Goal: Information Seeking & Learning: Learn about a topic

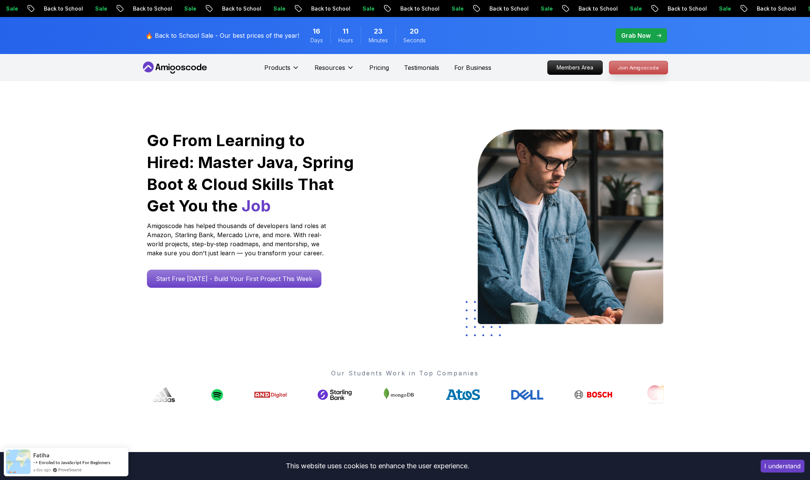
click at [642, 66] on p "Join Amigoscode" at bounding box center [638, 67] width 59 height 13
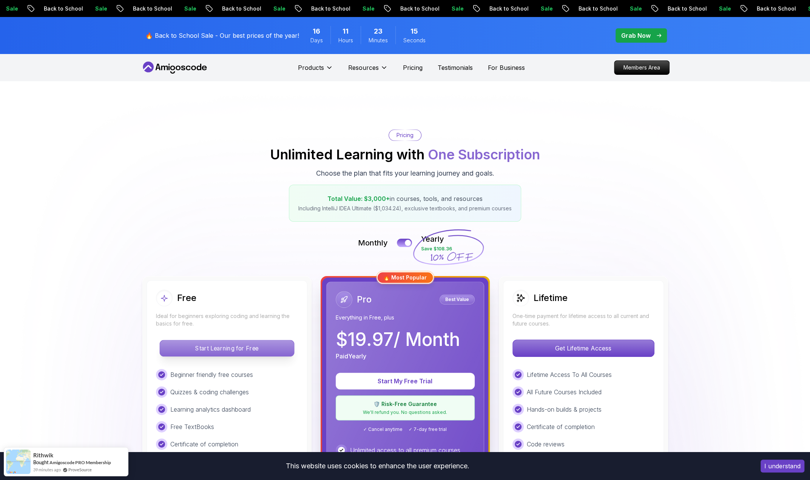
click at [255, 346] on p "Start Learning for Free" at bounding box center [227, 348] width 134 height 16
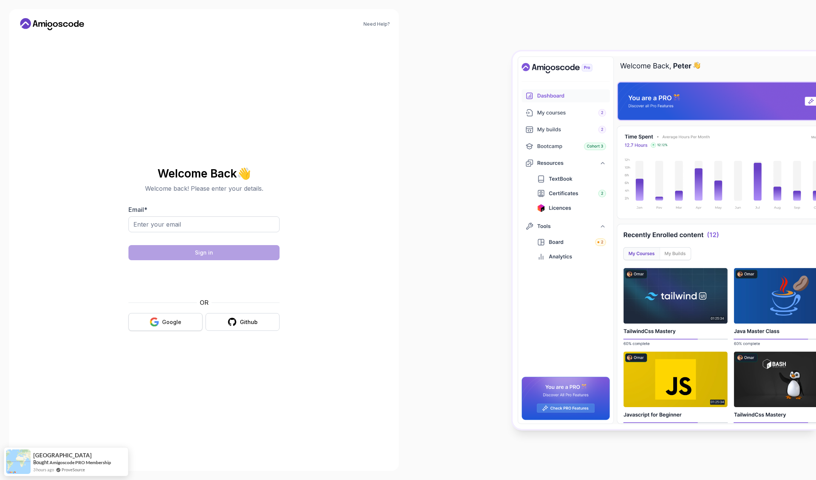
click at [154, 318] on icon "button" at bounding box center [153, 320] width 7 height 4
click at [192, 227] on input "Email *" at bounding box center [203, 224] width 151 height 16
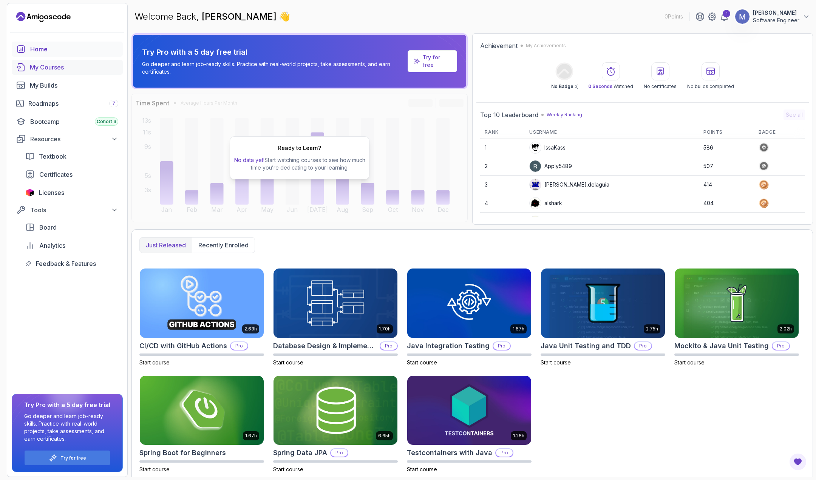
click at [54, 65] on div "My Courses" at bounding box center [74, 67] width 88 height 9
click at [54, 103] on div "Roadmaps 7" at bounding box center [73, 103] width 90 height 9
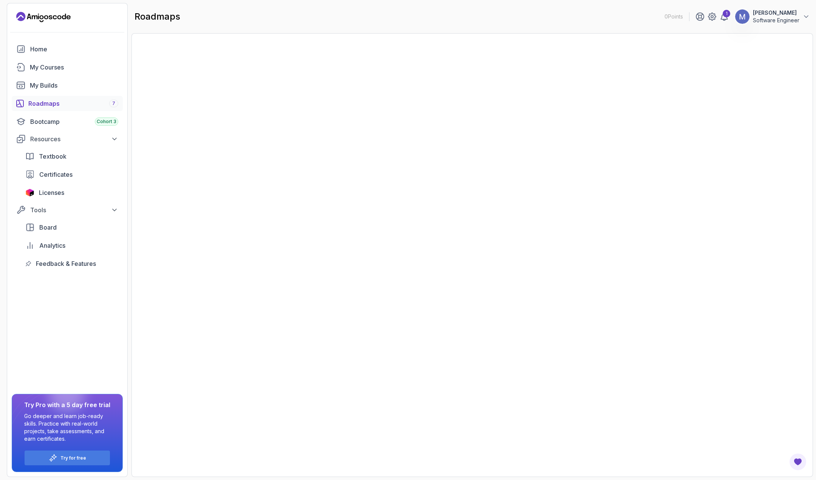
click at [54, 103] on div "Roadmaps 7" at bounding box center [73, 103] width 90 height 9
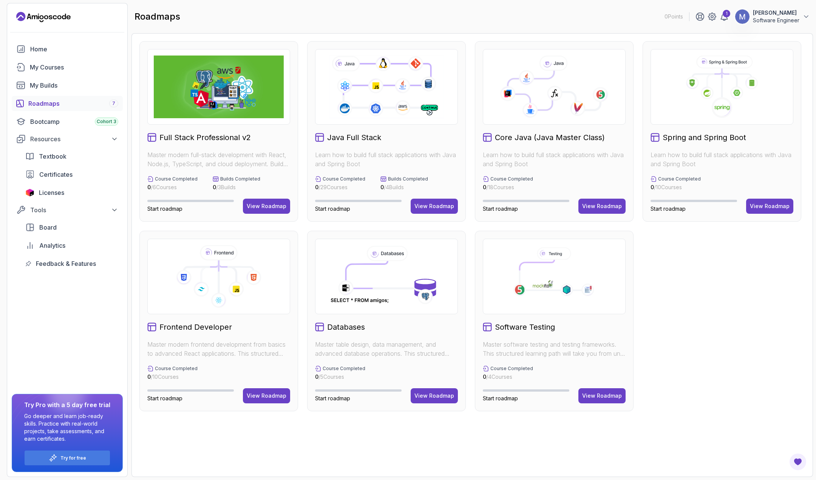
click at [512, 157] on p "Learn how to build full stack applications with Java and Spring Boot" at bounding box center [554, 159] width 143 height 18
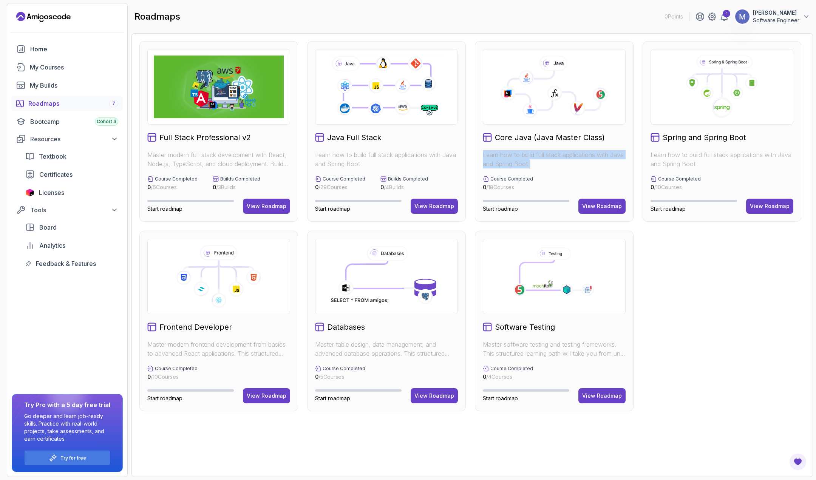
click at [512, 157] on p "Learn how to build full stack applications with Java and Spring Boot" at bounding box center [554, 159] width 143 height 18
click at [688, 159] on p "Learn how to build full stack applications with Java and Spring Boot" at bounding box center [721, 159] width 143 height 18
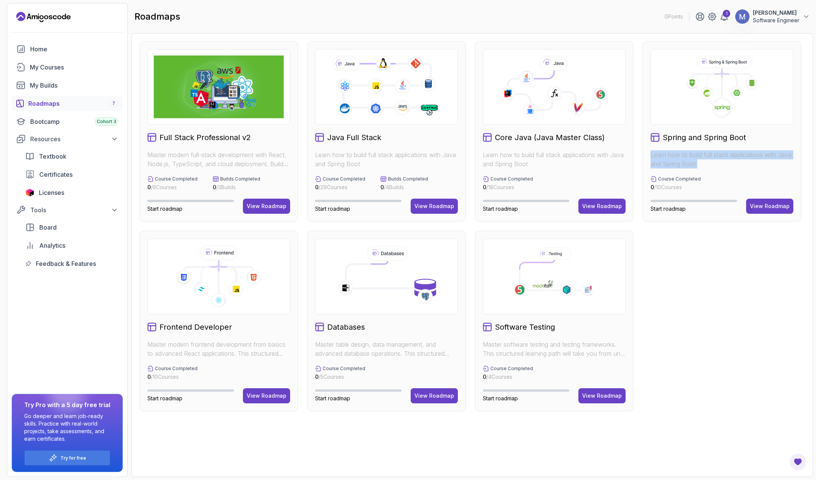
click at [688, 157] on p "Learn how to build full stack applications with Java and Spring Boot" at bounding box center [721, 159] width 143 height 18
click at [745, 203] on div "Start roadmap View Roadmap" at bounding box center [721, 206] width 143 height 15
click at [766, 210] on button "View Roadmap" at bounding box center [769, 206] width 47 height 15
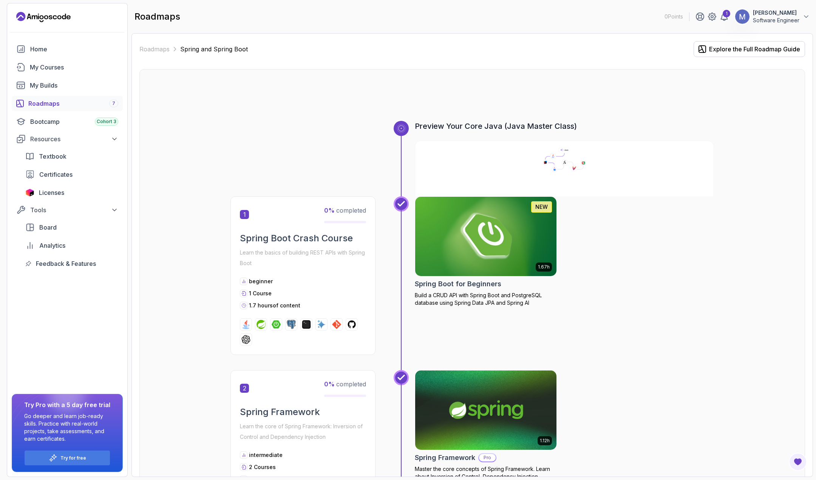
click at [476, 126] on h3 "Preview Your Core Java (Java Master Class)" at bounding box center [564, 126] width 299 height 11
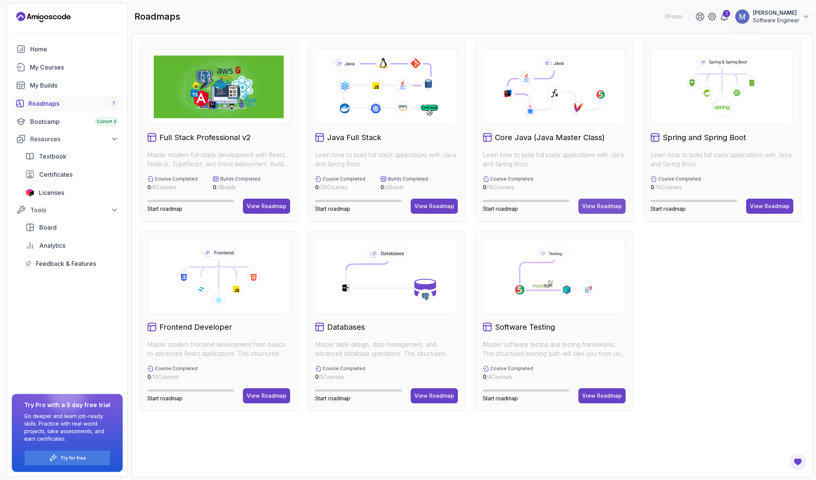
click at [608, 208] on div "View Roadmap" at bounding box center [602, 206] width 40 height 8
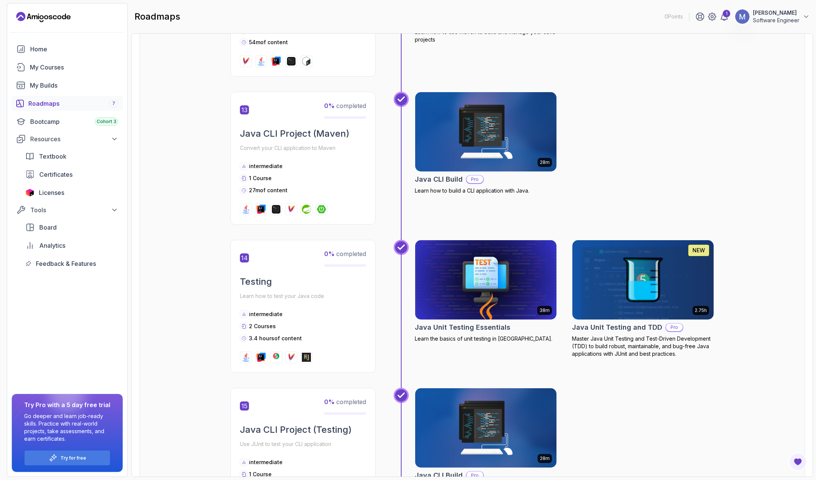
scroll to position [2222, 0]
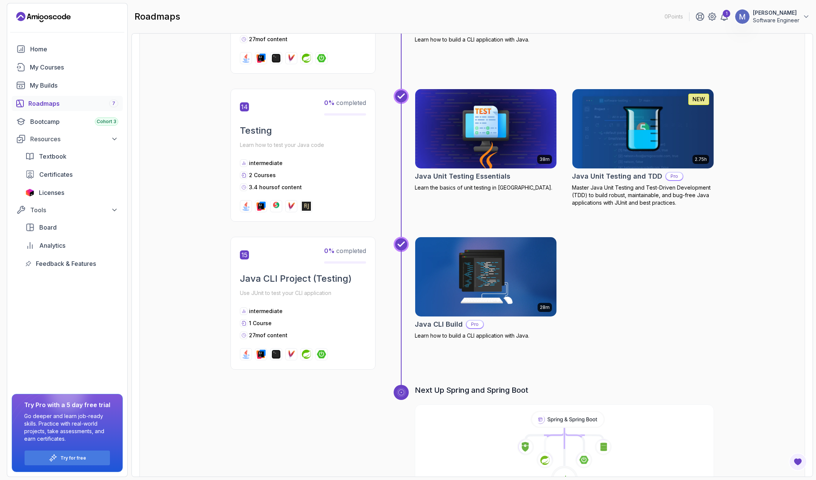
drag, startPoint x: 811, startPoint y: 94, endPoint x: 806, endPoint y: 42, distance: 52.0
click at [807, 43] on div "Roadmaps Core Java (Java Master Class) Explore the Full Roadmap Guide Getting S…" at bounding box center [471, 255] width 681 height 444
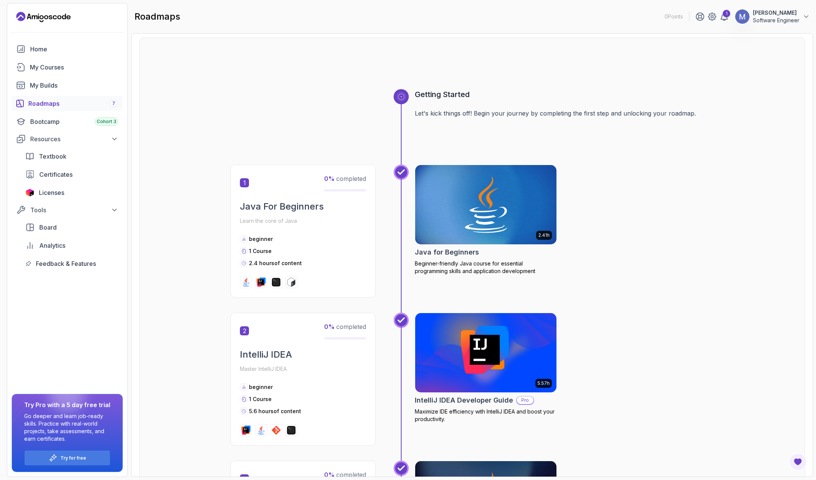
scroll to position [0, 0]
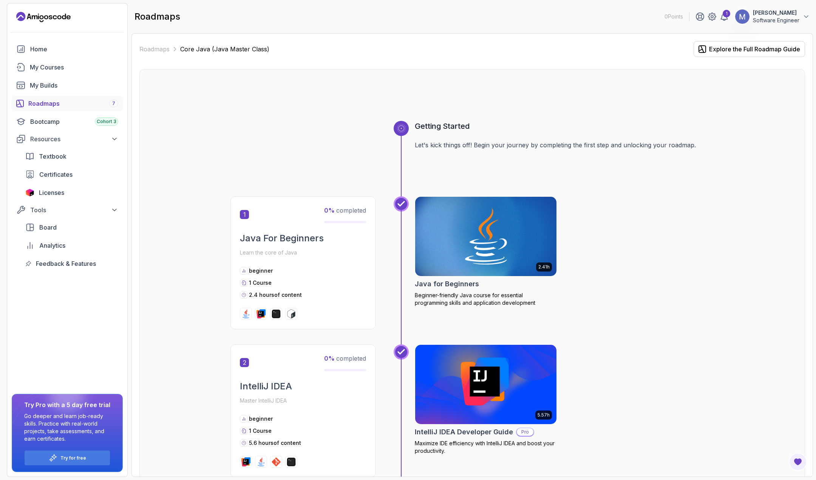
click at [246, 50] on p "Core Java (Java Master Class)" at bounding box center [224, 49] width 89 height 9
click at [345, 211] on span "0 % completed" at bounding box center [345, 211] width 42 height 8
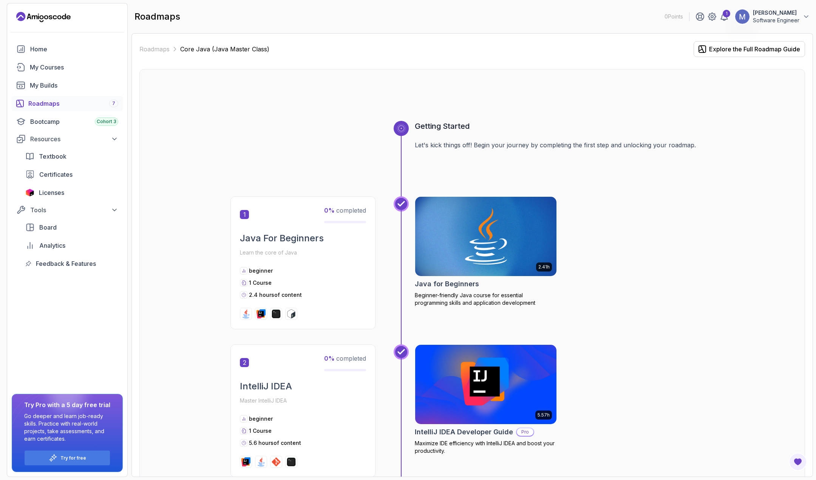
click at [244, 211] on span "1" at bounding box center [244, 214] width 9 height 9
click at [304, 290] on div "beginner 1 Course 2.4 hours of content" at bounding box center [303, 283] width 126 height 32
click at [276, 289] on div "beginner 1 Course 2.4 hours of content" at bounding box center [303, 283] width 126 height 32
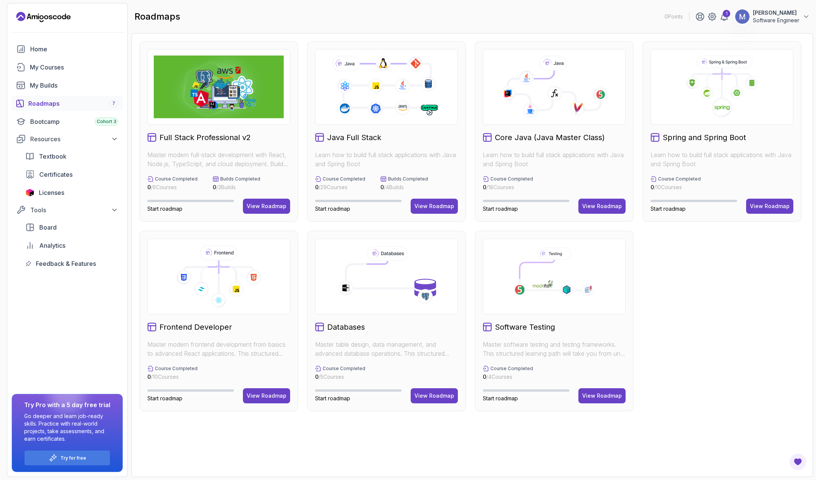
click at [539, 117] on icon at bounding box center [554, 87] width 130 height 63
click at [532, 148] on div "Core Java (Java Master Class) Learn how to build full stack applications with J…" at bounding box center [554, 131] width 159 height 181
click at [535, 138] on h2 "Core Java (Java Master Class)" at bounding box center [550, 137] width 110 height 11
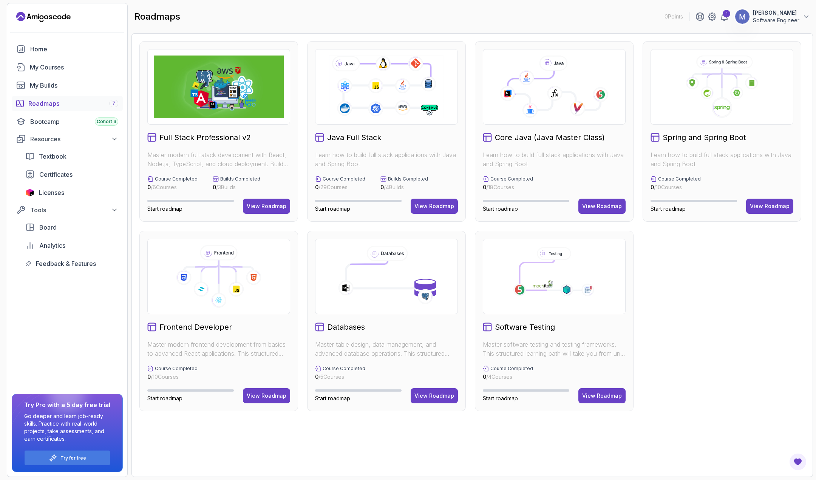
click at [535, 138] on h2 "Core Java (Java Master Class)" at bounding box center [550, 137] width 110 height 11
click at [19, 313] on div "Home My Courses My Builds Roadmaps 7 Bootcamp Cohort 3 Resources Textbook Certi…" at bounding box center [67, 259] width 120 height 435
click at [53, 69] on div "My Courses" at bounding box center [74, 67] width 88 height 9
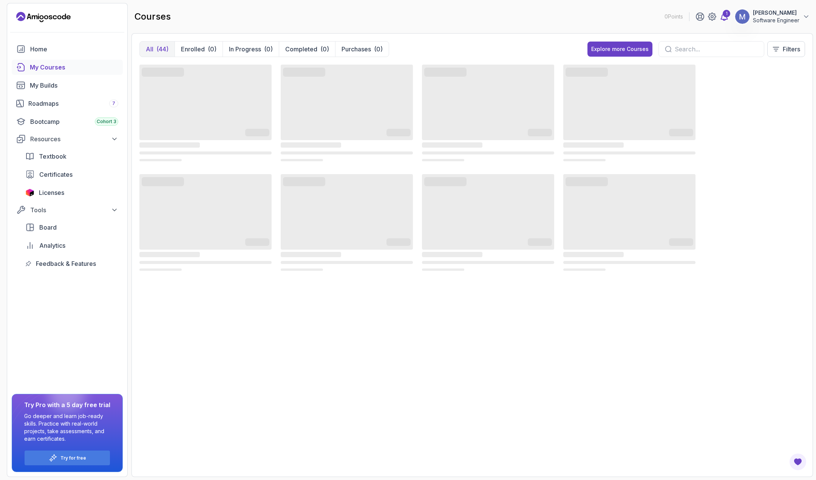
click at [726, 13] on div "1" at bounding box center [726, 14] width 8 height 8
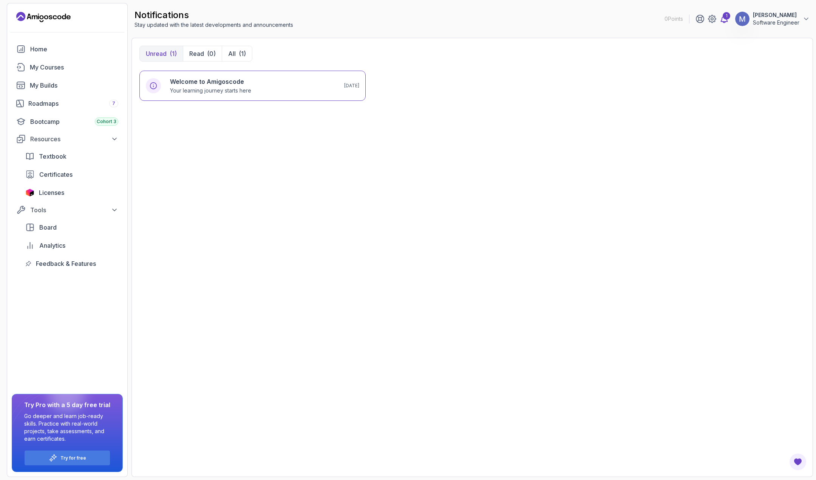
click at [726, 13] on div "1" at bounding box center [726, 16] width 8 height 8
click at [56, 68] on div "My Courses" at bounding box center [74, 67] width 88 height 9
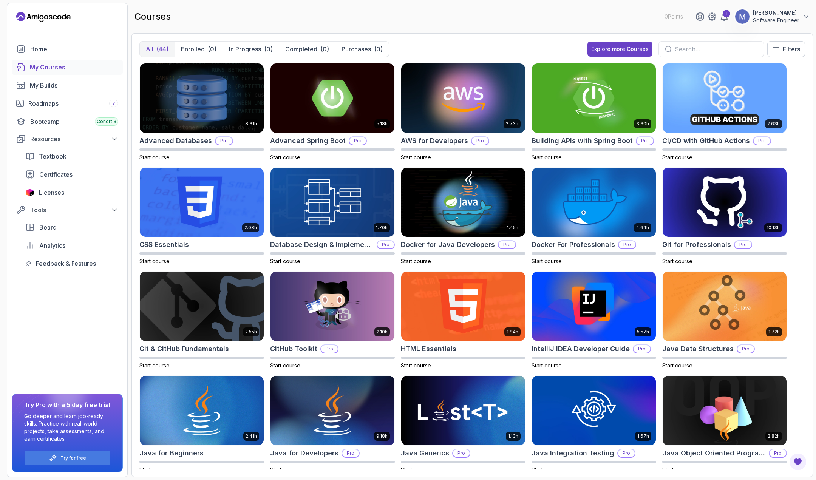
click at [221, 23] on div "courses 0 Points 1 Minh Tran Software Engineer" at bounding box center [471, 16] width 681 height 27
click at [220, 32] on main "courses 0 Points 1 Minh Tran Software Engineer All (44) Enrolled (0) In Progres…" at bounding box center [471, 240] width 681 height 474
click at [63, 106] on div "Roadmaps 7" at bounding box center [73, 103] width 90 height 9
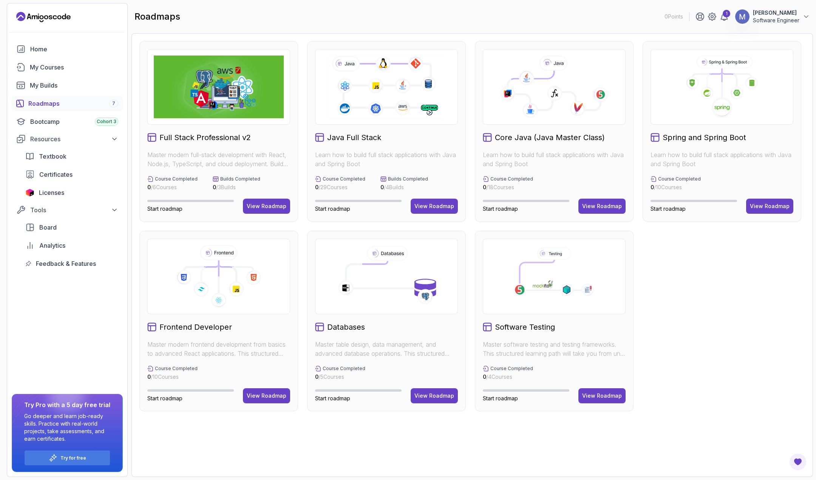
click at [497, 207] on span "Start roadmap" at bounding box center [500, 208] width 35 height 6
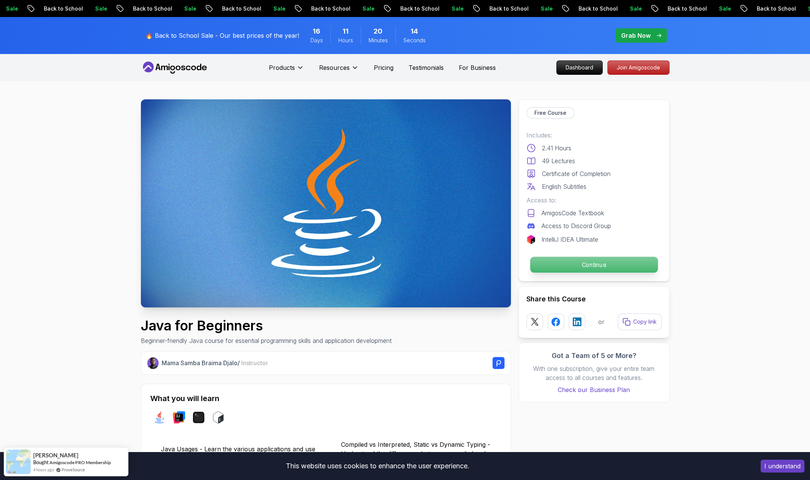
click at [586, 261] on p "Continue" at bounding box center [594, 265] width 128 height 16
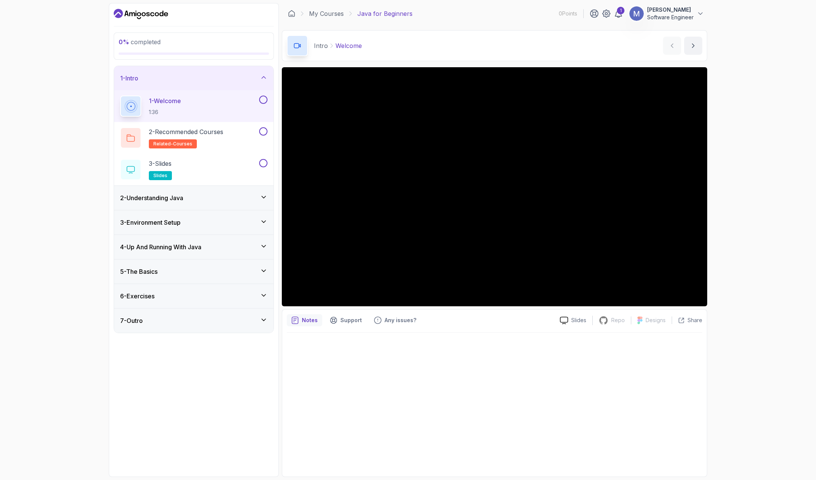
click at [813, 136] on div "0 % completed 1 - Intro 1 - Welcome 1:36 2 - Recommended Courses related-course…" at bounding box center [408, 240] width 816 height 480
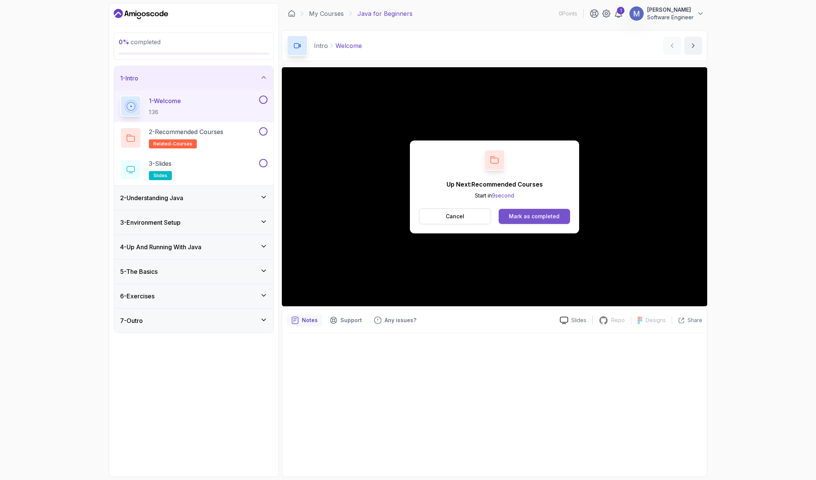
click at [514, 217] on div "Mark as completed" at bounding box center [534, 217] width 51 height 8
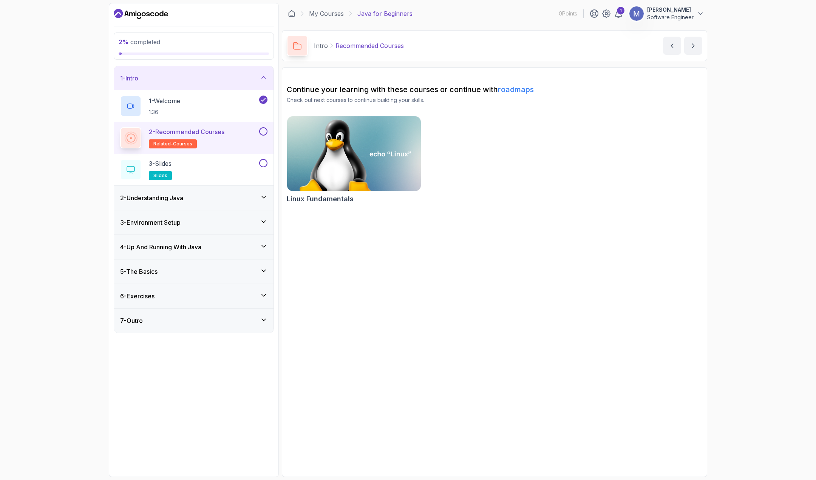
click at [219, 135] on p "2 - Recommended Courses" at bounding box center [187, 131] width 76 height 9
click at [337, 91] on h2 "Continue your learning with these courses or continue with roadmaps" at bounding box center [494, 89] width 415 height 11
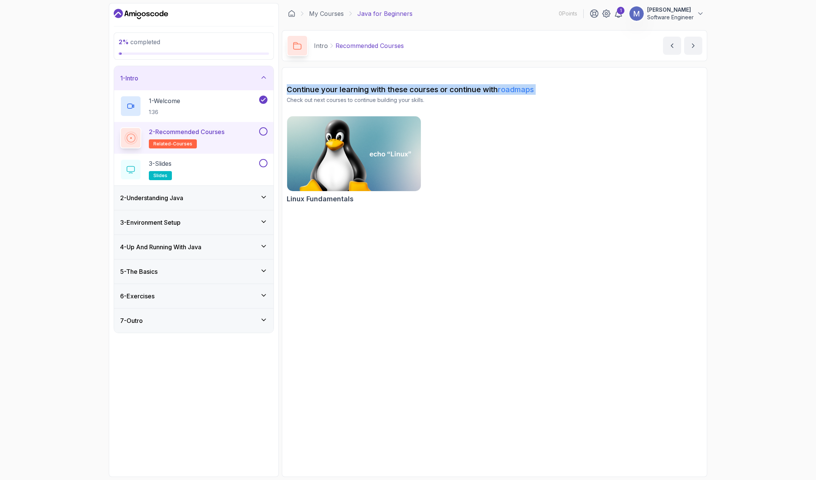
click at [337, 91] on h2 "Continue your learning with these courses or continue with roadmaps" at bounding box center [494, 89] width 415 height 11
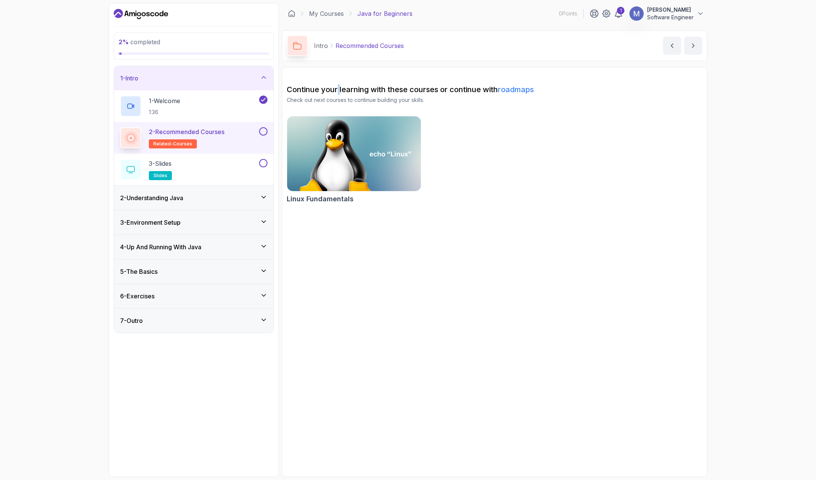
click at [337, 91] on h2 "Continue your learning with these courses or continue with roadmaps" at bounding box center [494, 89] width 415 height 11
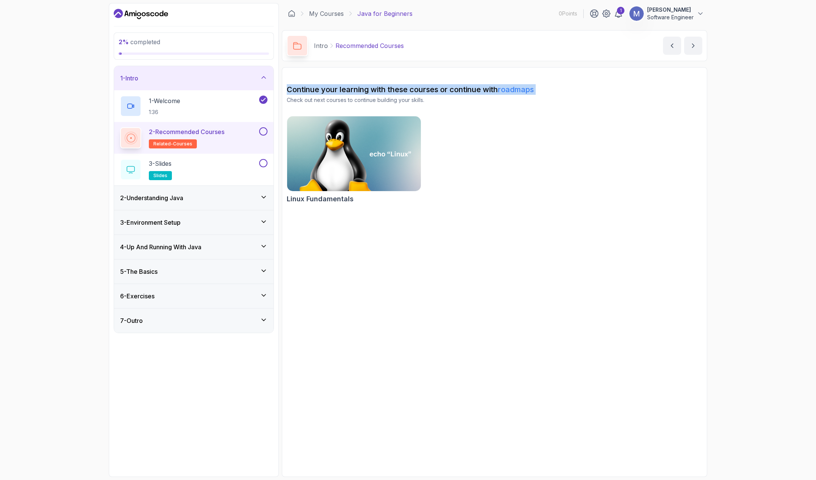
click at [337, 91] on h2 "Continue your learning with these courses or continue with roadmaps" at bounding box center [494, 89] width 415 height 11
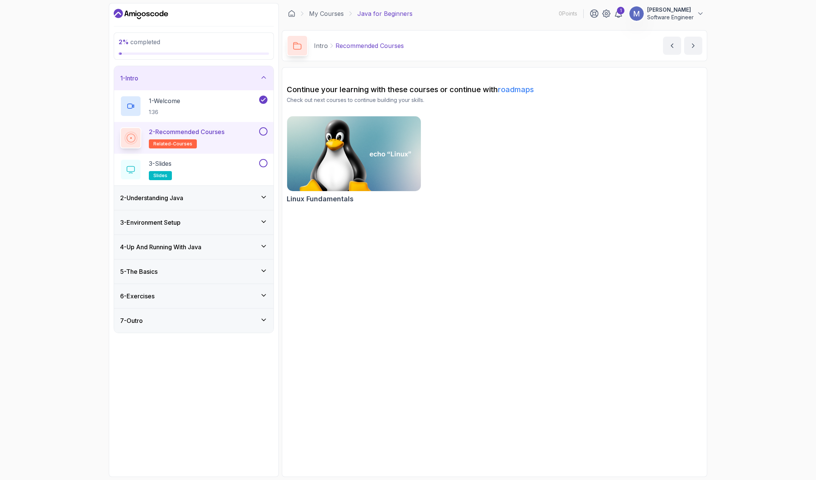
click at [471, 91] on h2 "Continue your learning with these courses or continue with roadmaps" at bounding box center [494, 89] width 415 height 11
click at [265, 131] on button at bounding box center [263, 131] width 8 height 8
click at [211, 170] on div "3 - Slides slides" at bounding box center [188, 169] width 137 height 21
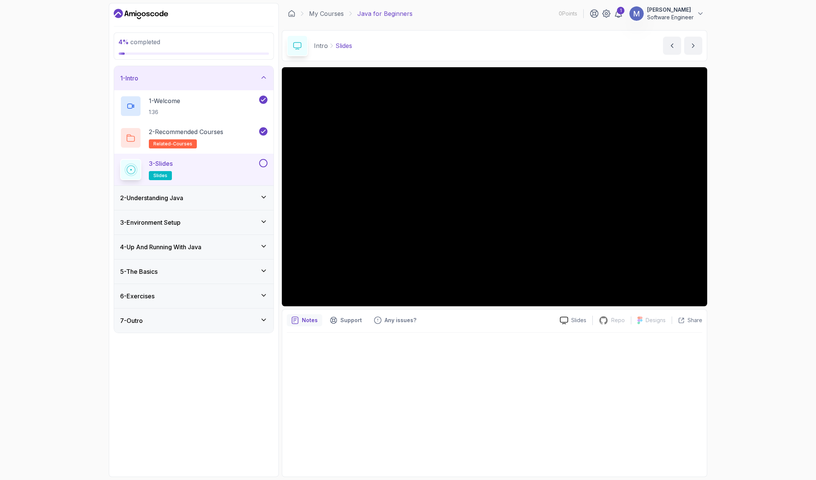
click at [212, 170] on div "3 - Slides slides" at bounding box center [188, 169] width 137 height 21
click at [170, 196] on h3 "2 - Understanding Java" at bounding box center [151, 197] width 63 height 9
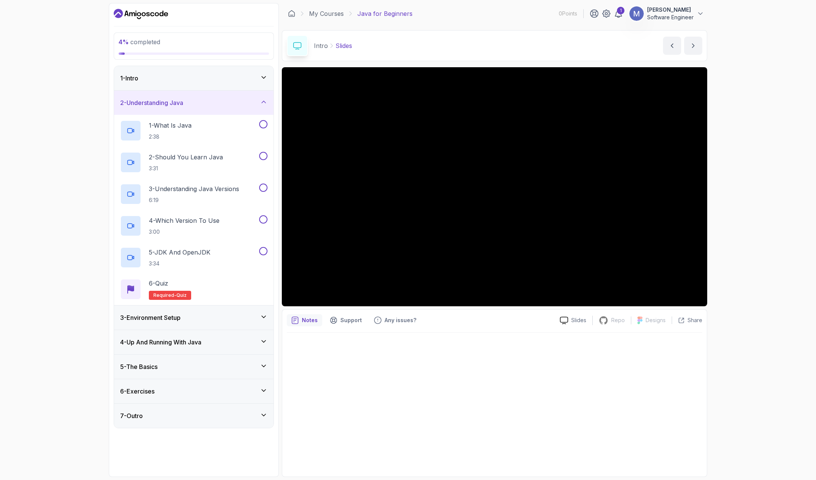
click at [264, 78] on icon at bounding box center [264, 78] width 4 height 2
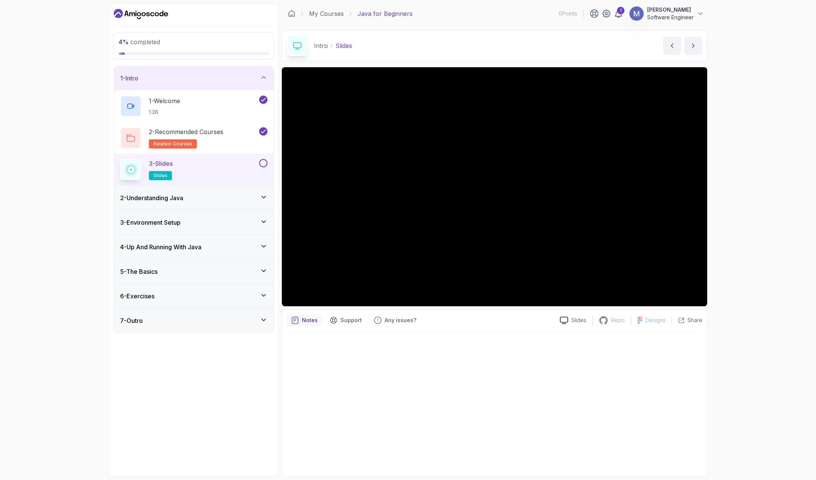
click at [159, 176] on span "slides" at bounding box center [160, 176] width 14 height 6
click at [133, 171] on rect at bounding box center [130, 169] width 5 height 5
click at [165, 197] on h3 "2 - Understanding Java" at bounding box center [151, 197] width 63 height 9
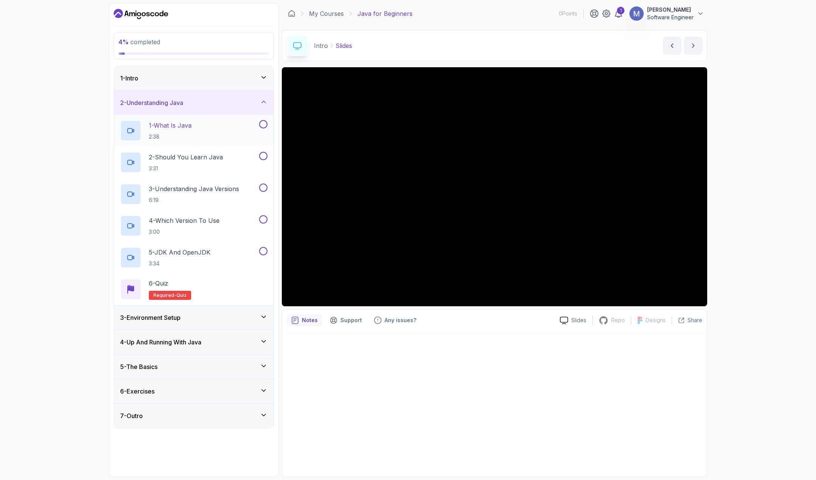
click at [191, 132] on h2 "1 - What Is Java 2:38" at bounding box center [170, 131] width 43 height 20
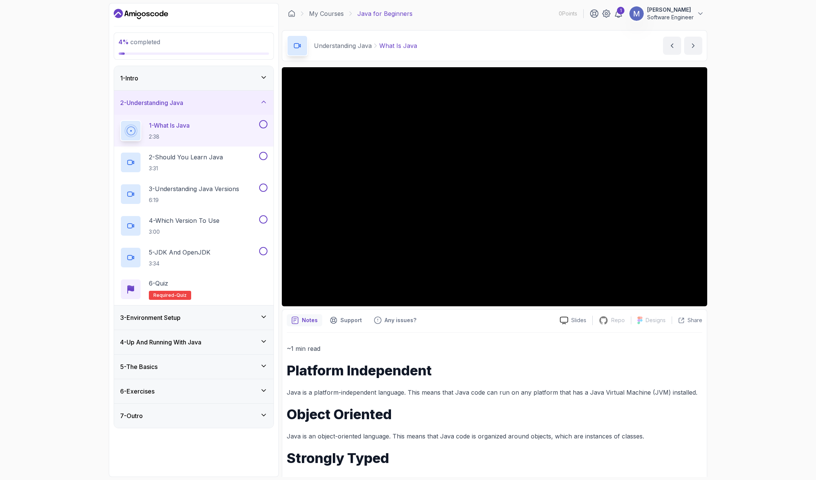
click at [264, 77] on icon at bounding box center [264, 78] width 8 height 8
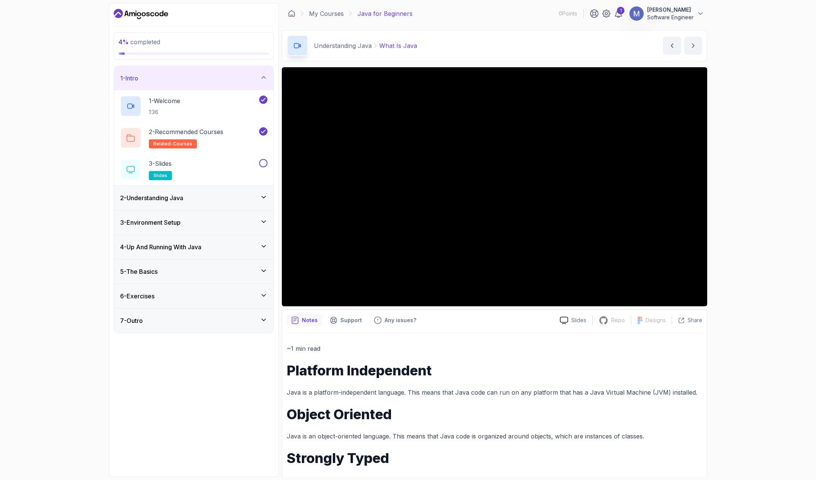
click at [258, 204] on div "2 - Understanding Java" at bounding box center [193, 198] width 159 height 24
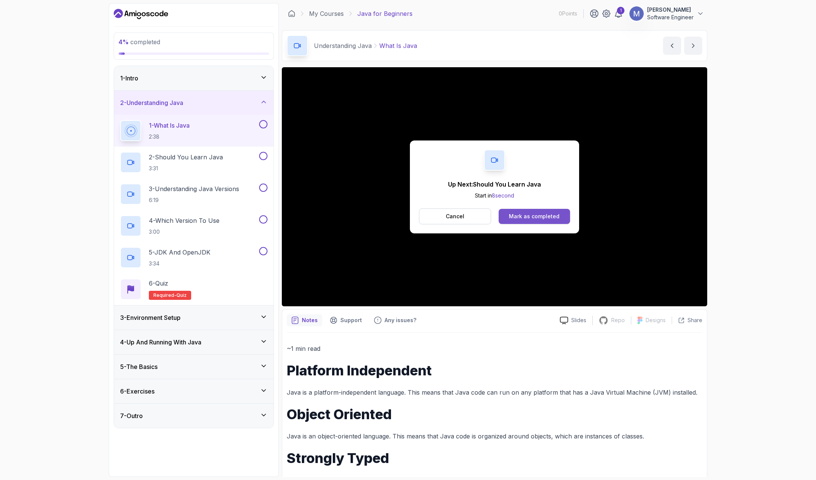
click at [557, 213] on div "Mark as completed" at bounding box center [534, 217] width 51 height 8
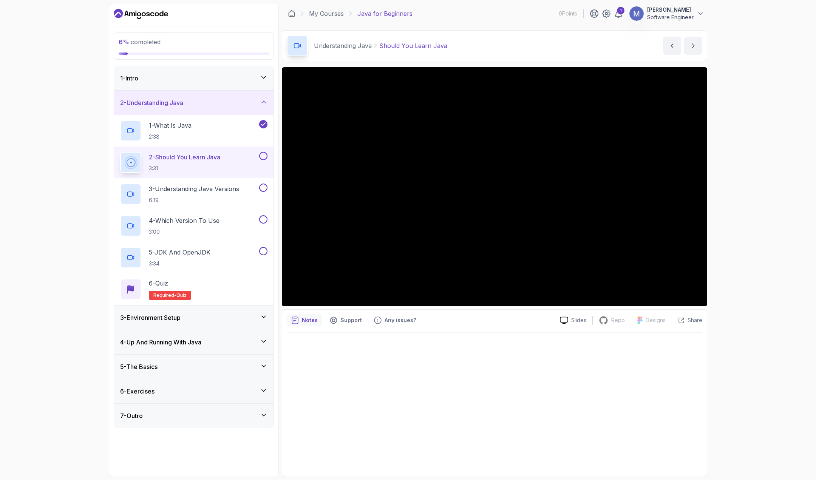
click at [741, 380] on div "6 % completed 1 - Intro 2 - Understanding Java 1 - What Is Java 2:38 2 - Should…" at bounding box center [408, 240] width 816 height 480
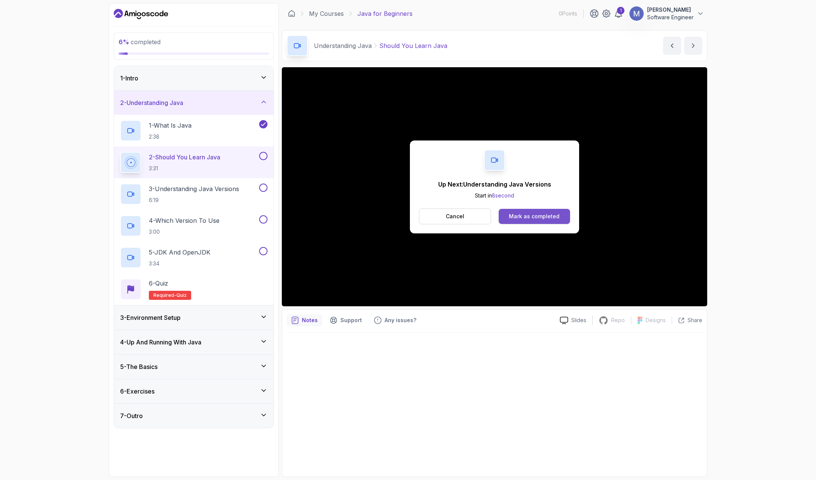
click at [519, 215] on div "Mark as completed" at bounding box center [534, 217] width 51 height 8
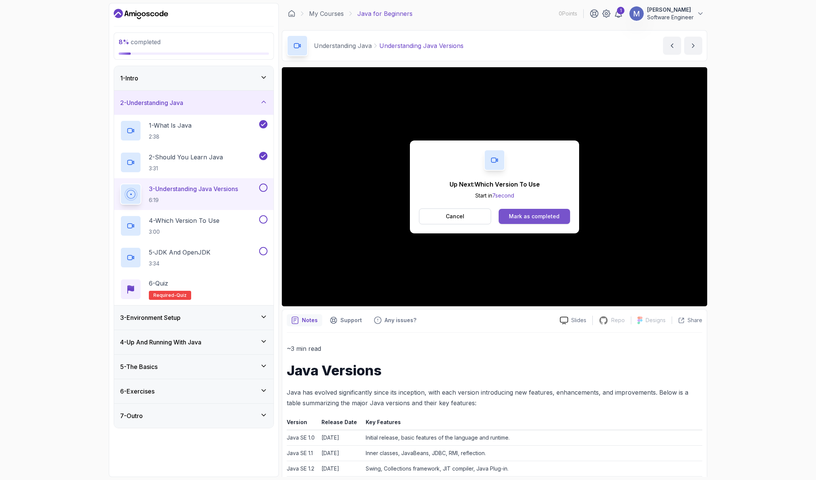
click at [537, 218] on div "Mark as completed" at bounding box center [534, 217] width 51 height 8
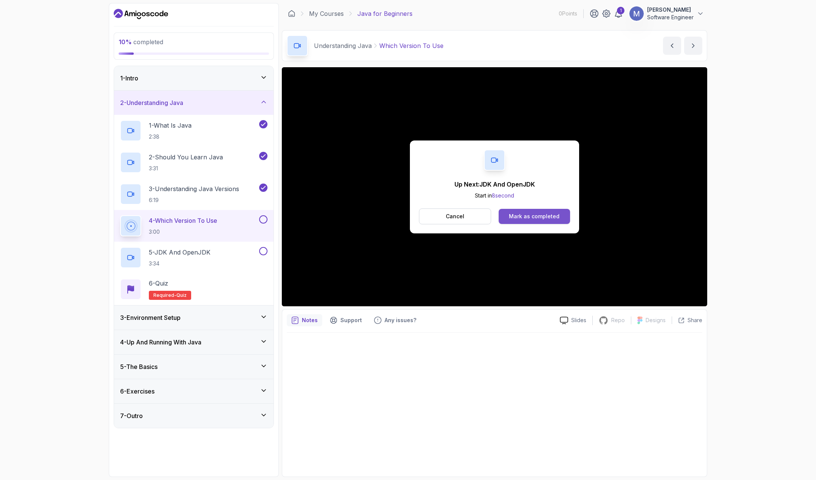
click at [520, 219] on div "Mark as completed" at bounding box center [534, 217] width 51 height 8
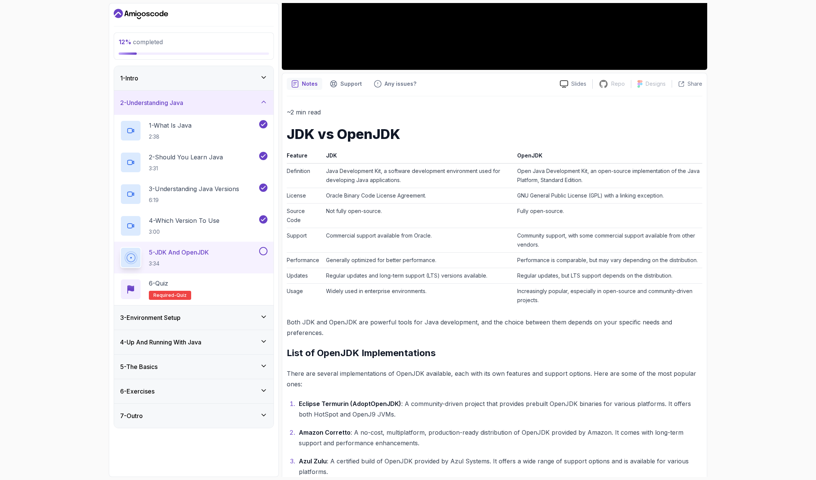
scroll to position [205, 0]
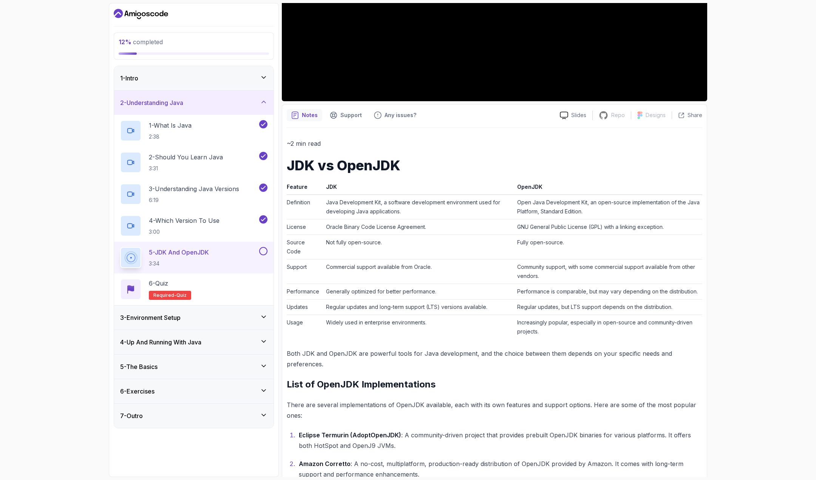
click at [591, 209] on td "Open Java Development Kit, an open-source implementation of the Java Platform, …" at bounding box center [608, 207] width 188 height 25
click at [594, 227] on td "GNU General Public License (GPL) with a linking exception." at bounding box center [608, 226] width 188 height 15
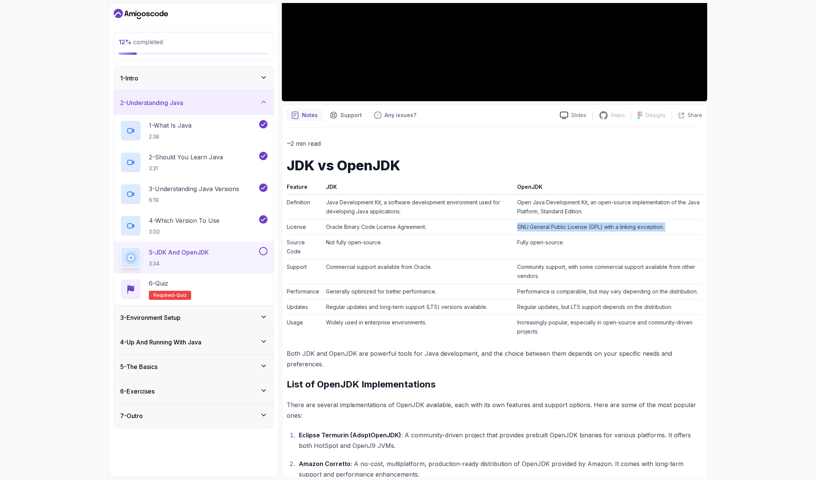
click at [594, 227] on td "GNU General Public License (GPL) with a linking exception." at bounding box center [608, 226] width 188 height 15
click at [609, 210] on td "Open Java Development Kit, an open-source implementation of the Java Platform, …" at bounding box center [608, 207] width 188 height 25
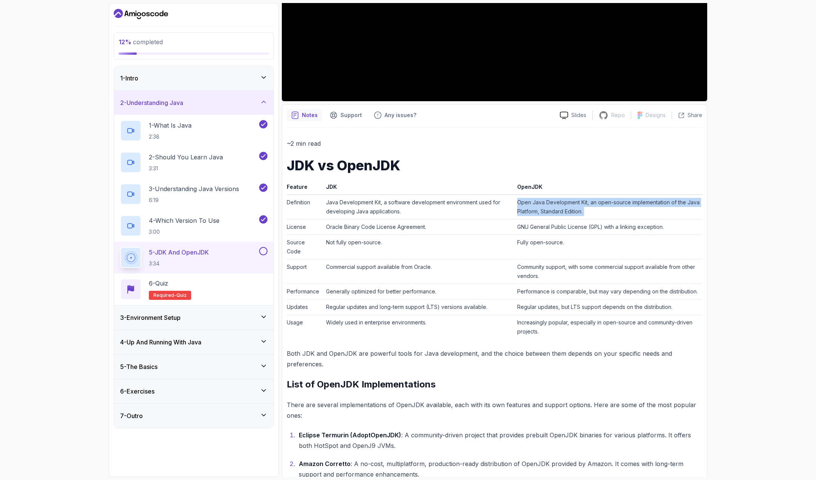
click at [609, 210] on td "Open Java Development Kit, an open-source implementation of the Java Platform, …" at bounding box center [608, 207] width 188 height 25
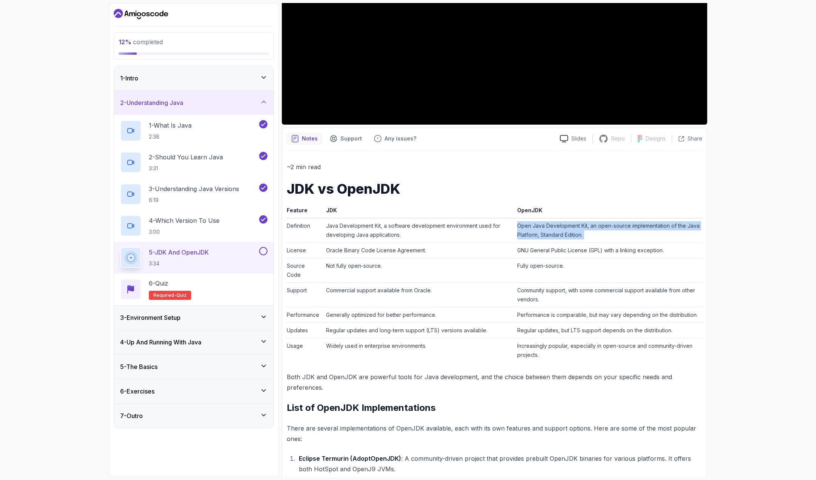
scroll to position [92, 0]
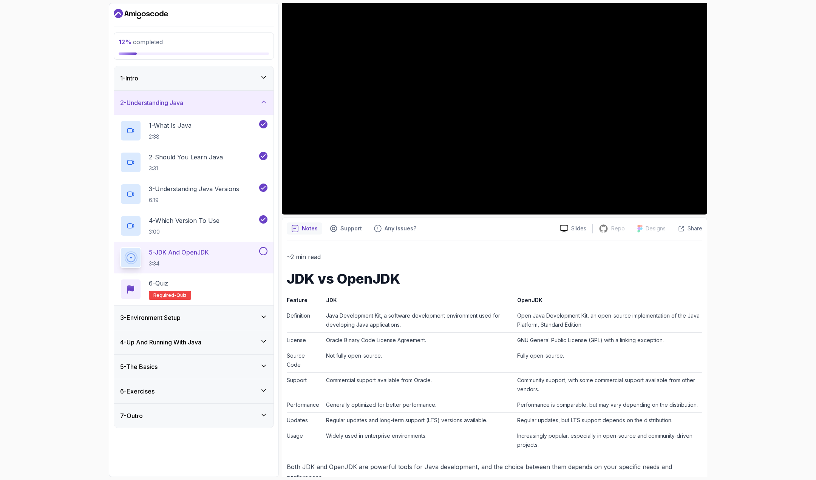
click at [759, 269] on div "12 % completed 1 - Intro 2 - Understanding Java 1 - What Is Java 2:38 2 - Shoul…" at bounding box center [408, 240] width 816 height 480
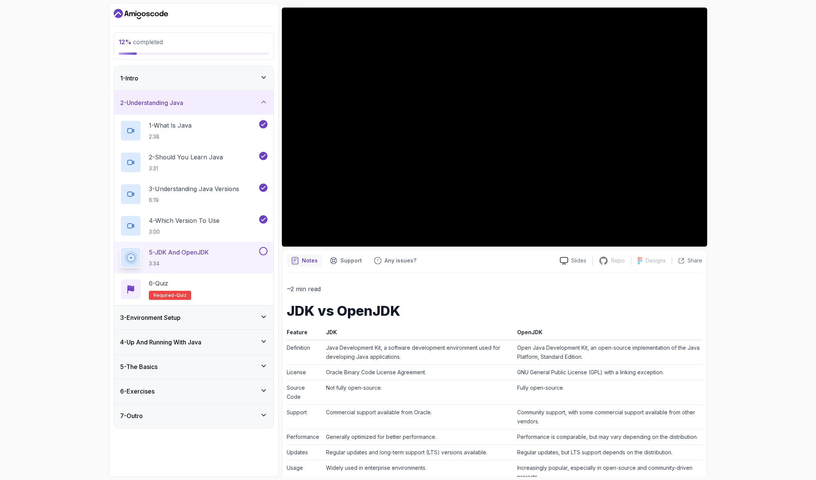
scroll to position [0, 0]
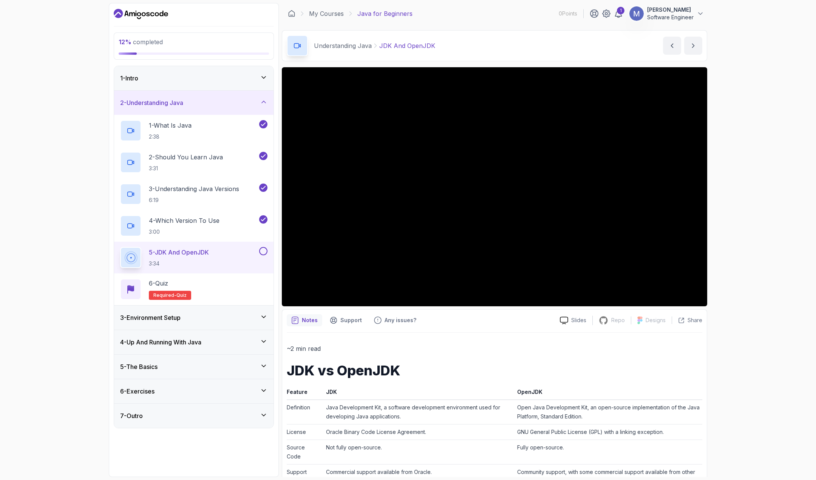
click at [743, 222] on div "12 % completed 1 - Intro 2 - Understanding Java 1 - What Is Java 2:38 2 - Shoul…" at bounding box center [408, 240] width 816 height 480
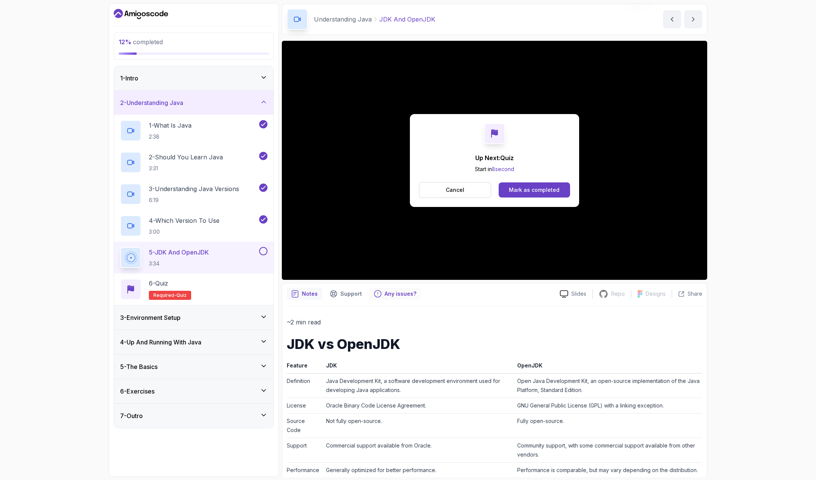
scroll to position [38, 0]
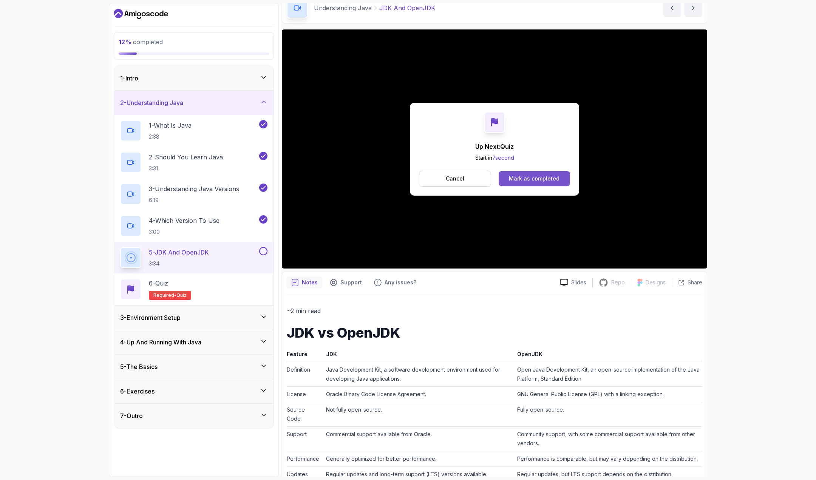
click at [521, 179] on div "Mark as completed" at bounding box center [534, 179] width 51 height 8
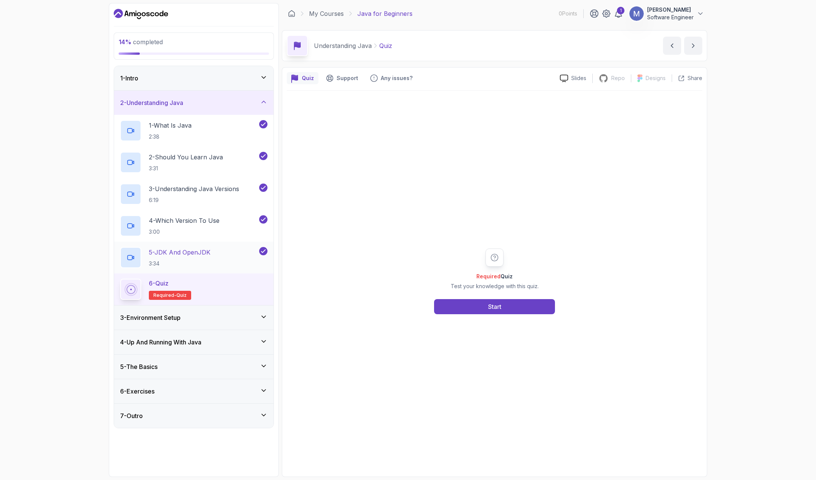
click at [200, 253] on p "5 - JDK And OpenJDK" at bounding box center [180, 252] width 62 height 9
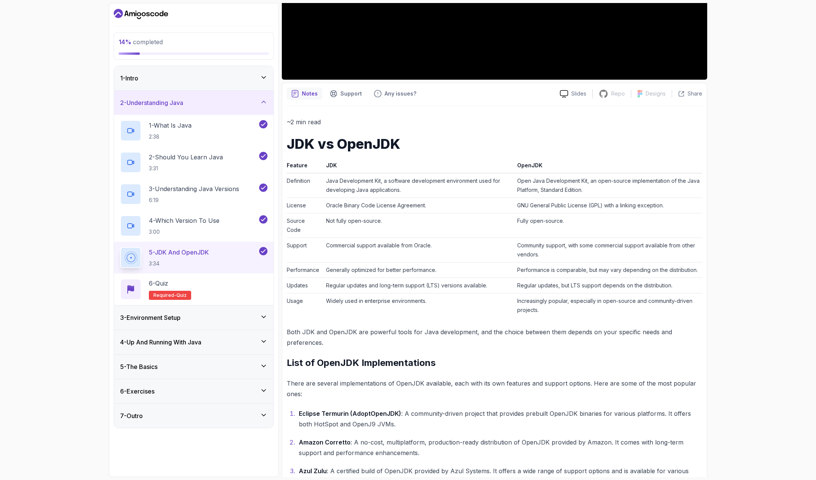
scroll to position [356, 0]
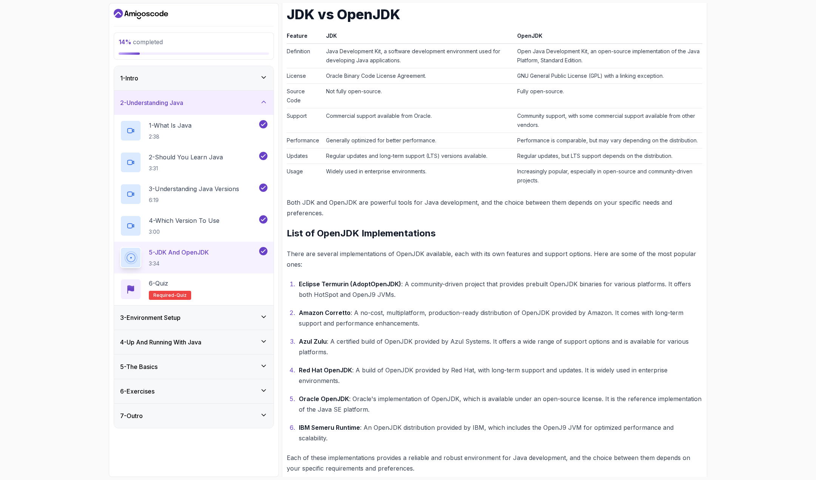
click at [393, 291] on p "Eclipse Termurin (AdoptOpenJDK) : A community-driven project that provides preb…" at bounding box center [500, 289] width 403 height 21
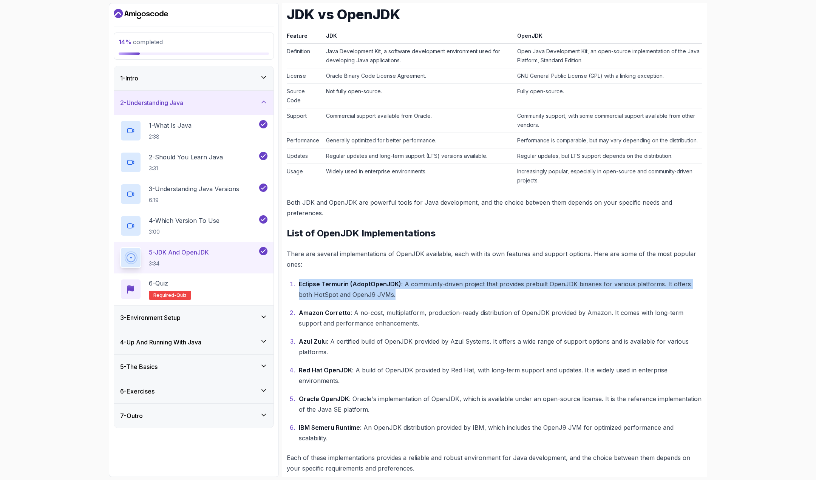
click at [393, 291] on p "Eclipse Termurin (AdoptOpenJDK) : A community-driven project that provides preb…" at bounding box center [500, 289] width 403 height 21
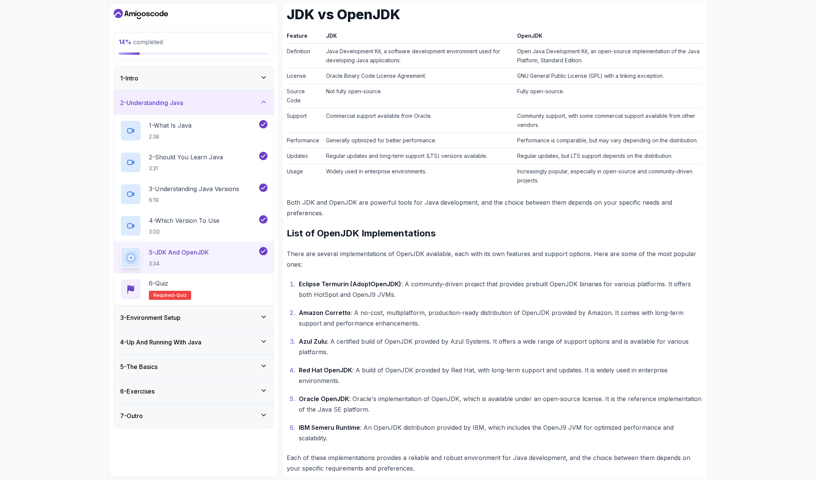
click at [393, 198] on p "Both JDK and OpenJDK are powerful tools for Java development, and the choice be…" at bounding box center [494, 207] width 415 height 21
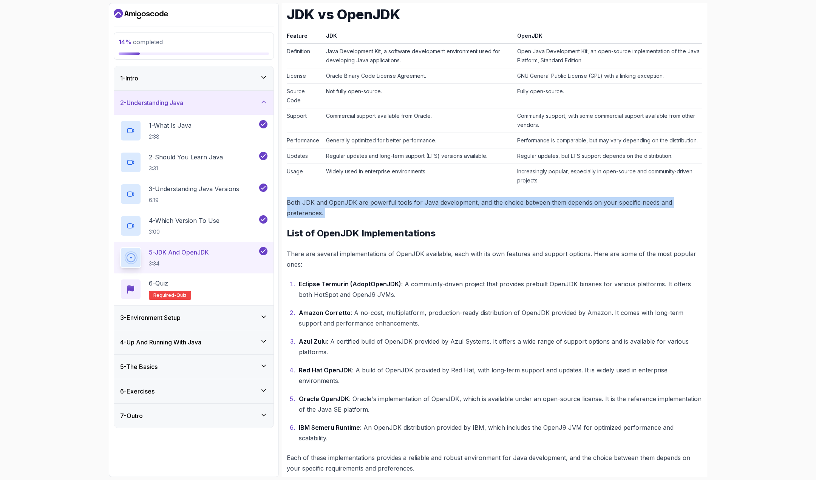
click at [393, 198] on p "Both JDK and OpenJDK are powerful tools for Java development, and the choice be…" at bounding box center [494, 207] width 415 height 21
click at [434, 207] on p "Both JDK and OpenJDK are powerful tools for Java development, and the choice be…" at bounding box center [494, 207] width 415 height 21
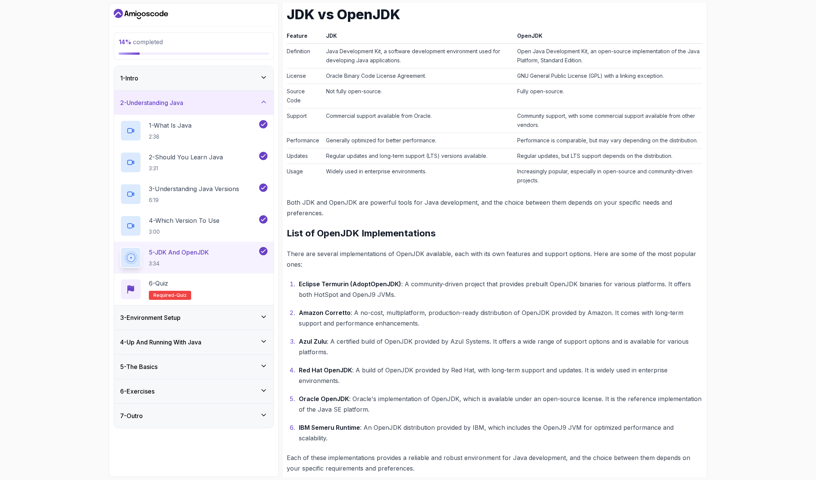
click at [434, 207] on p "Both JDK and OpenJDK are powerful tools for Java development, and the choice be…" at bounding box center [494, 207] width 415 height 21
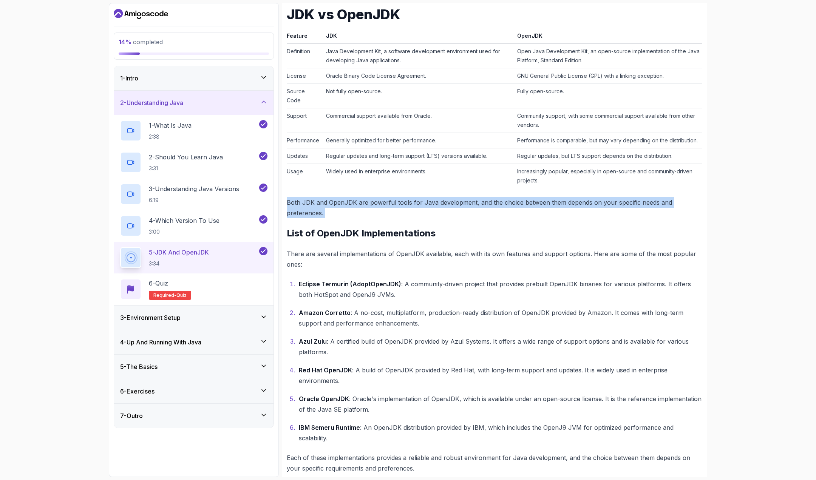
click at [434, 207] on p "Both JDK and OpenJDK are powerful tools for Java development, and the choice be…" at bounding box center [494, 207] width 415 height 21
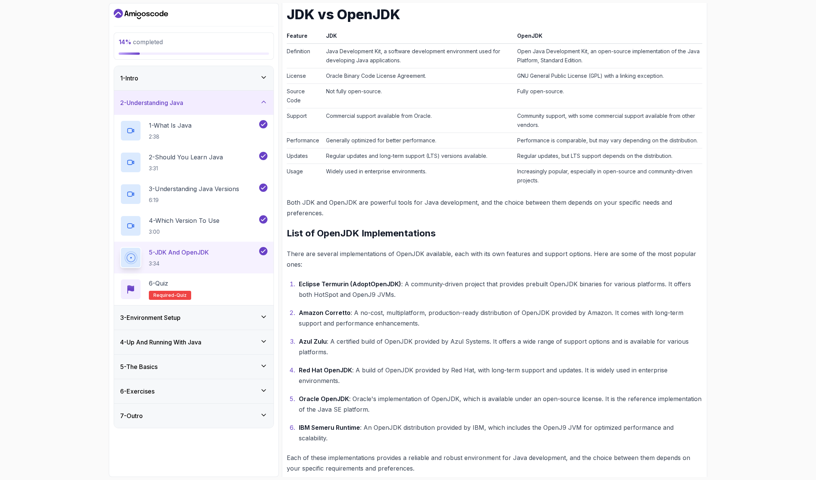
click at [434, 207] on p "Both JDK and OpenJDK are powerful tools for Java development, and the choice be…" at bounding box center [494, 207] width 415 height 21
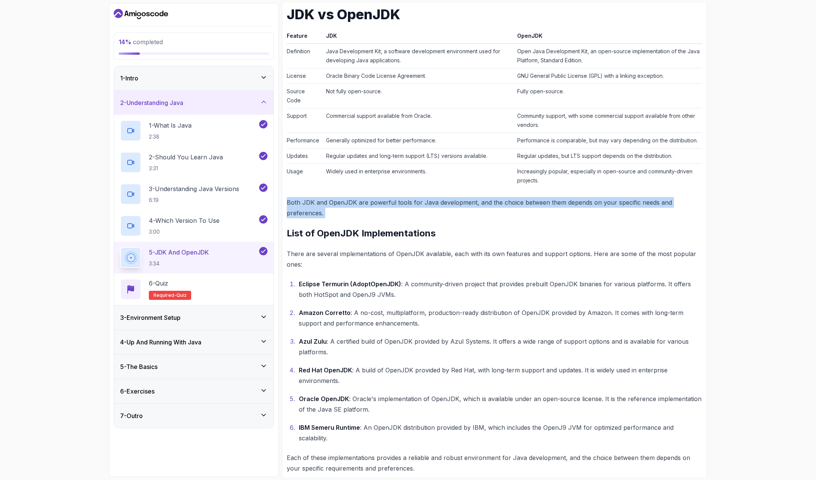
click at [434, 207] on p "Both JDK and OpenJDK are powerful tools for Java development, and the choice be…" at bounding box center [494, 207] width 415 height 21
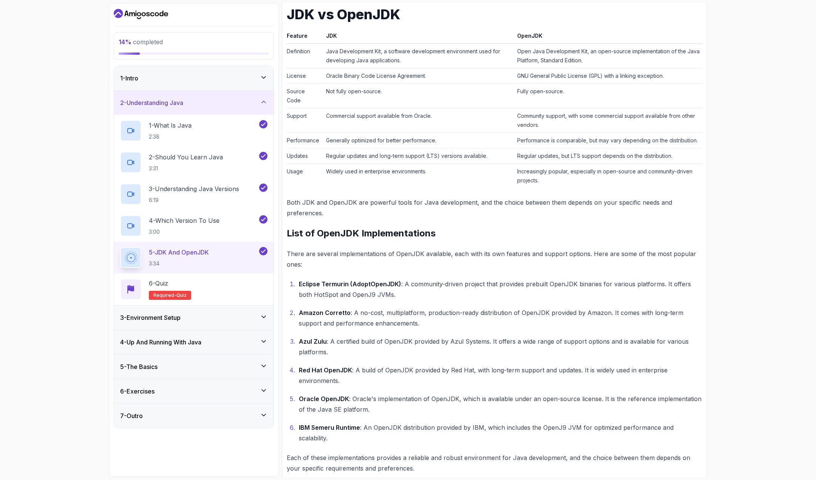
click at [434, 207] on p "Both JDK and OpenJDK are powerful tools for Java development, and the choice be…" at bounding box center [494, 207] width 415 height 21
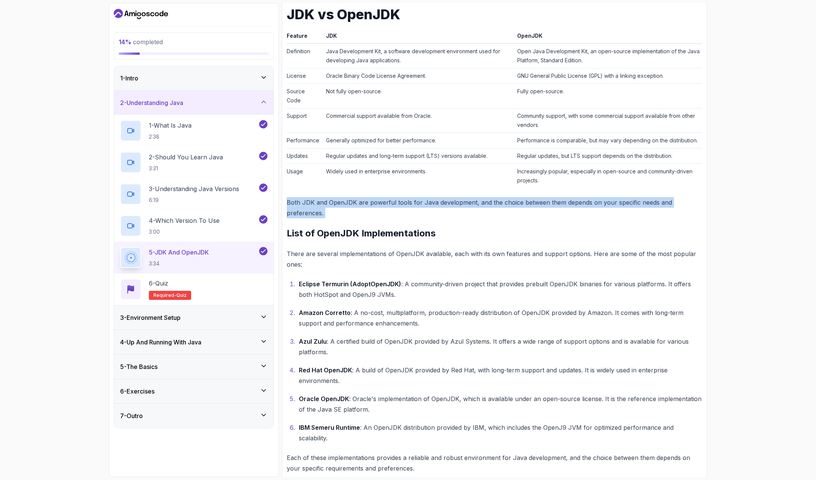
click at [434, 207] on p "Both JDK and OpenJDK are powerful tools for Java development, and the choice be…" at bounding box center [494, 207] width 415 height 21
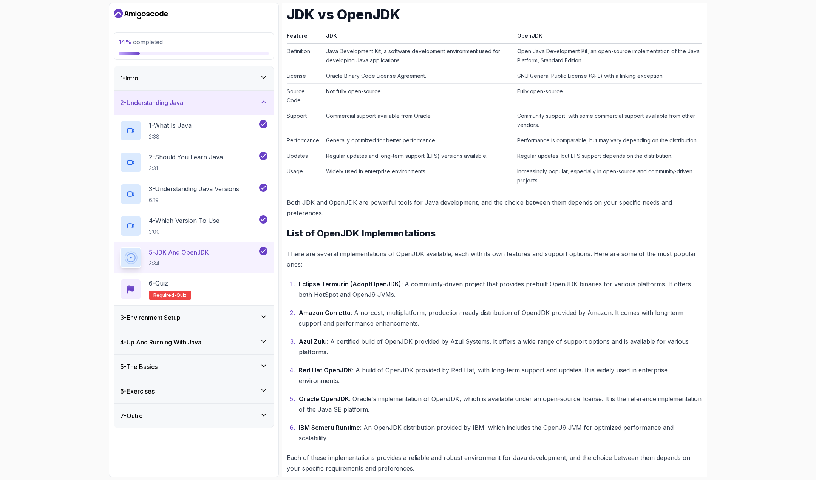
click at [536, 121] on td "Community support, with some commercial support available from other vendors." at bounding box center [608, 120] width 188 height 25
click at [540, 139] on td "Performance is comparable, but may vary depending on the distribution." at bounding box center [608, 140] width 188 height 15
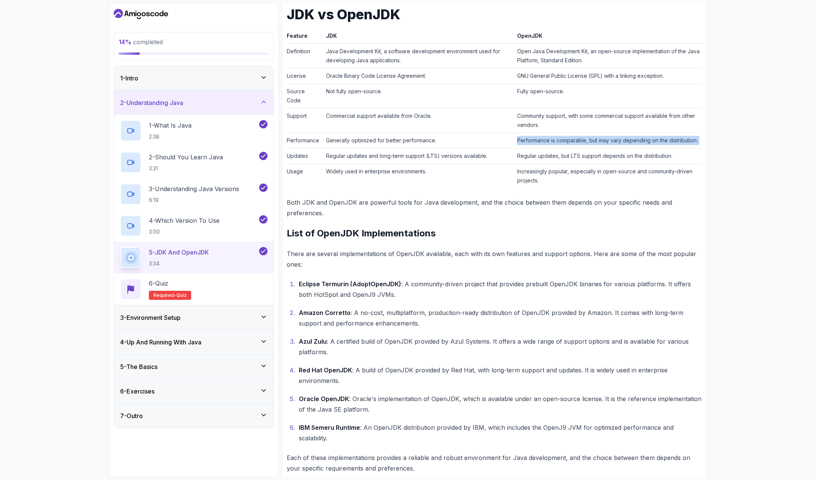
click at [540, 139] on td "Performance is comparable, but may vary depending on the distribution." at bounding box center [608, 140] width 188 height 15
click at [394, 142] on td "Generally optimized for better performance." at bounding box center [418, 140] width 191 height 15
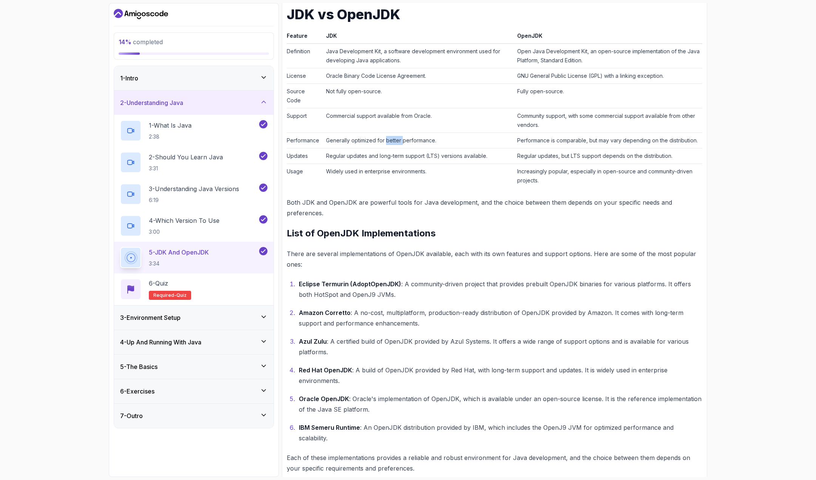
click at [394, 142] on td "Generally optimized for better performance." at bounding box center [418, 140] width 191 height 15
click at [531, 142] on td "Performance is comparable, but may vary depending on the distribution." at bounding box center [608, 140] width 188 height 15
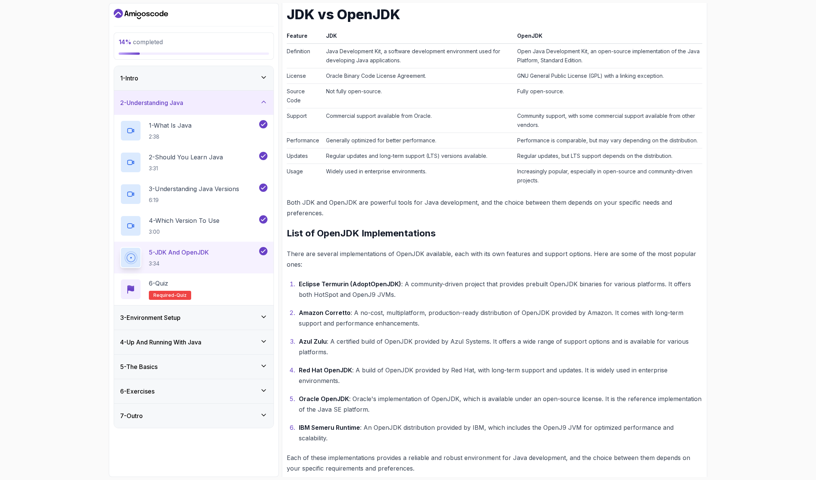
click at [417, 153] on td "Regular updates and long-term support (LTS) versions available." at bounding box center [418, 155] width 191 height 15
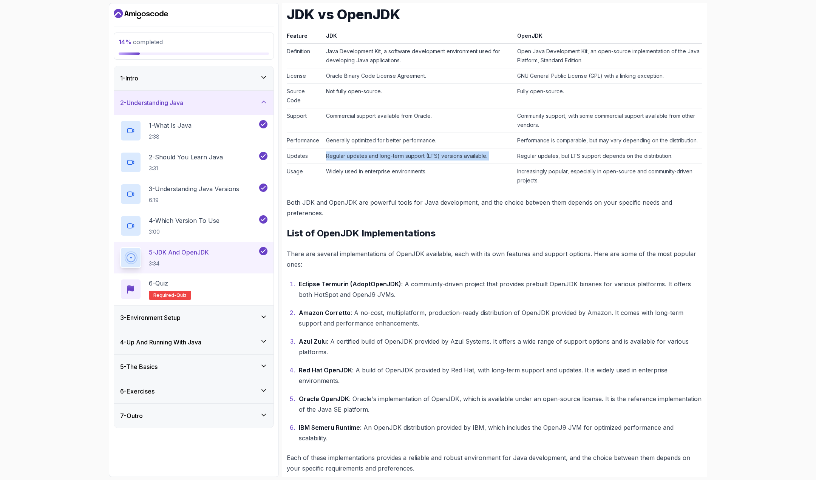
click at [417, 153] on td "Regular updates and long-term support (LTS) versions available." at bounding box center [418, 155] width 191 height 15
click at [531, 159] on td "Regular updates, but LTS support depends on the distribution." at bounding box center [608, 155] width 188 height 15
click at [423, 164] on td "Widely used in enterprise environments." at bounding box center [418, 176] width 191 height 25
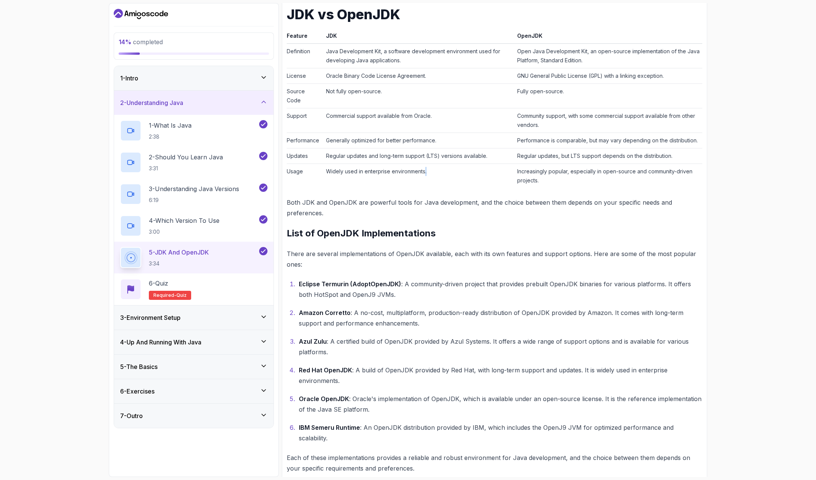
click at [423, 164] on td "Widely used in enterprise environments." at bounding box center [418, 176] width 191 height 25
click at [538, 177] on td "Increasingly popular, especially in open-source and community-driven projects." at bounding box center [608, 176] width 188 height 25
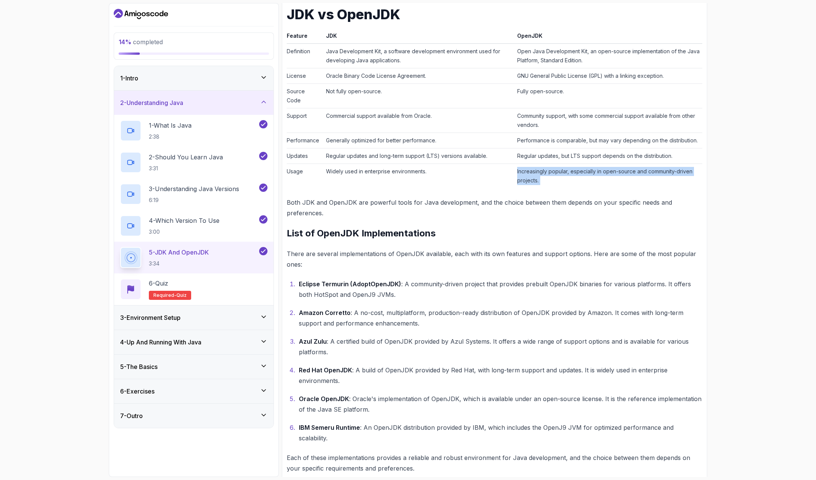
click at [555, 178] on td "Increasingly popular, especially in open-source and community-driven projects." at bounding box center [608, 176] width 188 height 25
click at [594, 185] on td "Increasingly popular, especially in open-source and community-driven projects." at bounding box center [608, 176] width 188 height 25
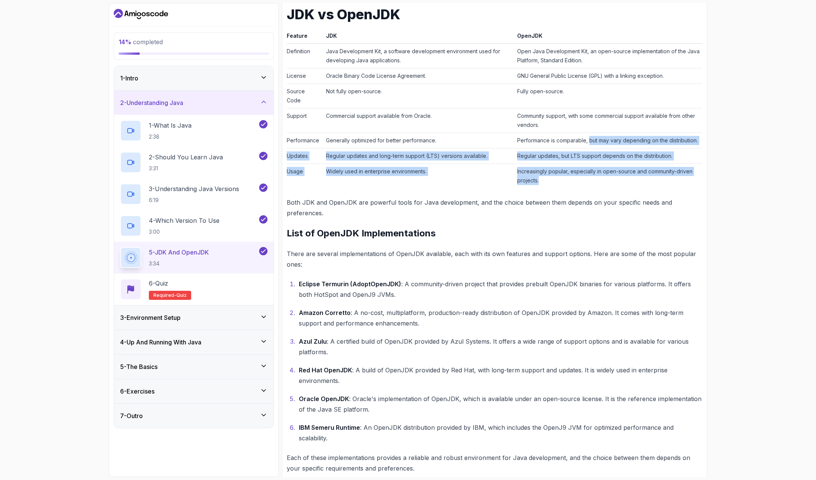
drag, startPoint x: 593, startPoint y: 176, endPoint x: 587, endPoint y: 120, distance: 55.5
click at [587, 124] on tbody "Definition Java Development Kit, a software development environment used for de…" at bounding box center [494, 116] width 415 height 145
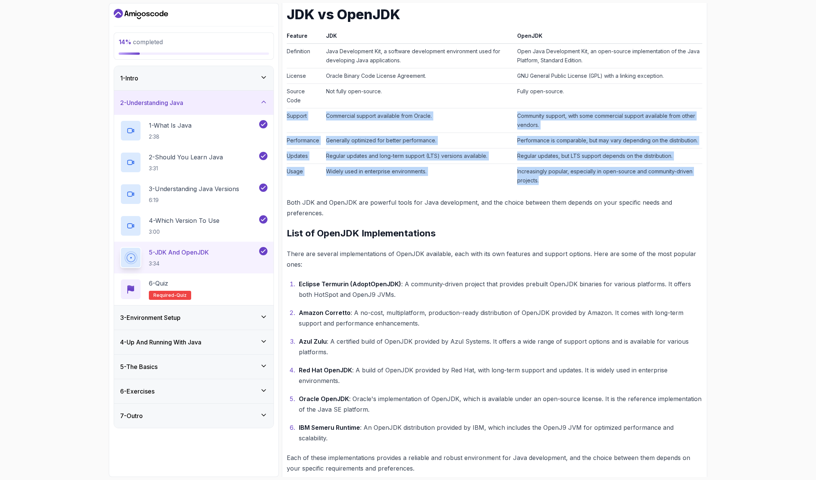
drag, startPoint x: 583, startPoint y: 136, endPoint x: 583, endPoint y: 179, distance: 43.8
click at [583, 179] on tbody "Definition Java Development Kit, a software development environment used for de…" at bounding box center [494, 116] width 415 height 145
click at [583, 179] on td "Increasingly popular, especially in open-source and community-driven projects." at bounding box center [608, 176] width 188 height 25
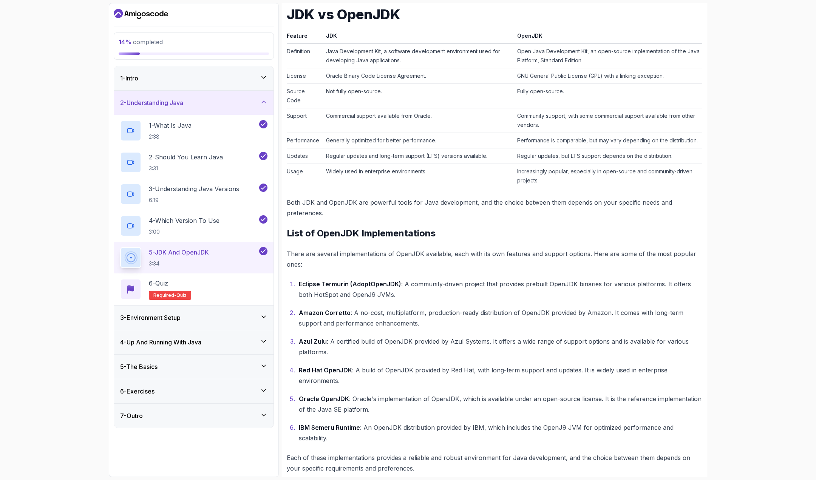
click at [583, 179] on td "Increasingly popular, especially in open-source and community-driven projects." at bounding box center [608, 176] width 188 height 25
click at [244, 285] on div "6 - Quiz Required- quiz" at bounding box center [193, 289] width 147 height 21
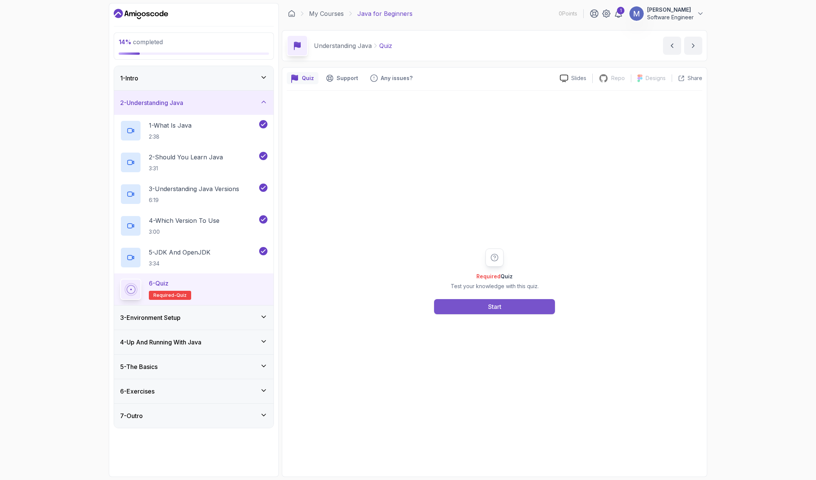
click at [495, 307] on div "Start" at bounding box center [494, 306] width 13 height 9
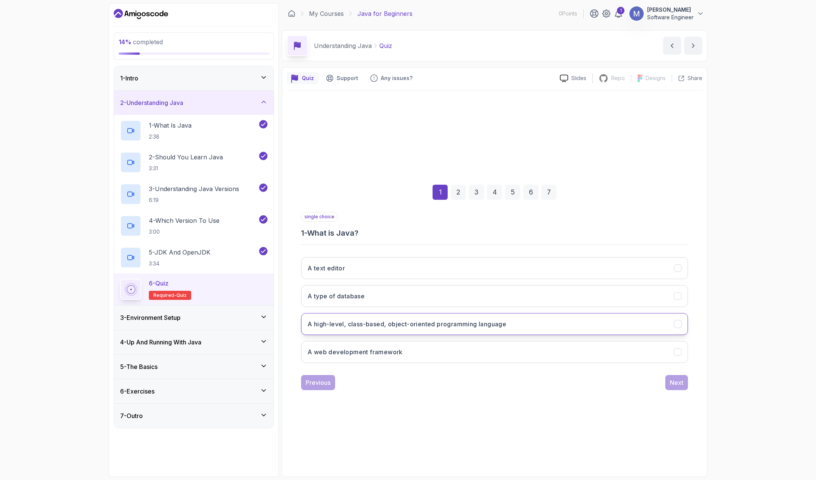
click at [451, 325] on h3 "A high-level, class-based, object-oriented programming language" at bounding box center [406, 323] width 199 height 9
click at [671, 383] on div "Next" at bounding box center [677, 382] width 14 height 9
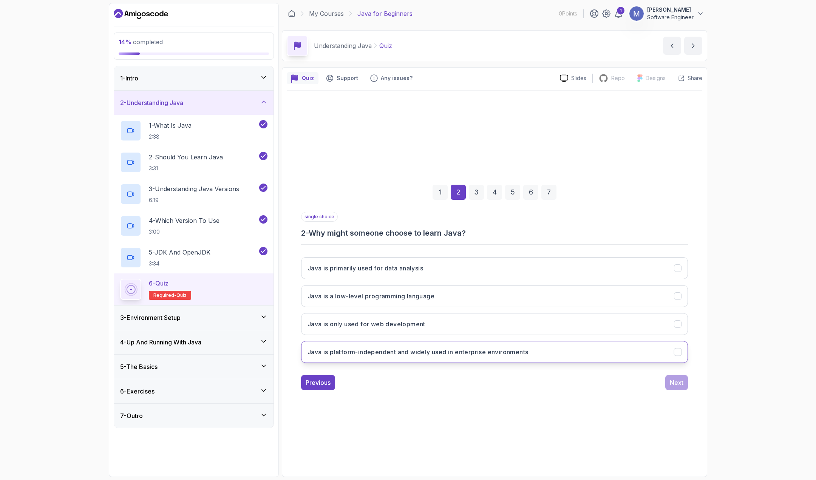
click at [437, 351] on h3 "Java is platform-independent and widely used in enterprise environments" at bounding box center [417, 351] width 221 height 9
click at [677, 381] on div "Next" at bounding box center [677, 382] width 14 height 9
click at [505, 353] on button "Each version introduces new features and improvements" at bounding box center [494, 352] width 387 height 22
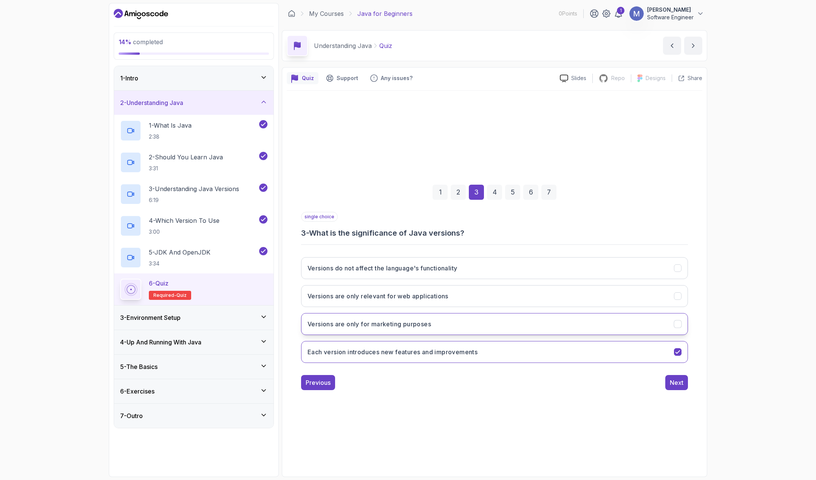
click at [508, 327] on button "Versions are only for marketing purposes" at bounding box center [494, 324] width 387 height 22
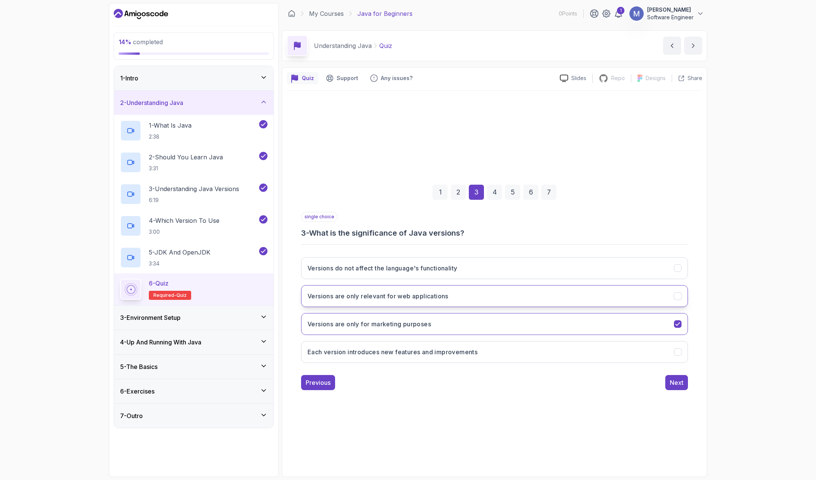
click at [511, 298] on button "Versions are only relevant for web applications" at bounding box center [494, 296] width 387 height 22
click at [498, 338] on div "Versions do not affect the language's functionality Versions are only relevant …" at bounding box center [494, 310] width 387 height 118
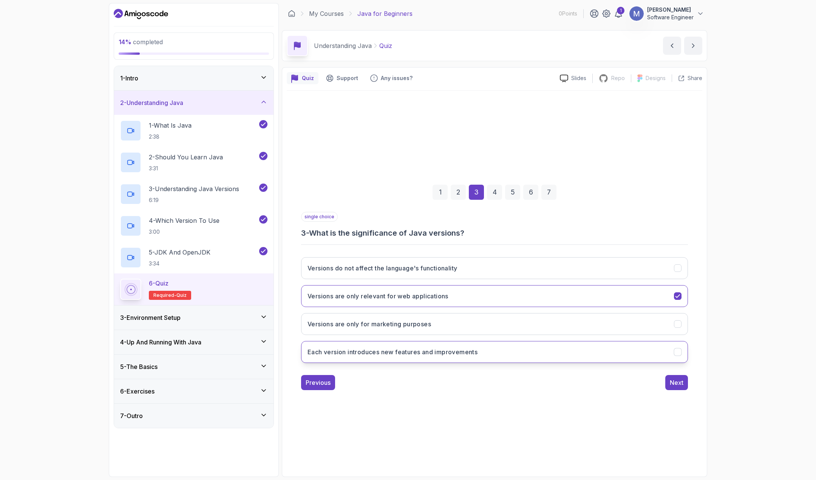
click at [495, 349] on button "Each version introduces new features and improvements" at bounding box center [494, 352] width 387 height 22
click at [485, 349] on button "Each version introduces new features and improvements" at bounding box center [494, 352] width 387 height 22
click at [674, 386] on div "Next" at bounding box center [677, 382] width 14 height 9
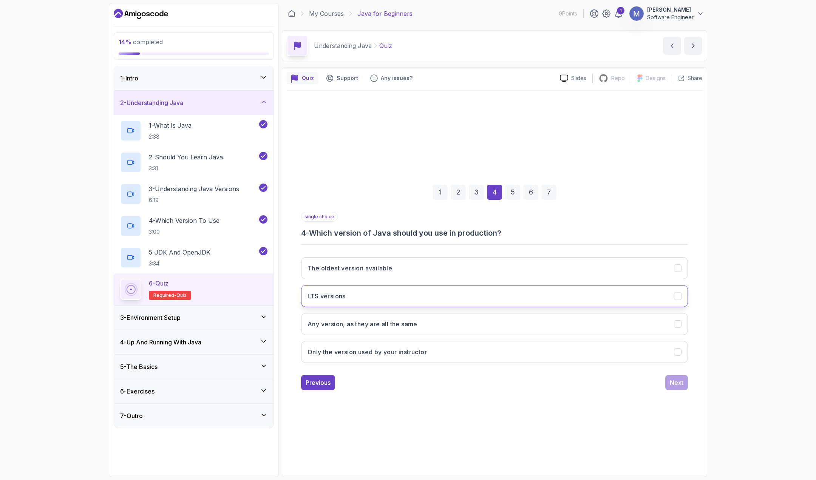
click at [416, 292] on button "LTS versions" at bounding box center [494, 296] width 387 height 22
click at [673, 382] on div "Next" at bounding box center [677, 382] width 14 height 9
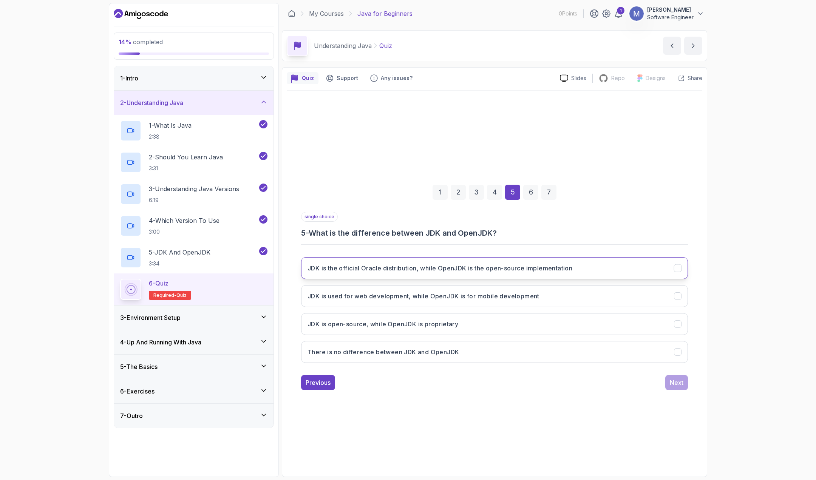
click at [467, 269] on h3 "JDK is the official Oracle distribution, while OpenJDK is the open-source imple…" at bounding box center [439, 268] width 265 height 9
click at [671, 383] on div "Next" at bounding box center [677, 382] width 14 height 9
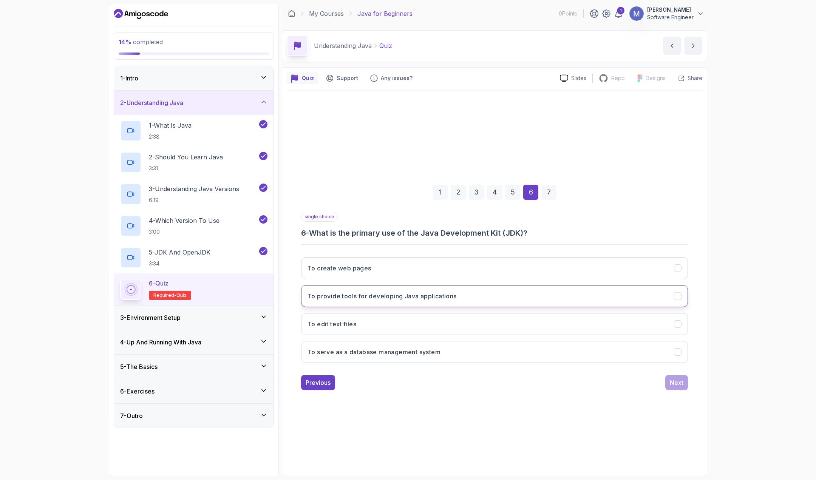
click at [511, 299] on button "To provide tools for developing Java applications" at bounding box center [494, 296] width 387 height 22
click at [674, 379] on div "Next" at bounding box center [677, 382] width 14 height 9
click at [416, 293] on button "Every six months" at bounding box center [494, 296] width 387 height 22
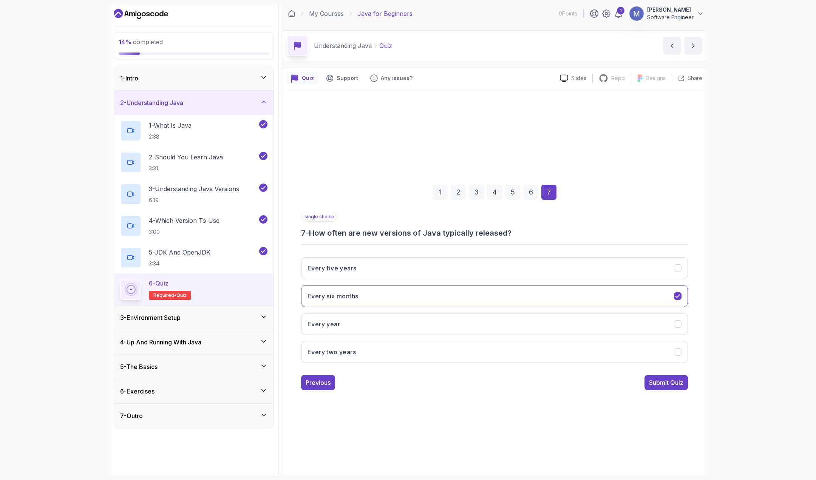
click at [659, 373] on div "single choice 7 - How often are new versions of Java typically released? Every …" at bounding box center [494, 301] width 387 height 178
click at [658, 378] on div "Submit Quiz" at bounding box center [666, 382] width 34 height 9
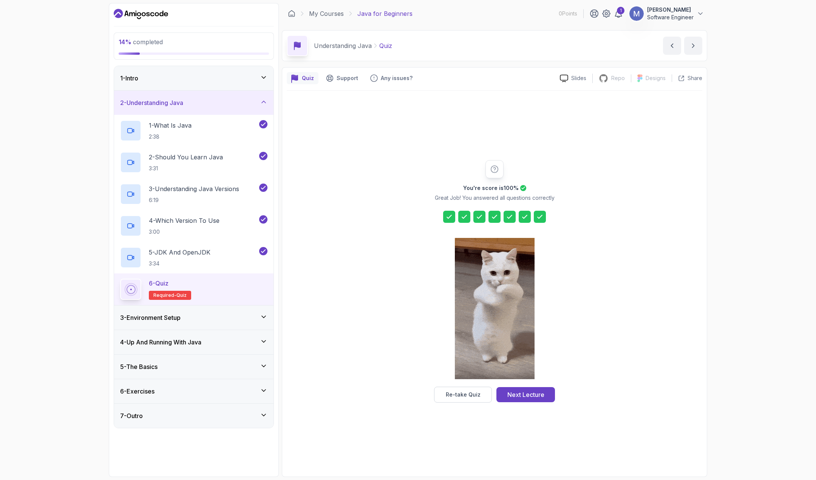
click at [539, 395] on div "Next Lecture" at bounding box center [525, 394] width 37 height 9
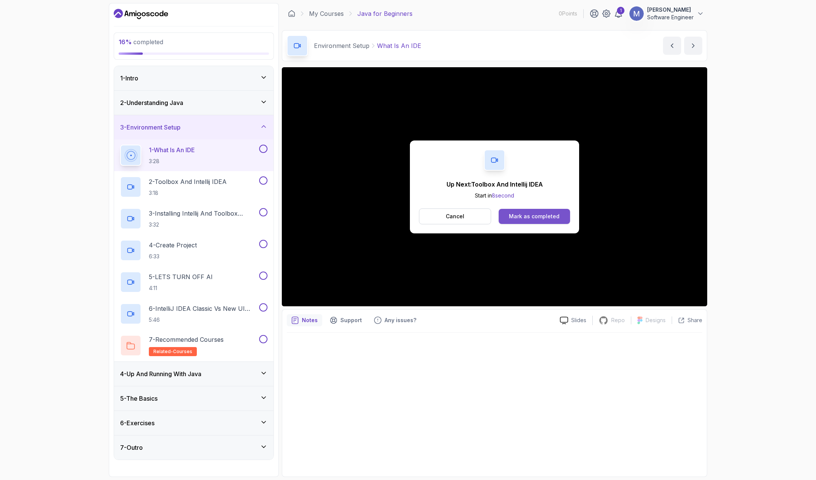
click at [551, 218] on div "Mark as completed" at bounding box center [534, 217] width 51 height 8
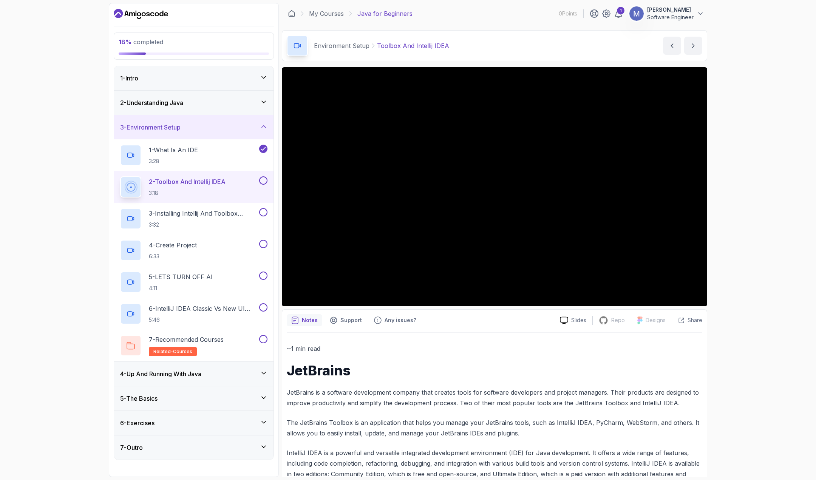
click at [770, 231] on div "18 % completed 1 - Intro 2 - Understanding Java 3 - Environment Setup 1 - What …" at bounding box center [408, 240] width 816 height 480
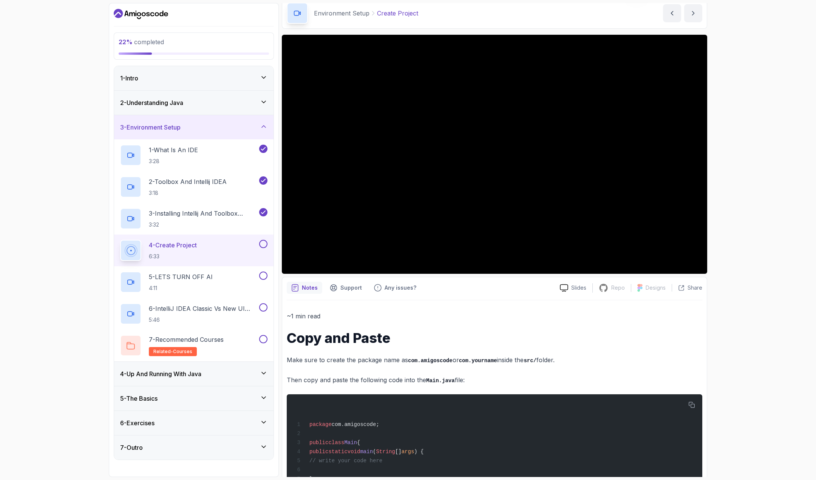
scroll to position [71, 0]
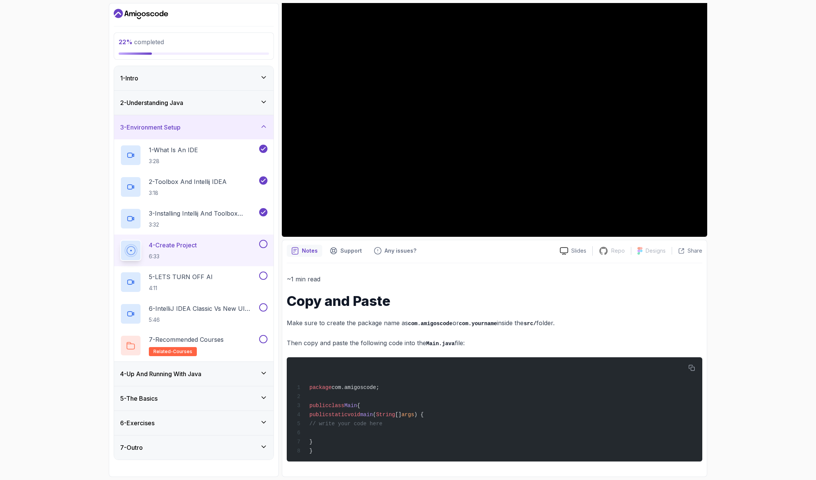
click at [50, 316] on div "22 % completed 1 - Intro 2 - Understanding Java 3 - Environment Setup 1 - What …" at bounding box center [408, 240] width 816 height 480
click at [413, 321] on code "com.amigoscode" at bounding box center [430, 324] width 45 height 6
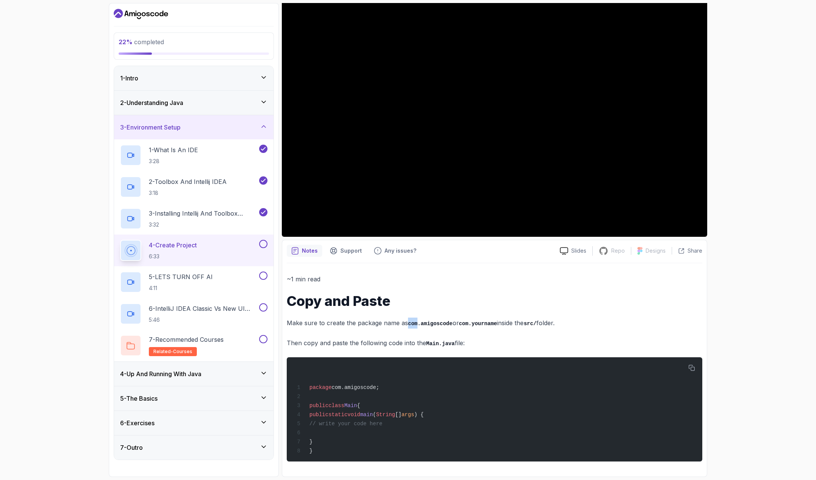
click at [413, 321] on code "com.amigoscode" at bounding box center [430, 324] width 45 height 6
click at [403, 338] on p "Then copy and paste the following code into the Main.java file:" at bounding box center [494, 343] width 415 height 11
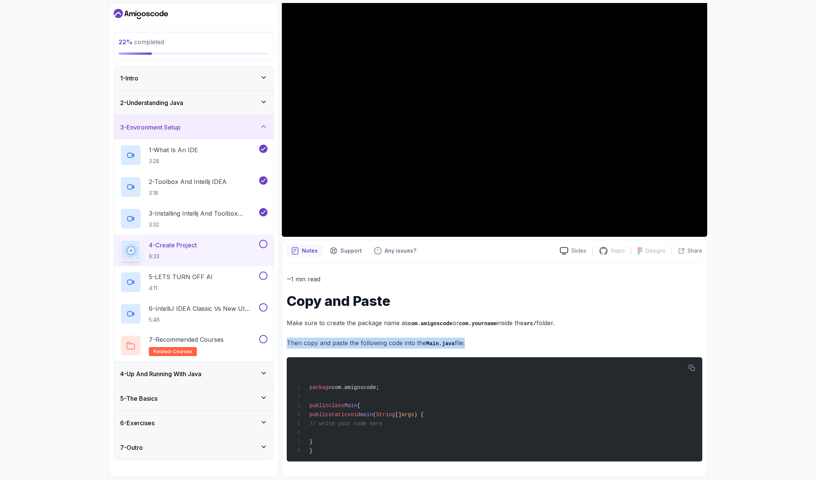
click at [411, 327] on div "~1 min read Copy and Paste Make sure to create the package name as com.amigosco…" at bounding box center [494, 368] width 415 height 188
click at [415, 323] on code "com.amigoscode" at bounding box center [430, 324] width 45 height 6
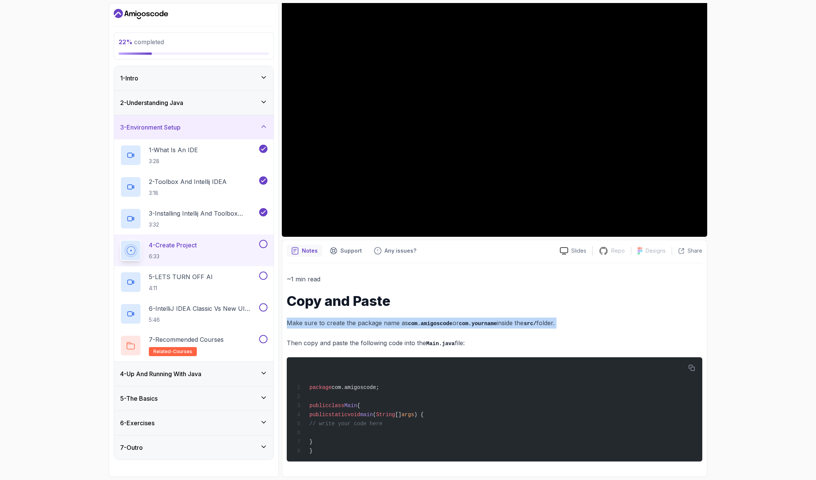
click at [415, 323] on code "com.amigoscode" at bounding box center [430, 324] width 45 height 6
click at [512, 326] on p "Make sure to create the package name as com.amigoscode or com.yourname inside t…" at bounding box center [494, 323] width 415 height 11
click at [381, 332] on div "~1 min read Copy and Paste Make sure to create the package name as com.amigosco…" at bounding box center [494, 368] width 415 height 188
click at [393, 342] on p "Then copy and paste the following code into the Main.java file:" at bounding box center [494, 343] width 415 height 11
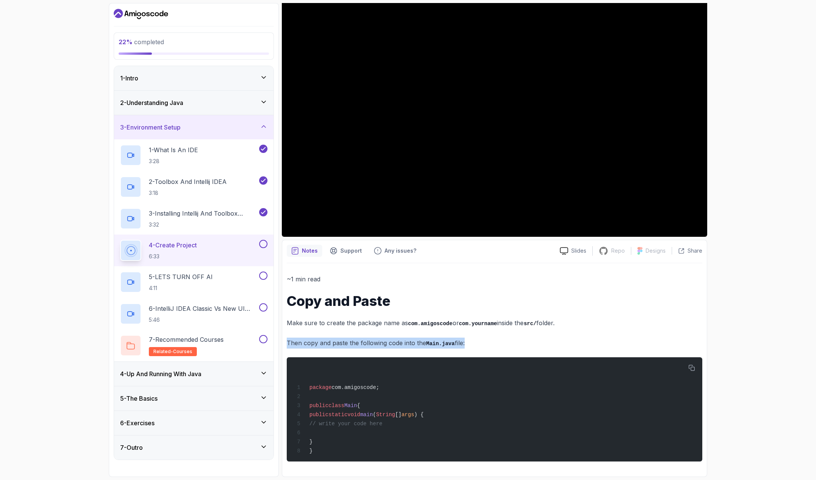
click at [393, 342] on p "Then copy and paste the following code into the Main.java file:" at bounding box center [494, 343] width 415 height 11
click at [425, 323] on code "com.amigoscode" at bounding box center [430, 324] width 45 height 6
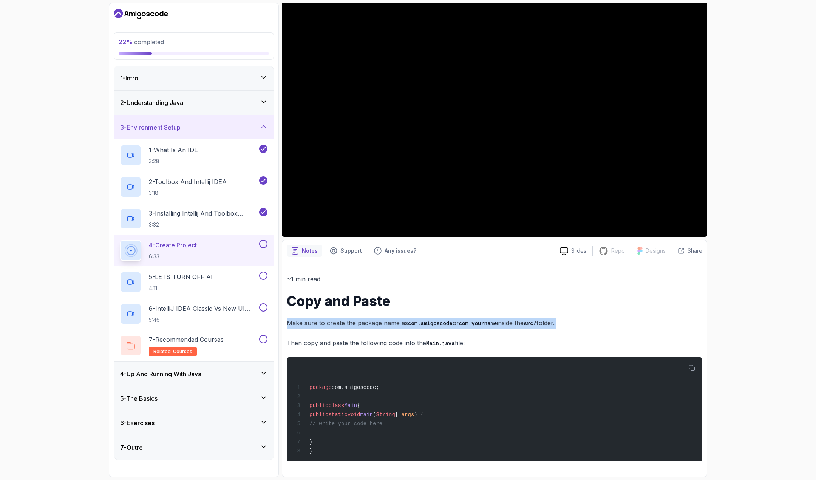
click at [425, 323] on code "com.amigoscode" at bounding box center [430, 324] width 45 height 6
click at [373, 415] on span "main" at bounding box center [366, 415] width 13 height 6
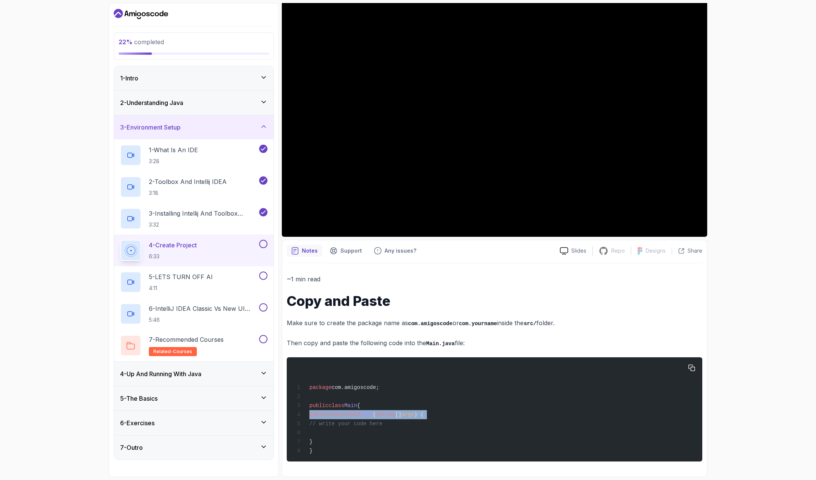
click at [373, 415] on span "main" at bounding box center [366, 415] width 13 height 6
click at [472, 414] on div "package com.amigoscode; public class Main { public static void main ( String []…" at bounding box center [494, 409] width 403 height 95
click at [473, 401] on div "package com.amigoscode; public class Main { public static void main ( String []…" at bounding box center [494, 409] width 403 height 95
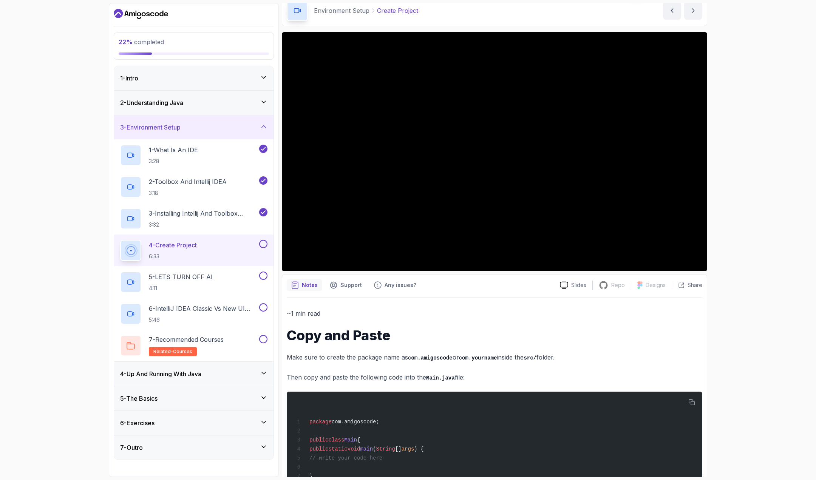
scroll to position [0, 0]
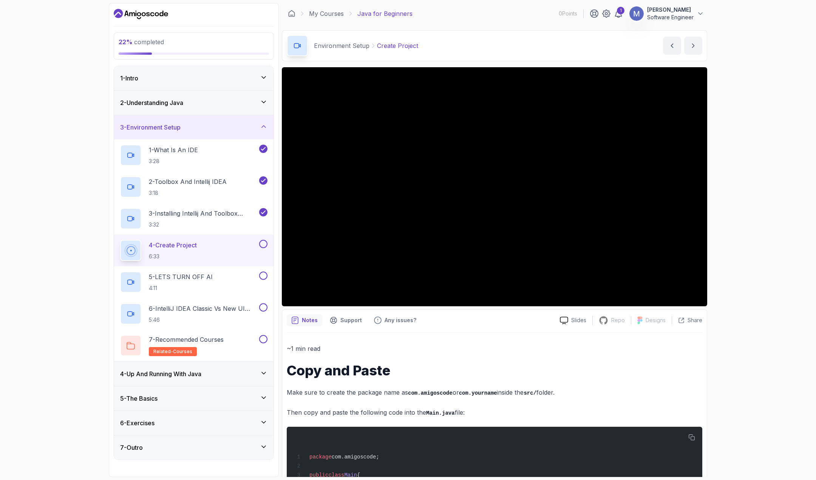
click at [441, 397] on p "Make sure to create the package name as com.amigoscode or com.yourname inside t…" at bounding box center [494, 392] width 415 height 11
click at [191, 249] on h2 "4 - Create Project 6:33" at bounding box center [173, 251] width 48 height 20
click at [447, 393] on code "com.amigoscode" at bounding box center [430, 393] width 45 height 6
drag, startPoint x: 447, startPoint y: 393, endPoint x: 409, endPoint y: 393, distance: 38.1
click at [409, 393] on code "com.amigoscode" at bounding box center [430, 393] width 45 height 6
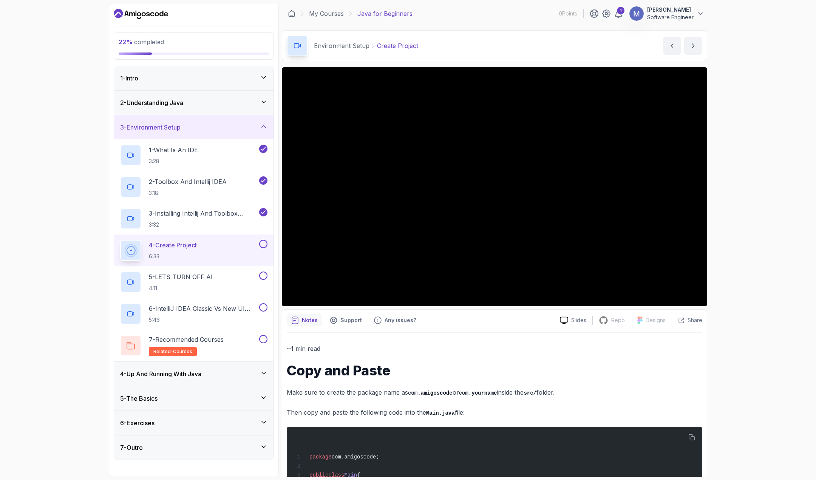
click at [457, 392] on p "Make sure to create the package name as com.amigoscode or com.yourname inside t…" at bounding box center [494, 392] width 415 height 11
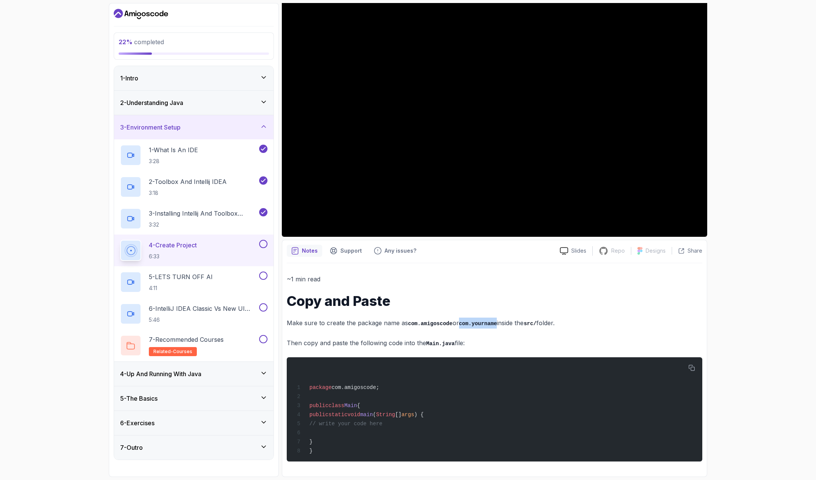
drag, startPoint x: 459, startPoint y: 323, endPoint x: 492, endPoint y: 318, distance: 33.5
click at [492, 321] on code "com.yourname" at bounding box center [478, 324] width 38 height 6
copy code "com.yourname"
click at [338, 443] on div "package com.amigoscode; public class Main { public static void main ( String []…" at bounding box center [494, 409] width 403 height 95
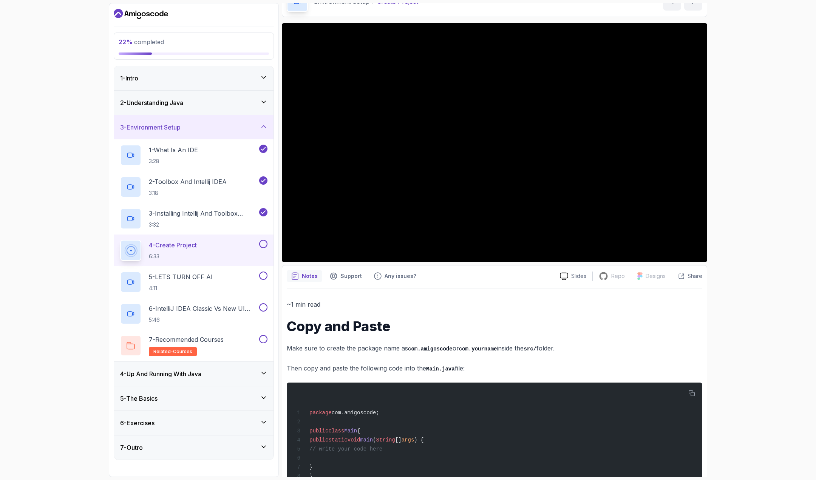
scroll to position [33, 0]
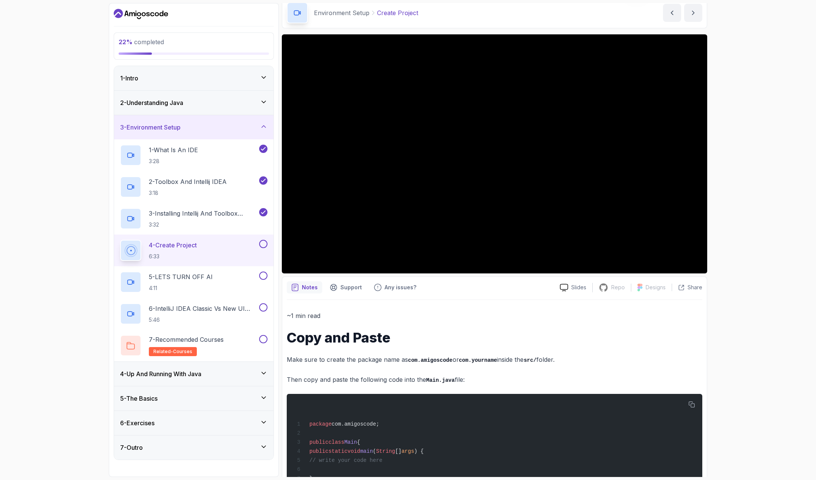
click at [770, 277] on div "22 % completed 1 - Intro 2 - Understanding Java 3 - Environment Setup 1 - What …" at bounding box center [408, 240] width 816 height 480
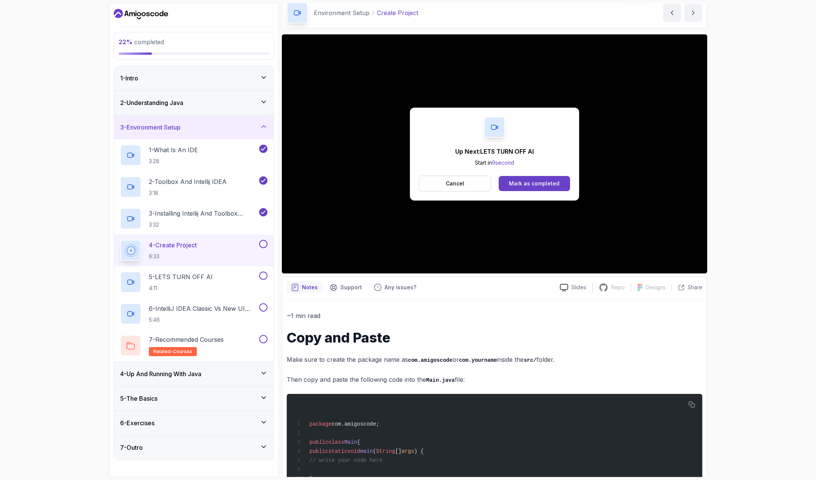
drag, startPoint x: 636, startPoint y: 197, endPoint x: 630, endPoint y: 202, distance: 7.6
click at [636, 197] on div "Up Next: LETS TURN OFF AI Start in 9 second Cancel Mark as completed" at bounding box center [494, 153] width 425 height 239
click at [449, 182] on p "Cancel" at bounding box center [455, 184] width 19 height 8
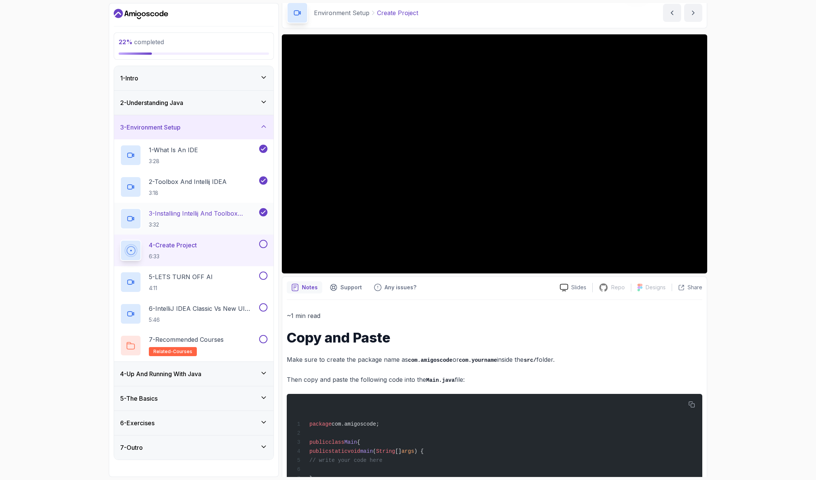
click at [214, 217] on h2 "3 - Installing Intellij And Toolbox Configuration 3:32" at bounding box center [203, 219] width 109 height 20
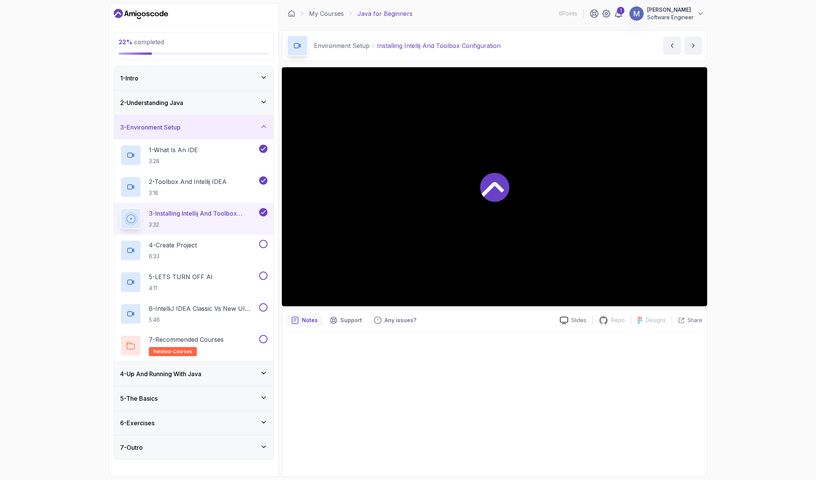
click at [625, 265] on div at bounding box center [494, 186] width 425 height 239
click at [213, 251] on div "4 - Create Project 6:33" at bounding box center [188, 250] width 137 height 21
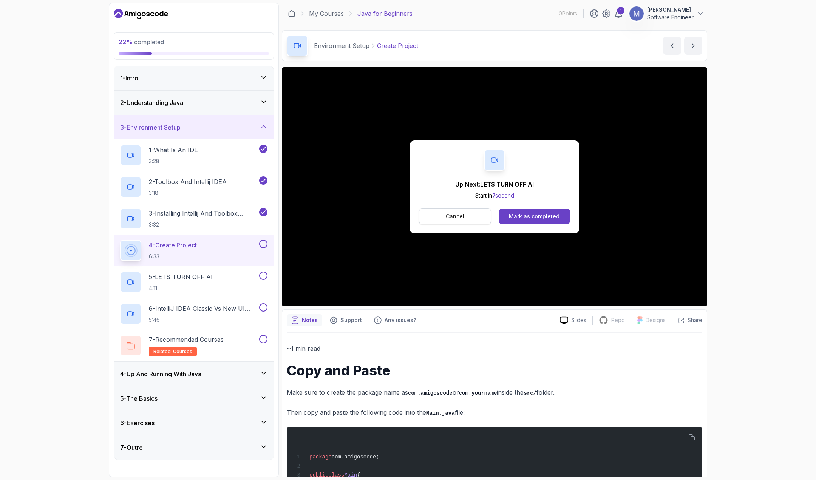
click at [478, 218] on button "Cancel" at bounding box center [455, 216] width 72 height 16
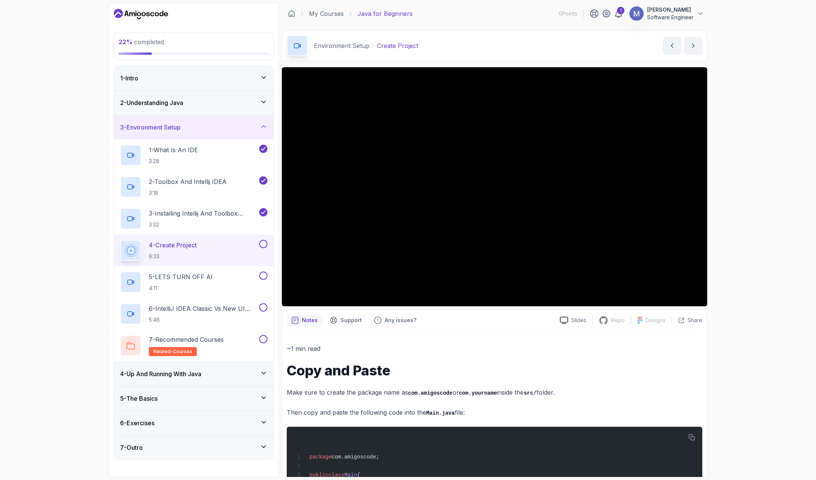
click at [757, 235] on div "22 % completed 1 - Intro 2 - Understanding Java 3 - Environment Setup 1 - What …" at bounding box center [408, 240] width 816 height 480
click at [262, 243] on button at bounding box center [263, 244] width 8 height 8
click at [191, 273] on p "5 - LETS TURN OFF AI" at bounding box center [181, 276] width 64 height 9
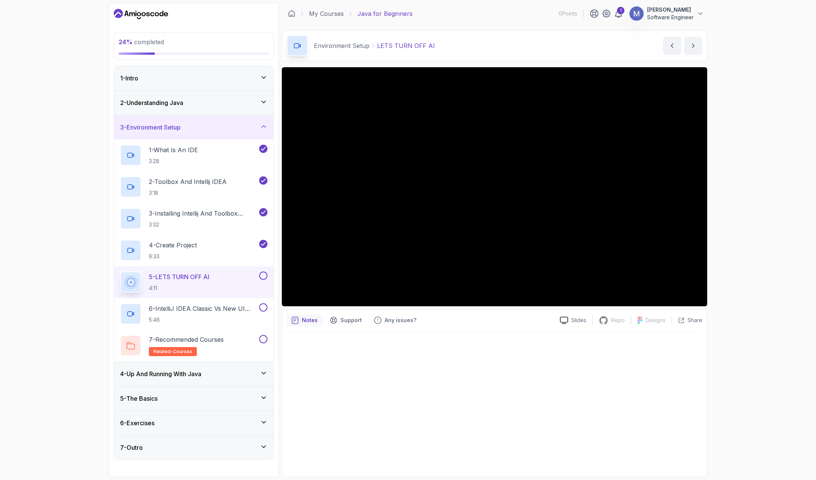
click at [766, 160] on div "24 % completed 1 - Intro 2 - Understanding Java 3 - Environment Setup 1 - What …" at bounding box center [408, 240] width 816 height 480
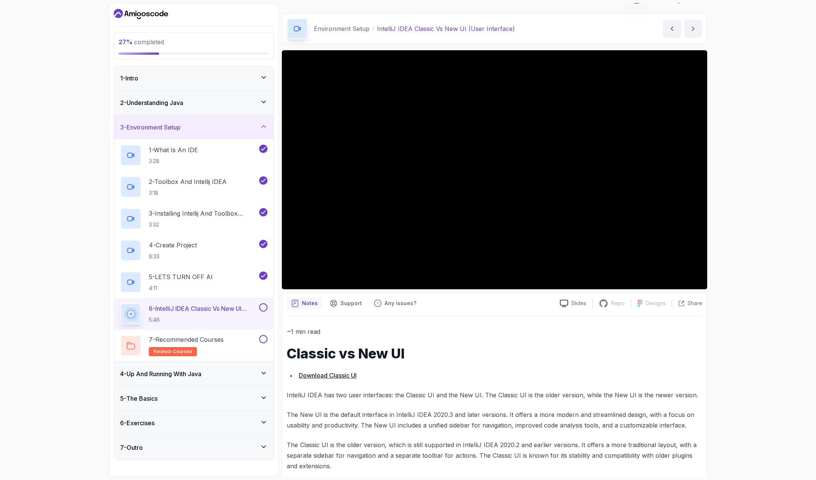
scroll to position [26, 0]
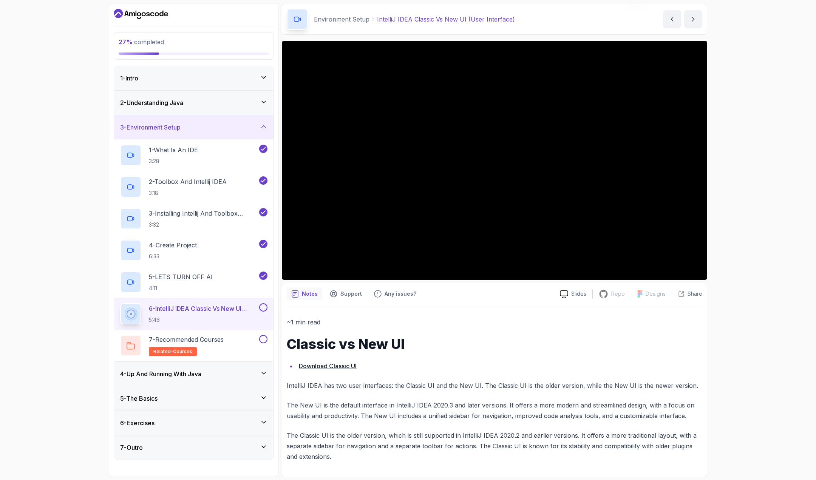
click at [466, 433] on p "The Classic UI is the older version, which is still supported in IntelliJ IDEA …" at bounding box center [494, 446] width 415 height 32
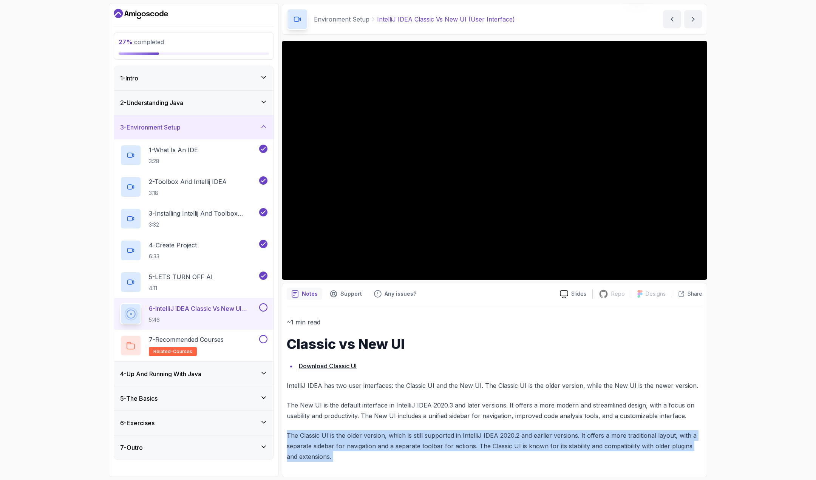
click at [466, 433] on p "The Classic UI is the older version, which is still supported in IntelliJ IDEA …" at bounding box center [494, 446] width 415 height 32
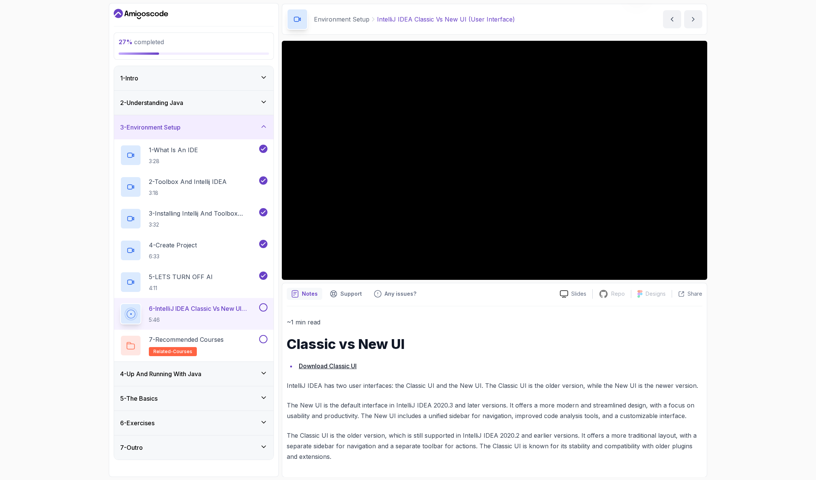
click at [494, 401] on p "The New UI is the default interface in IntelliJ IDEA 2020.3 and later versions.…" at bounding box center [494, 410] width 415 height 21
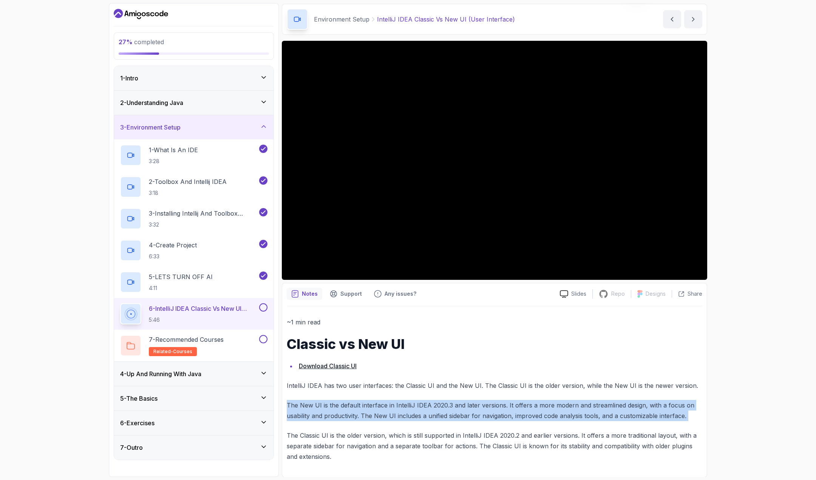
click at [494, 401] on p "The New UI is the default interface in IntelliJ IDEA 2020.3 and later versions.…" at bounding box center [494, 410] width 415 height 21
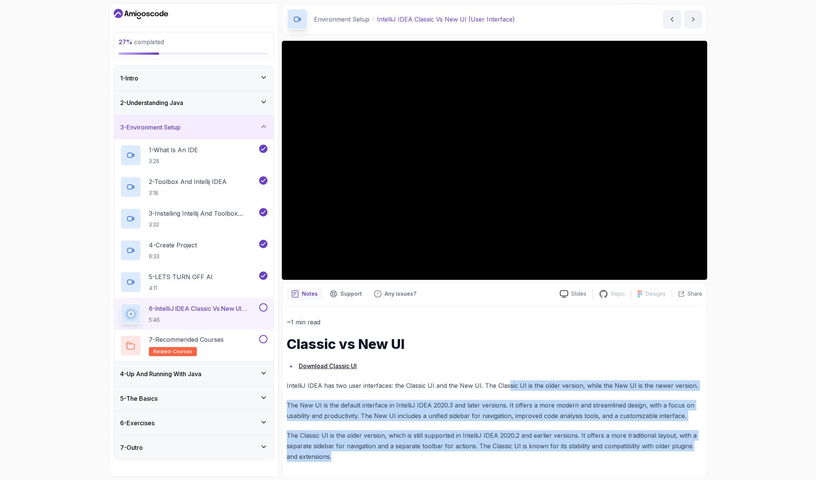
drag, startPoint x: 506, startPoint y: 380, endPoint x: 562, endPoint y: 461, distance: 97.7
click at [562, 461] on div "~1 min read Classic vs New UI Download Classic UI IntelliJ IDEA has two user in…" at bounding box center [494, 389] width 415 height 145
click at [562, 461] on p "The Classic UI is the older version, which is still supported in IntelliJ IDEA …" at bounding box center [494, 446] width 415 height 32
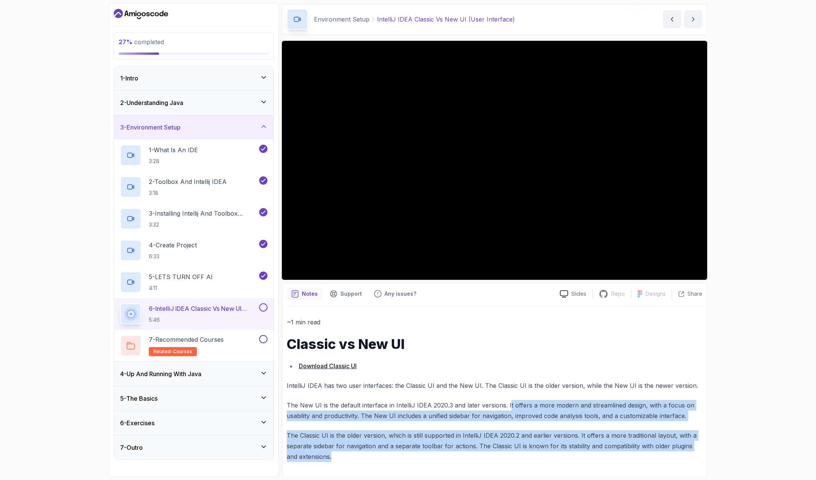
drag, startPoint x: 551, startPoint y: 455, endPoint x: 507, endPoint y: 396, distance: 73.9
click at [507, 398] on div "~1 min read Classic vs New UI Download Classic UI IntelliJ IDEA has two user in…" at bounding box center [494, 389] width 415 height 145
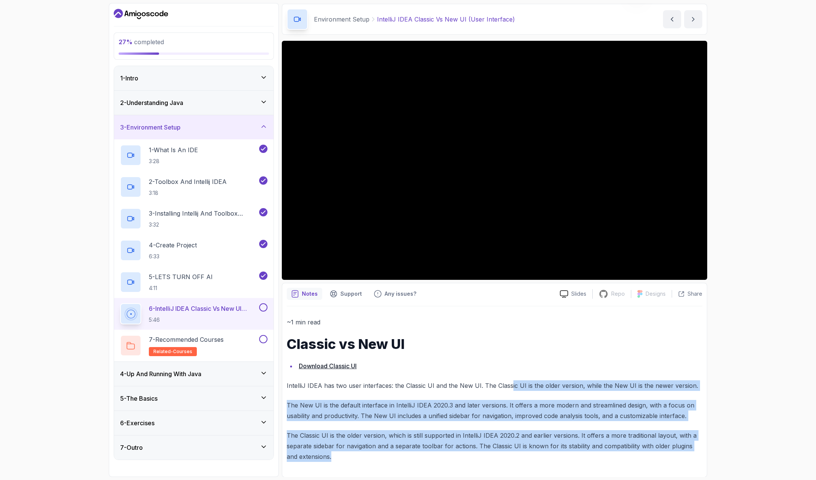
drag, startPoint x: 510, startPoint y: 375, endPoint x: 518, endPoint y: 453, distance: 78.6
click at [518, 453] on div "~1 min read Classic vs New UI Download Classic UI IntelliJ IDEA has two user in…" at bounding box center [494, 389] width 415 height 145
click at [518, 453] on p "The Classic UI is the older version, which is still supported in IntelliJ IDEA …" at bounding box center [494, 446] width 415 height 32
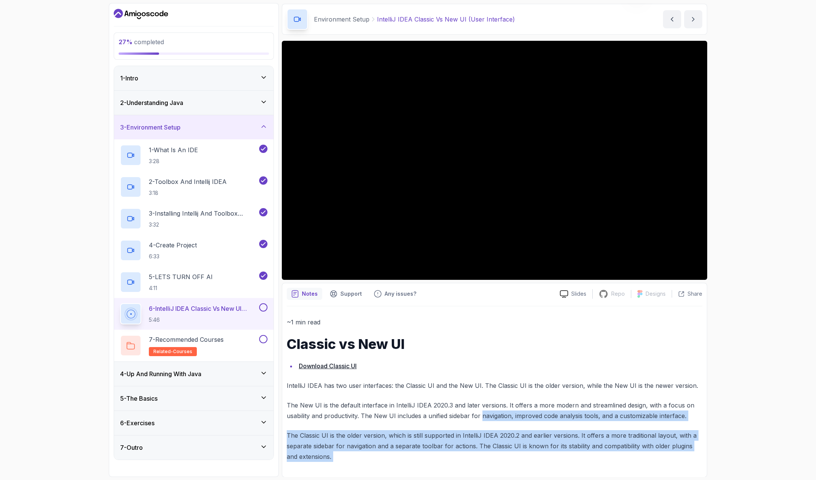
drag, startPoint x: 518, startPoint y: 453, endPoint x: 498, endPoint y: 373, distance: 82.1
click at [500, 392] on div "~1 min read Classic vs New UI Download Classic UI IntelliJ IDEA has two user in…" at bounding box center [494, 389] width 415 height 145
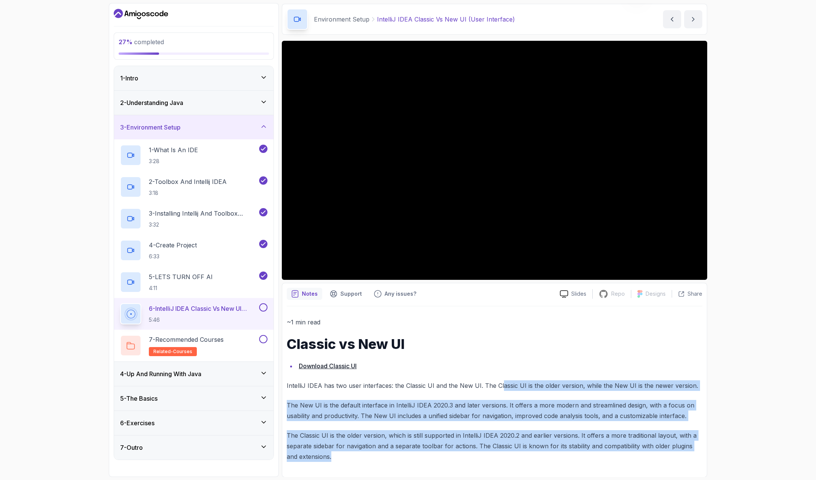
drag, startPoint x: 501, startPoint y: 385, endPoint x: 526, endPoint y: 457, distance: 76.3
click at [526, 457] on div "~1 min read Classic vs New UI Download Classic UI IntelliJ IDEA has two user in…" at bounding box center [494, 389] width 415 height 145
click at [526, 457] on p "The Classic UI is the older version, which is still supported in IntelliJ IDEA …" at bounding box center [494, 446] width 415 height 32
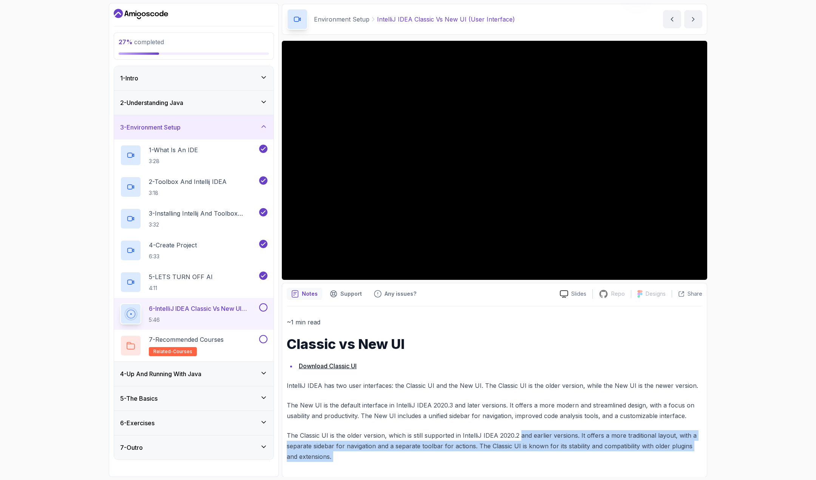
drag, startPoint x: 519, startPoint y: 423, endPoint x: 515, endPoint y: 403, distance: 20.4
click at [515, 403] on div "~1 min read Classic vs New UI Download Classic UI IntelliJ IDEA has two user in…" at bounding box center [494, 389] width 415 height 145
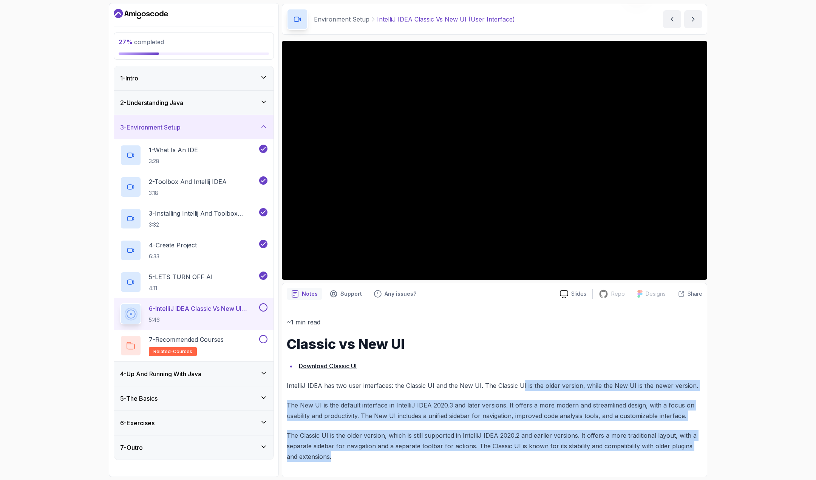
drag, startPoint x: 518, startPoint y: 374, endPoint x: 533, endPoint y: 460, distance: 87.4
click at [533, 460] on div "~1 min read Classic vs New UI Download Classic UI IntelliJ IDEA has two user in…" at bounding box center [494, 389] width 415 height 145
click at [533, 460] on p "The Classic UI is the older version, which is still supported in IntelliJ IDEA …" at bounding box center [494, 446] width 415 height 32
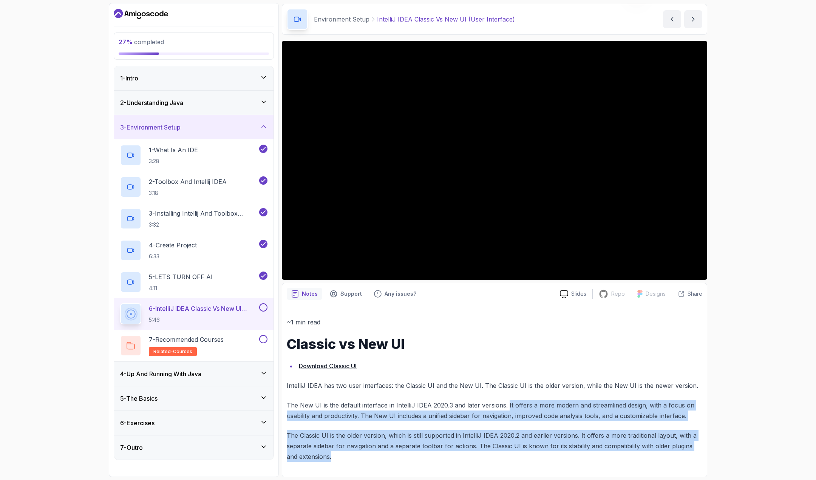
drag, startPoint x: 519, startPoint y: 438, endPoint x: 498, endPoint y: 363, distance: 78.2
click at [498, 381] on div "~1 min read Classic vs New UI Download Classic UI IntelliJ IDEA has two user in…" at bounding box center [494, 389] width 415 height 145
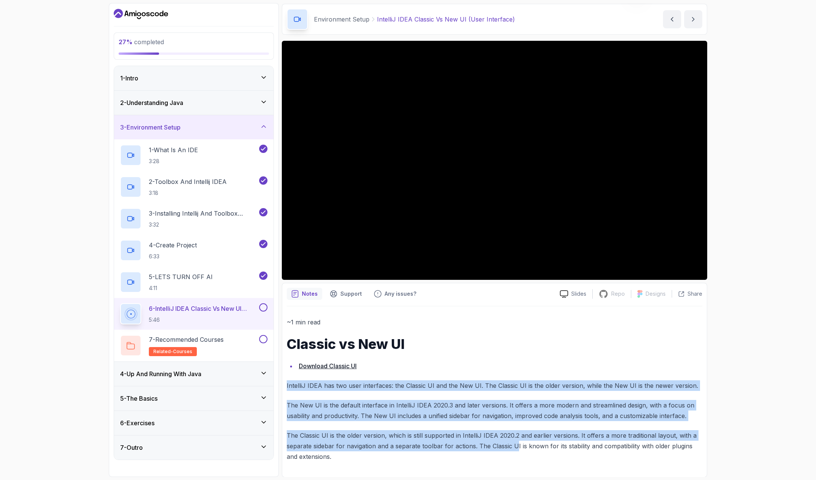
drag, startPoint x: 502, startPoint y: 383, endPoint x: 514, endPoint y: 448, distance: 66.1
click at [514, 448] on div "~1 min read Classic vs New UI Download Classic UI IntelliJ IDEA has two user in…" at bounding box center [494, 389] width 415 height 145
click at [514, 448] on p "The Classic UI is the older version, which is still supported in IntelliJ IDEA …" at bounding box center [494, 446] width 415 height 32
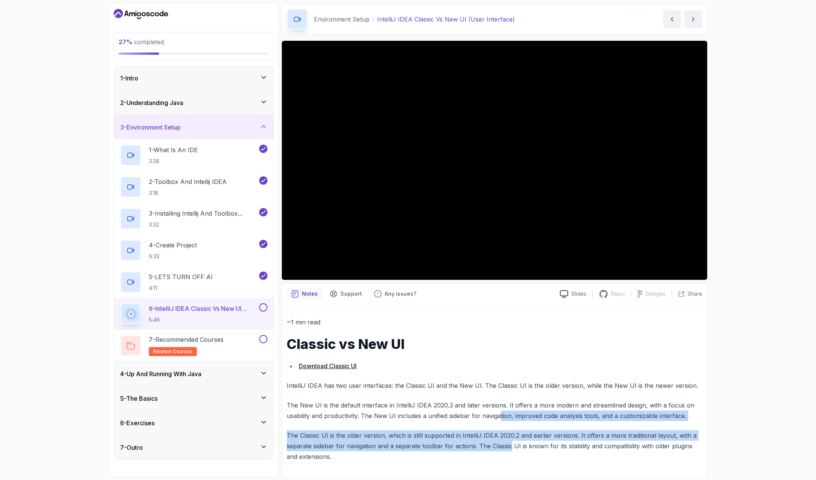
drag, startPoint x: 507, startPoint y: 450, endPoint x: 494, endPoint y: 390, distance: 60.7
click at [494, 391] on div "~1 min read Classic vs New UI Download Classic UI IntelliJ IDEA has two user in…" at bounding box center [494, 389] width 415 height 145
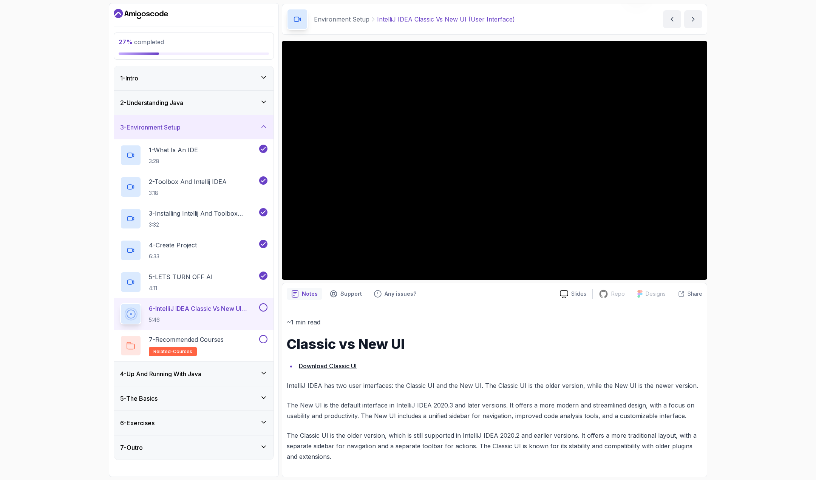
click at [494, 390] on p "IntelliJ IDEA has two user interfaces: the Classic UI and the New UI. The Class…" at bounding box center [494, 385] width 415 height 11
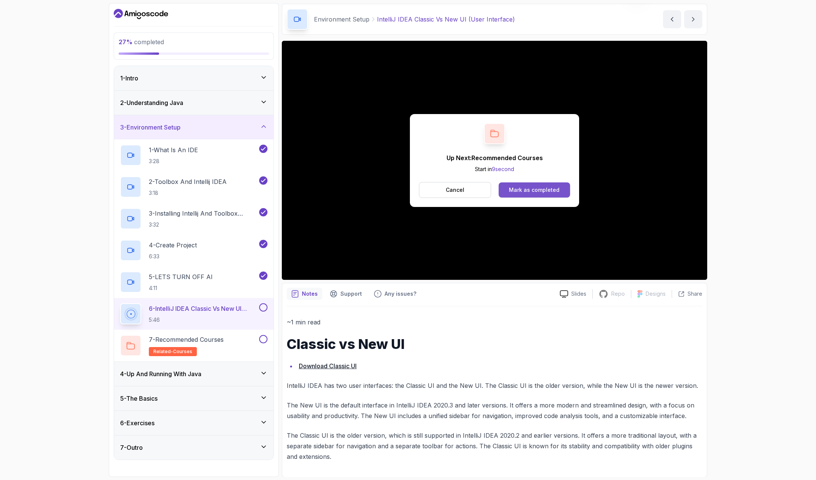
click at [542, 194] on button "Mark as completed" at bounding box center [533, 189] width 71 height 15
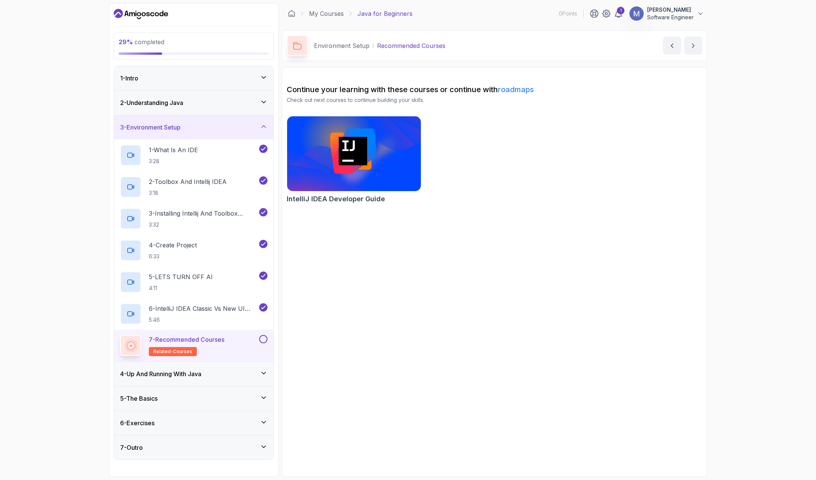
click at [190, 369] on h3 "4 - Up And Running With Java" at bounding box center [160, 373] width 81 height 9
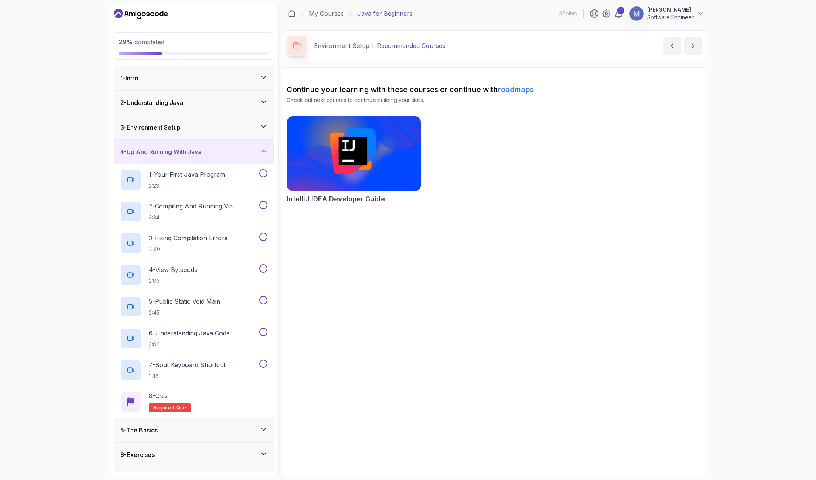
click at [255, 131] on div "3 - Environment Setup" at bounding box center [193, 127] width 159 height 24
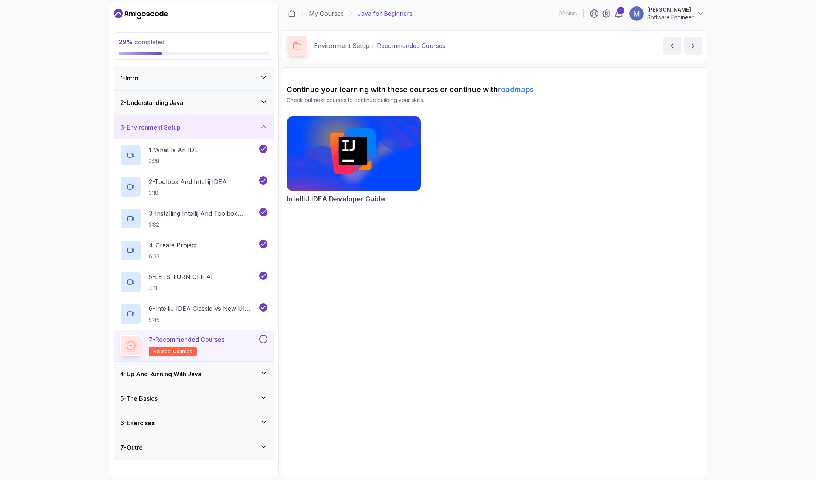
click at [263, 339] on button at bounding box center [263, 339] width 8 height 8
click at [322, 99] on p "Check out next courses to continue building your skills." at bounding box center [494, 100] width 415 height 8
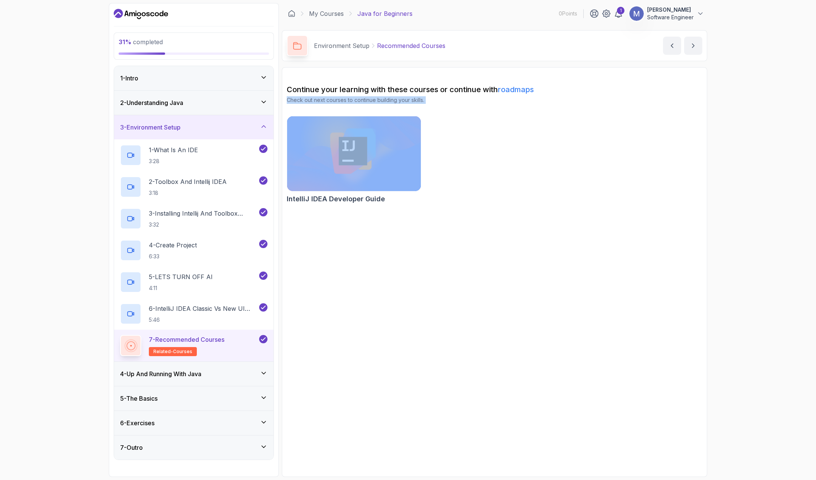
click at [322, 99] on p "Check out next courses to continue building your skills." at bounding box center [494, 100] width 415 height 8
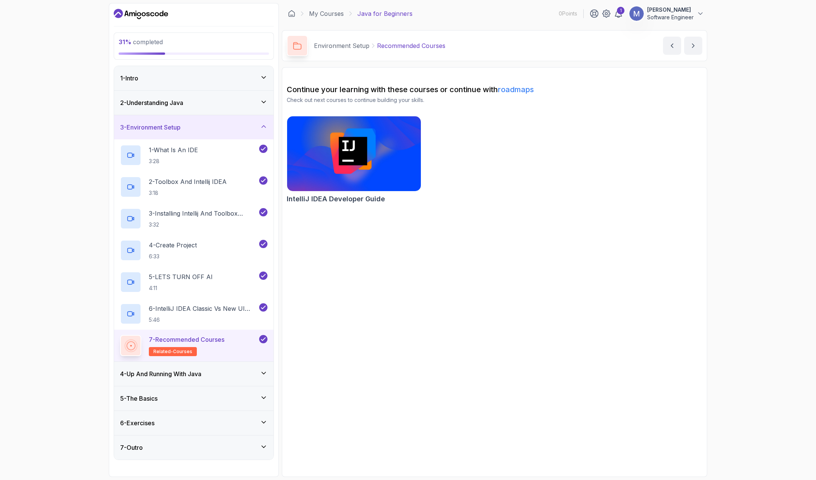
click at [224, 367] on div "4 - Up And Running With Java" at bounding box center [193, 374] width 159 height 24
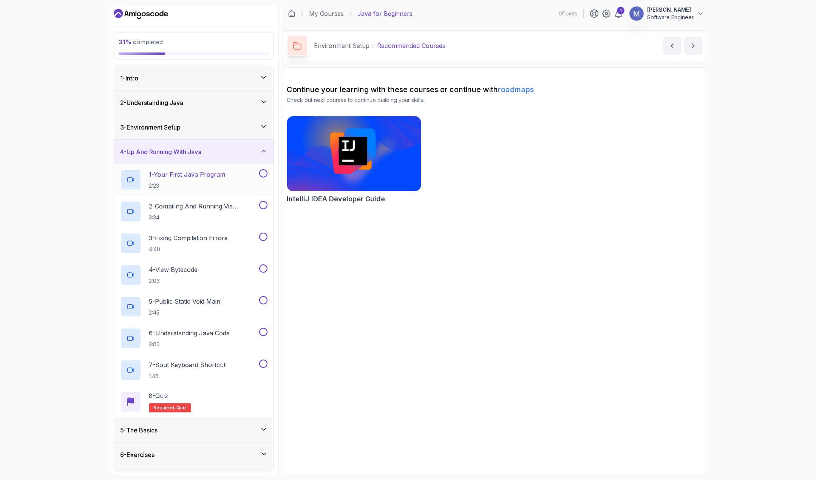
click at [208, 170] on p "1 - Your First Java Program" at bounding box center [187, 174] width 76 height 9
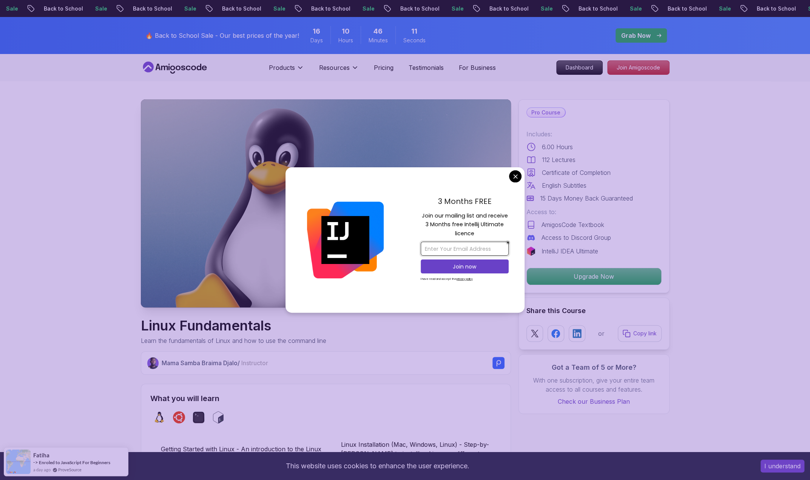
click at [481, 246] on input "email" at bounding box center [465, 249] width 88 height 14
type input "minhtran171@gmail.com"
click at [485, 265] on p "Join now" at bounding box center [464, 267] width 71 height 8
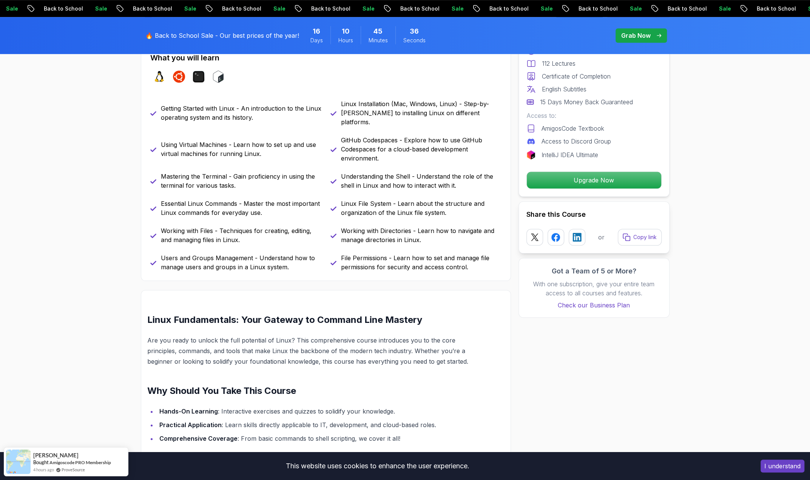
scroll to position [415, 0]
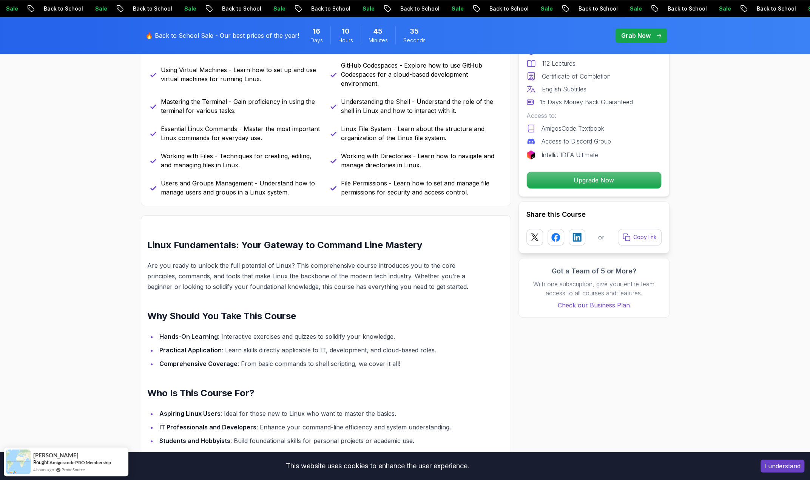
click at [289, 263] on p "Are you ready to unlock the full potential of Linux? This comprehensive course …" at bounding box center [307, 276] width 321 height 32
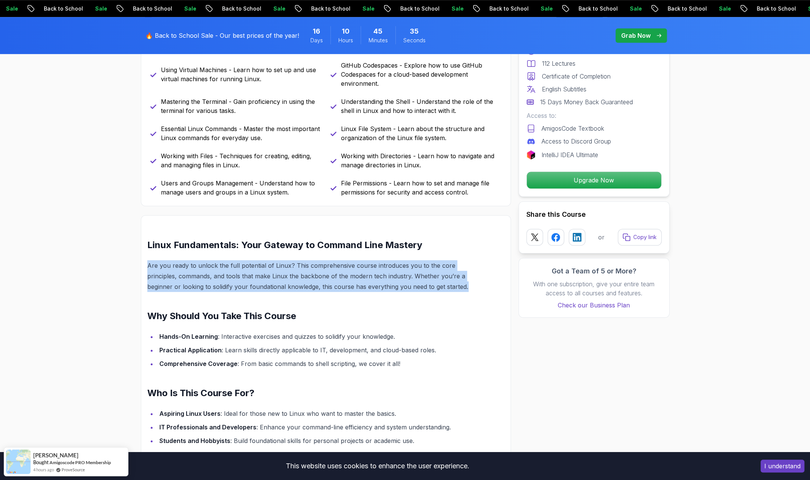
click at [289, 263] on p "Are you ready to unlock the full potential of Linux? This comprehensive course …" at bounding box center [307, 276] width 321 height 32
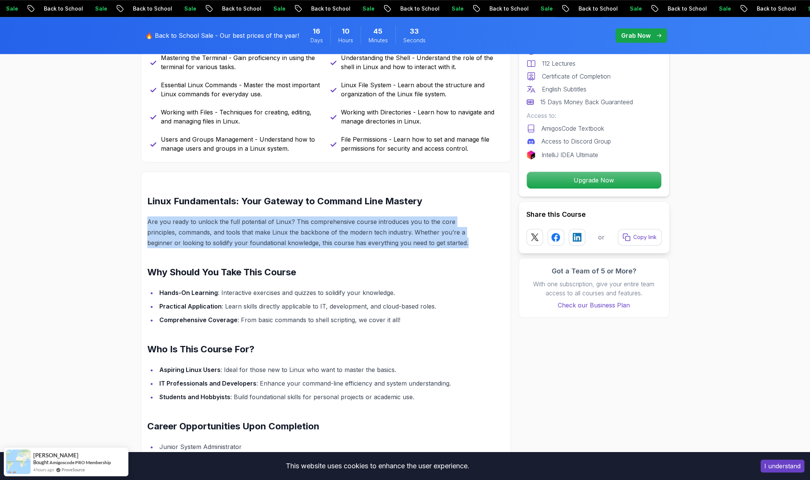
scroll to position [491, 0]
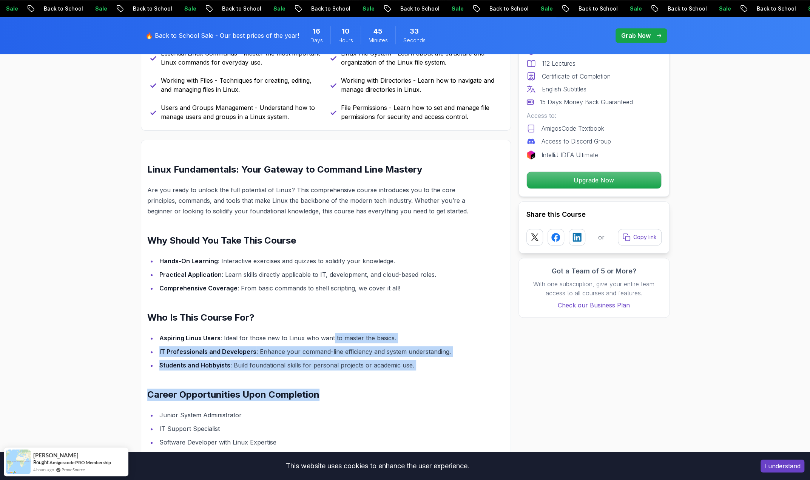
drag, startPoint x: 332, startPoint y: 331, endPoint x: 350, endPoint y: 366, distance: 40.2
click at [350, 367] on div "Linux Fundamentals: Your Gateway to Command Line Mastery Are you ready to unloc…" at bounding box center [307, 352] width 321 height 376
click at [351, 364] on div "Linux Fundamentals: Your Gateway to Command Line Mastery Are you ready to unloc…" at bounding box center [307, 352] width 321 height 376
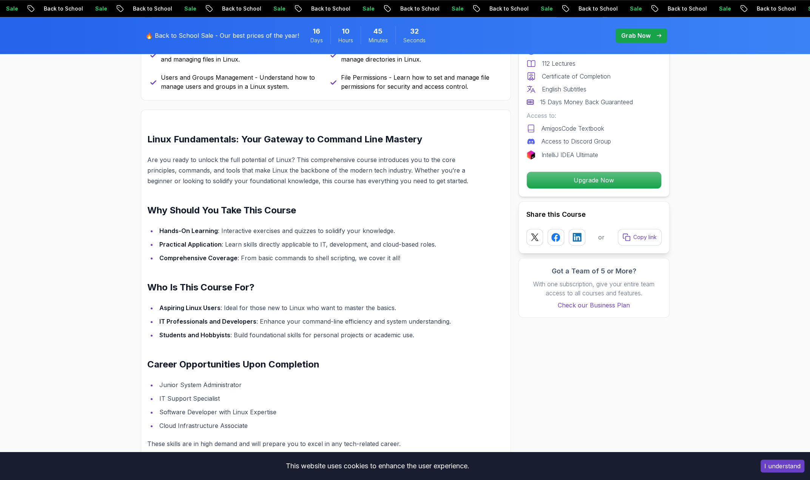
scroll to position [566, 0]
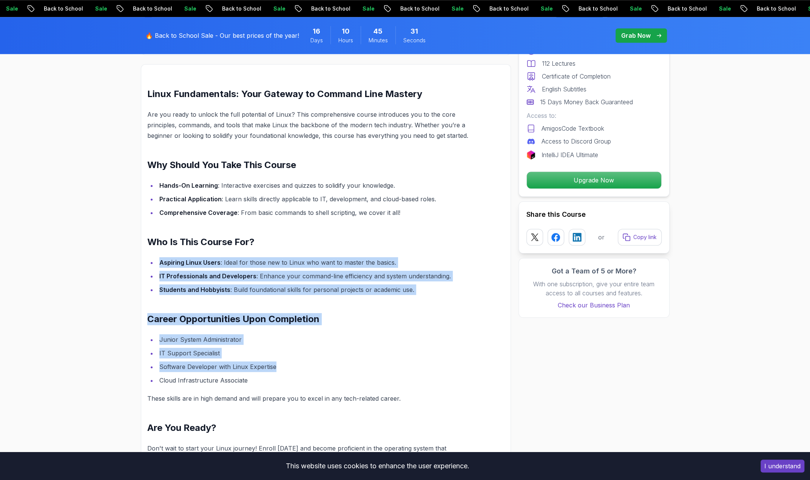
drag, startPoint x: 356, startPoint y: 289, endPoint x: 352, endPoint y: 361, distance: 71.5
click at [352, 361] on div "Linux Fundamentals: Your Gateway to Command Line Mastery Are you ready to unloc…" at bounding box center [307, 276] width 321 height 376
click at [352, 361] on li "Software Developer with Linux Expertise" at bounding box center [313, 366] width 312 height 11
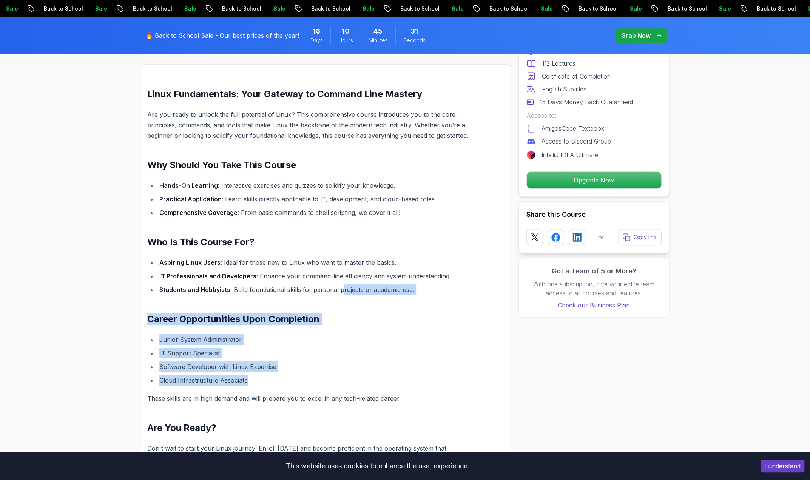
drag, startPoint x: 344, startPoint y: 372, endPoint x: 341, endPoint y: 259, distance: 112.2
click at [339, 270] on div "Linux Fundamentals: Your Gateway to Command Line Mastery Are you ready to unloc…" at bounding box center [307, 276] width 321 height 376
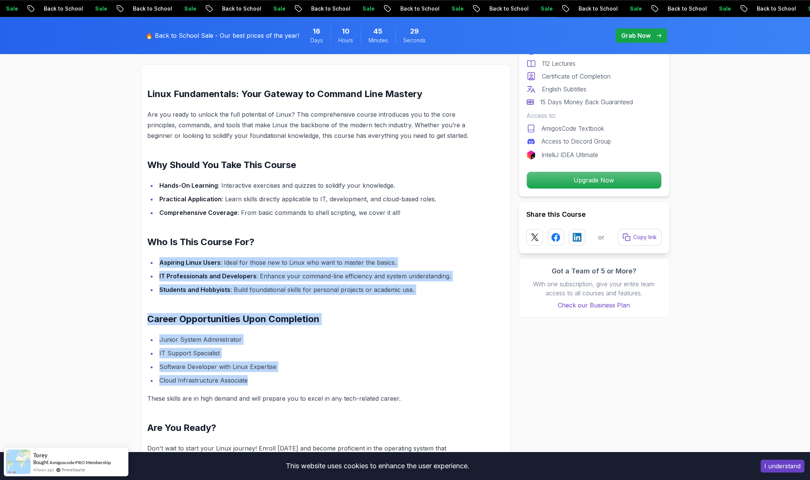
drag, startPoint x: 348, startPoint y: 221, endPoint x: 387, endPoint y: 375, distance: 159.0
click at [387, 375] on div "Linux Fundamentals: Your Gateway to Command Line Mastery Are you ready to unloc…" at bounding box center [307, 276] width 321 height 376
click at [387, 375] on li "Cloud Infrastructure Associate" at bounding box center [313, 380] width 312 height 11
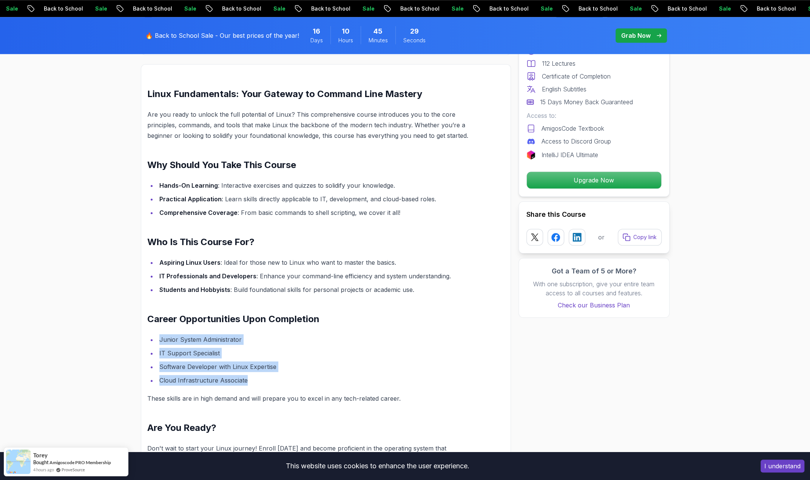
drag, startPoint x: 375, startPoint y: 283, endPoint x: 372, endPoint y: 203, distance: 80.1
click at [374, 264] on div "Linux Fundamentals: Your Gateway to Command Line Mastery Are you ready to unloc…" at bounding box center [307, 276] width 321 height 376
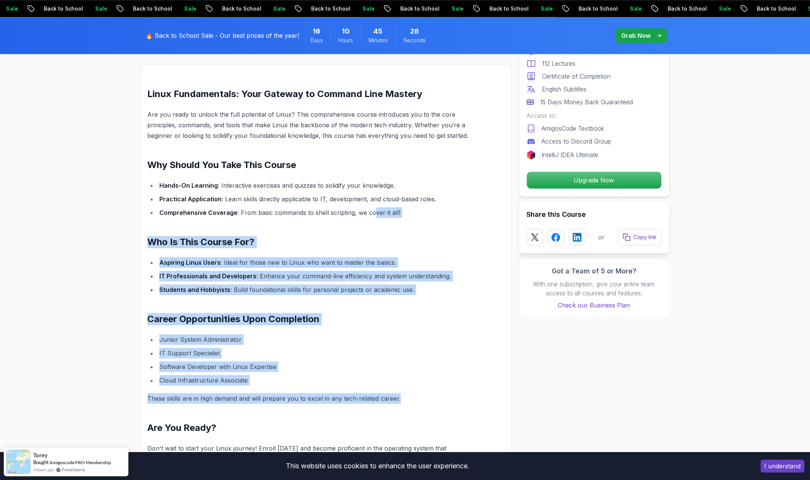
drag, startPoint x: 376, startPoint y: 234, endPoint x: 418, endPoint y: 382, distance: 154.1
click at [418, 382] on div "Linux Fundamentals: Your Gateway to Command Line Mastery Are you ready to unloc…" at bounding box center [307, 276] width 321 height 376
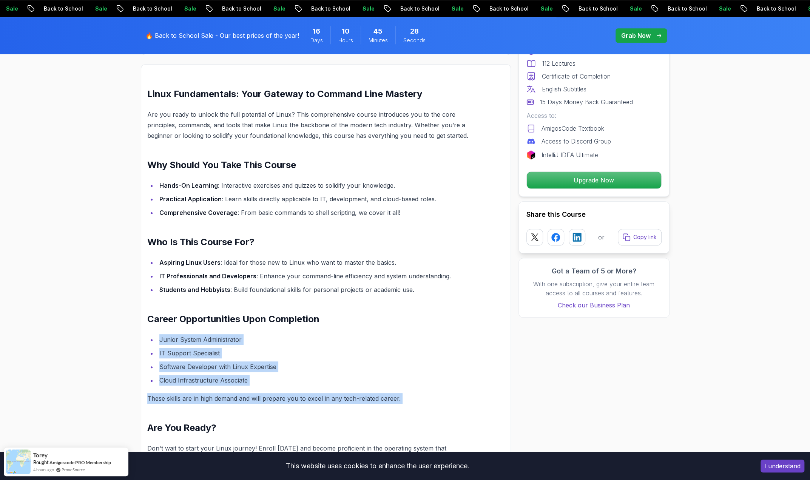
drag, startPoint x: 397, startPoint y: 309, endPoint x: 373, endPoint y: 200, distance: 110.8
click at [376, 222] on div "Linux Fundamentals: Your Gateway to Command Line Mastery Are you ready to unloc…" at bounding box center [307, 276] width 321 height 376
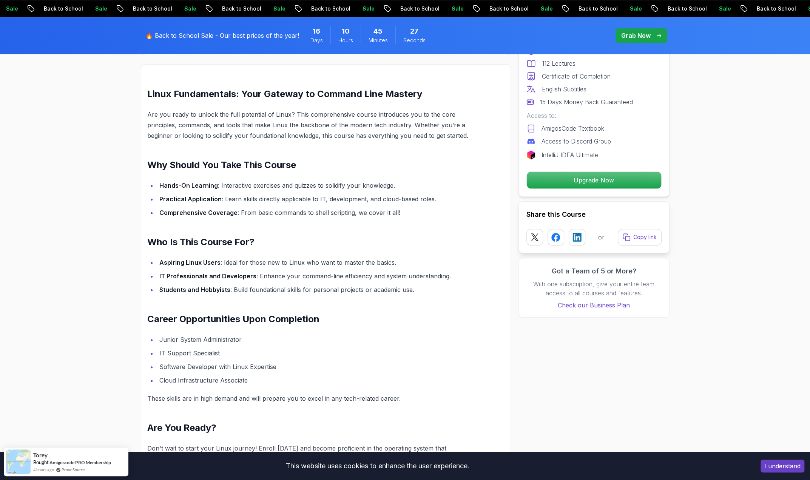
click at [373, 207] on li "Comprehensive Coverage : From basic commands to shell scripting, we cover it al…" at bounding box center [313, 212] width 312 height 11
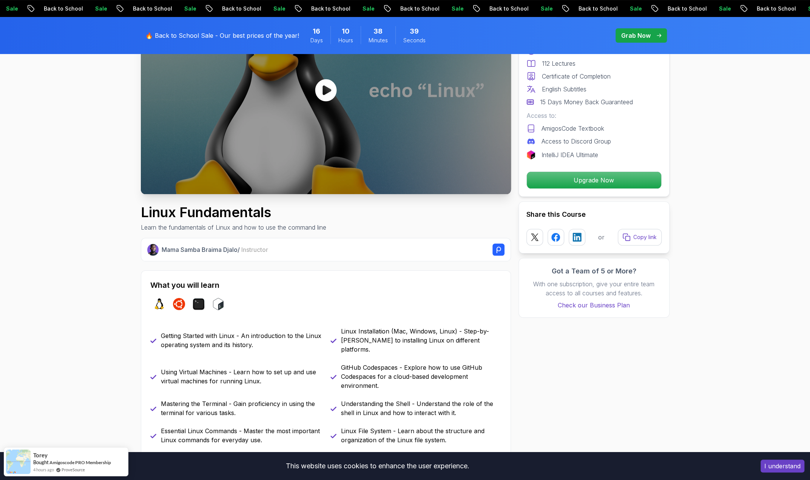
scroll to position [0, 0]
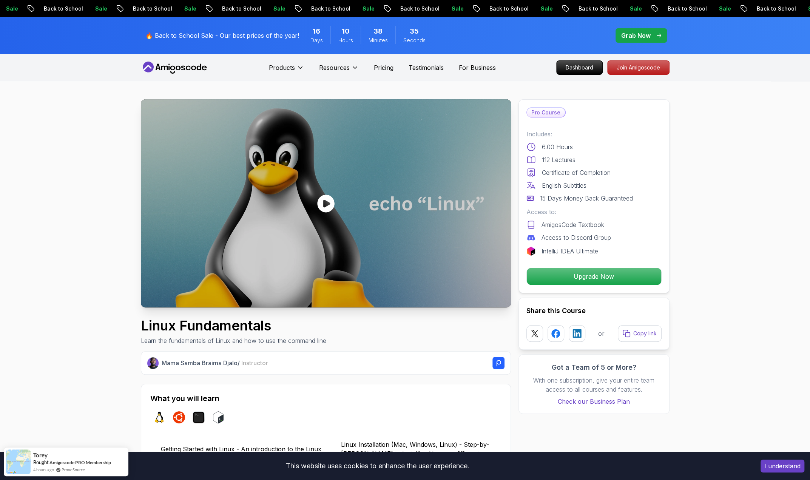
click at [194, 70] on icon at bounding box center [175, 68] width 68 height 12
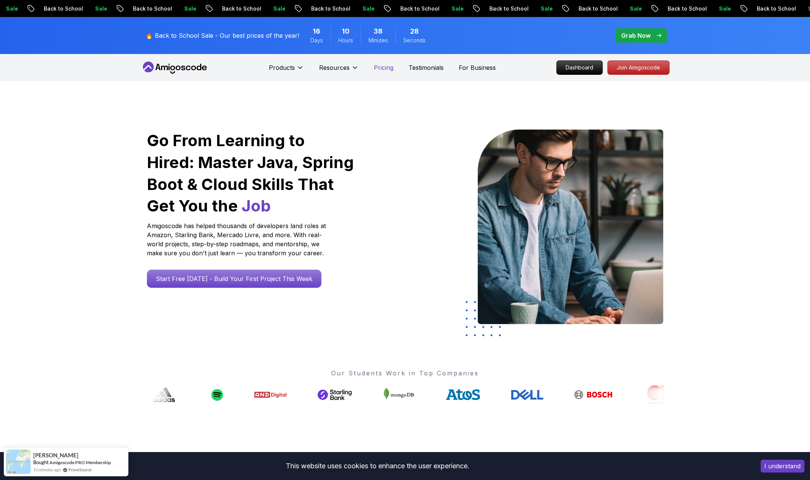
click at [375, 67] on p "Pricing" at bounding box center [384, 67] width 20 height 9
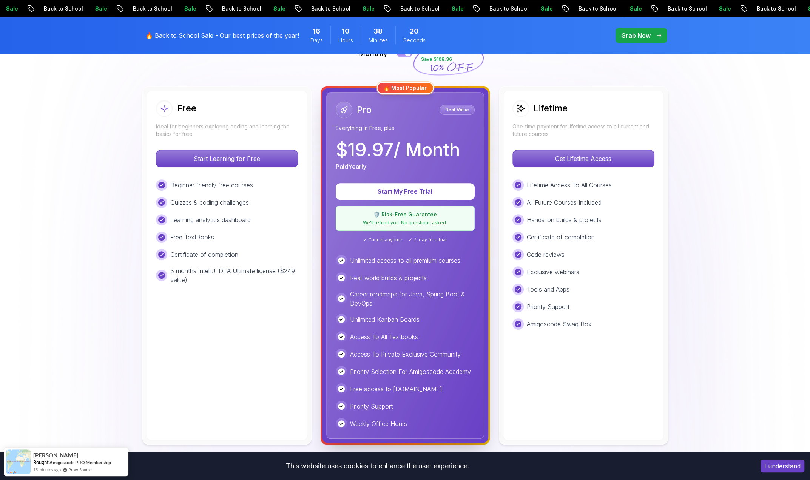
scroll to position [189, 0]
click at [623, 129] on p "One-time payment for lifetime access to all current and future courses." at bounding box center [583, 130] width 142 height 15
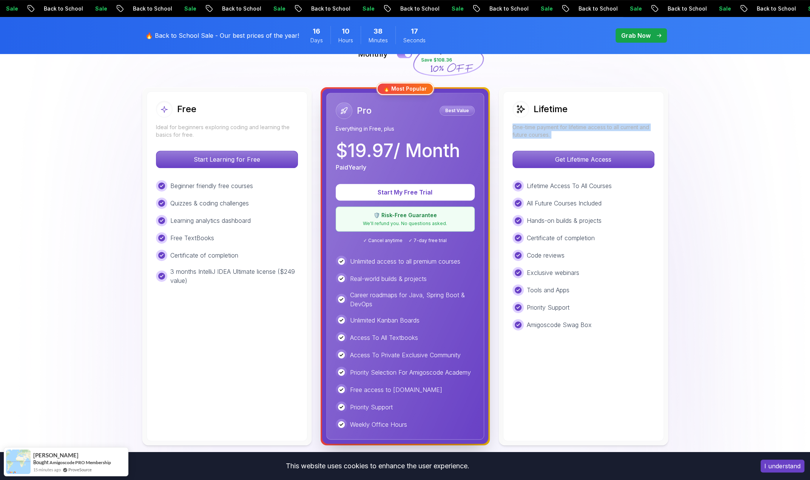
click at [623, 129] on p "One-time payment for lifetime access to all current and future courses." at bounding box center [583, 130] width 142 height 15
click at [623, 130] on p "One-time payment for lifetime access to all current and future courses." at bounding box center [583, 130] width 142 height 15
click at [614, 157] on p "Get Lifetime Access" at bounding box center [583, 159] width 134 height 16
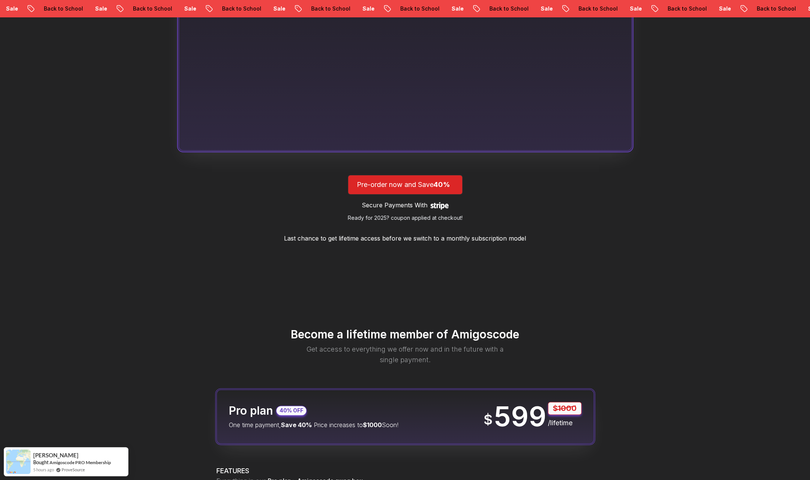
scroll to position [717, 0]
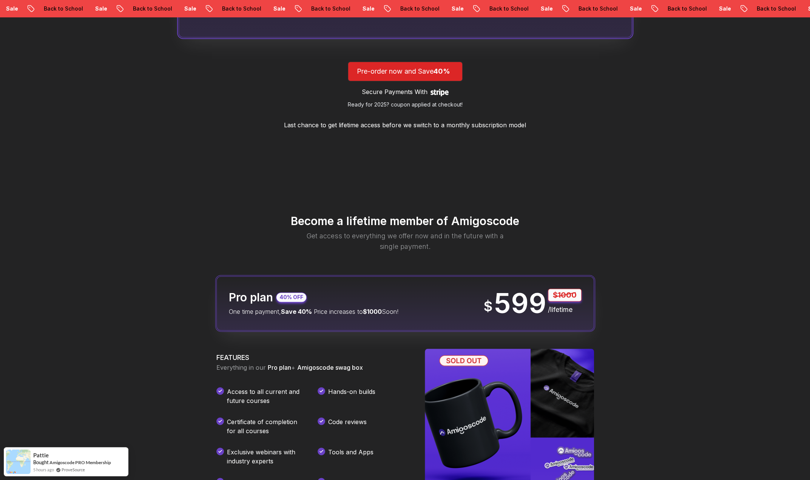
click at [363, 310] on p "One time payment, Save 40% Price increases to $1000 Soon!" at bounding box center [314, 311] width 170 height 9
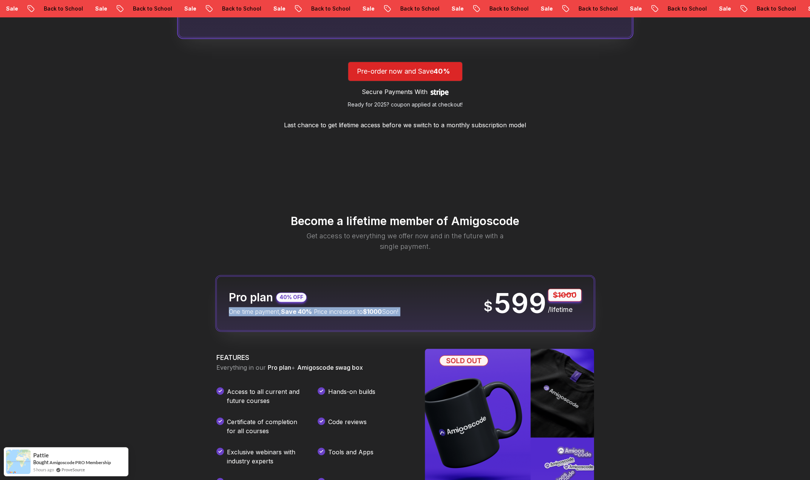
click at [363, 310] on p "One time payment, Save 40% Price increases to $1000 Soon!" at bounding box center [314, 311] width 170 height 9
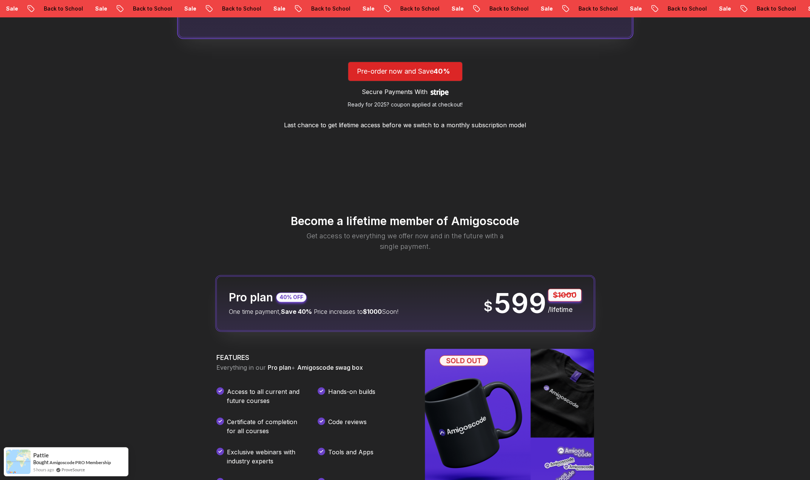
click at [184, 249] on div "Become a lifetime member of Amigoscode Get access to everything we offer now an…" at bounding box center [405, 233] width 453 height 38
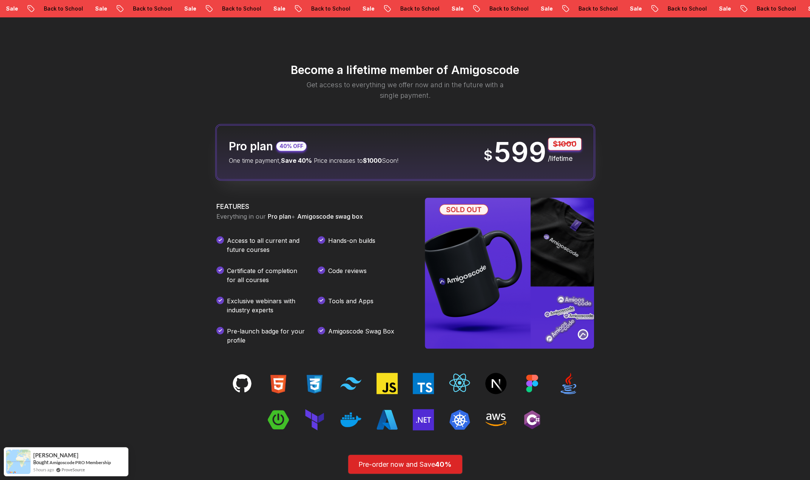
scroll to position [982, 0]
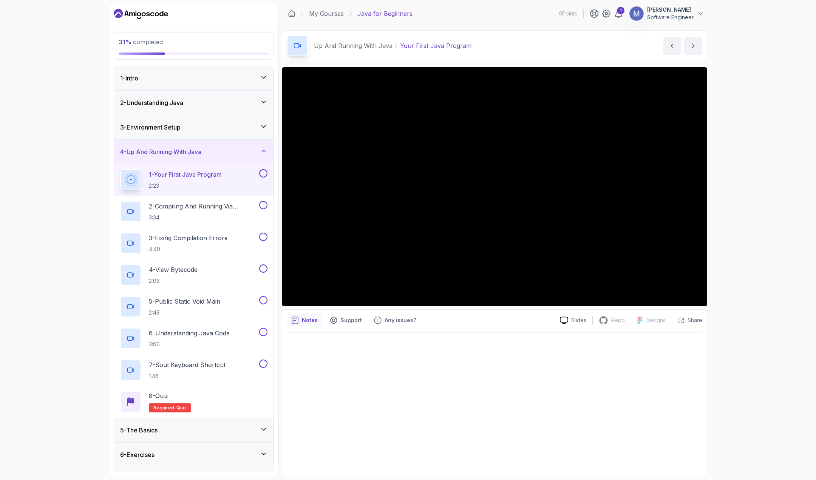
click at [0, 144] on div "31 % completed 1 - Intro 2 - Understanding Java 3 - Environment Setup 4 - Up An…" at bounding box center [408, 240] width 816 height 480
click at [13, 321] on div "31 % completed 1 - Intro 2 - Understanding Java 3 - Environment Setup 4 - Up An…" at bounding box center [408, 240] width 816 height 480
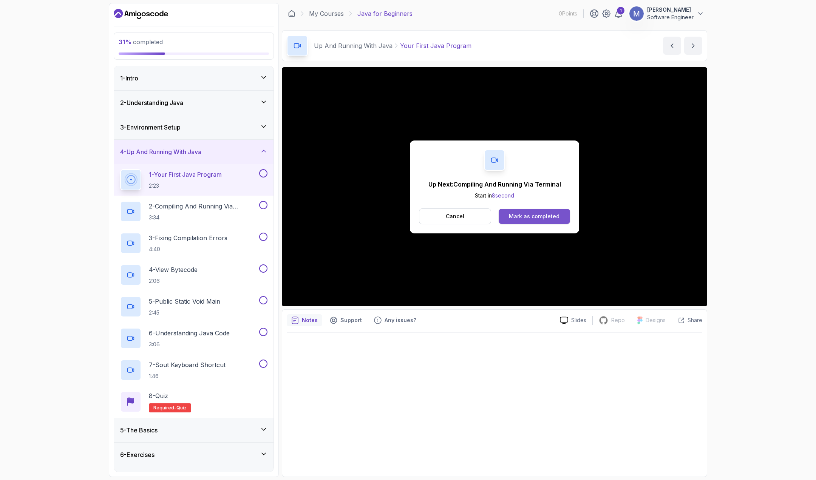
click at [548, 212] on button "Mark as completed" at bounding box center [533, 216] width 71 height 15
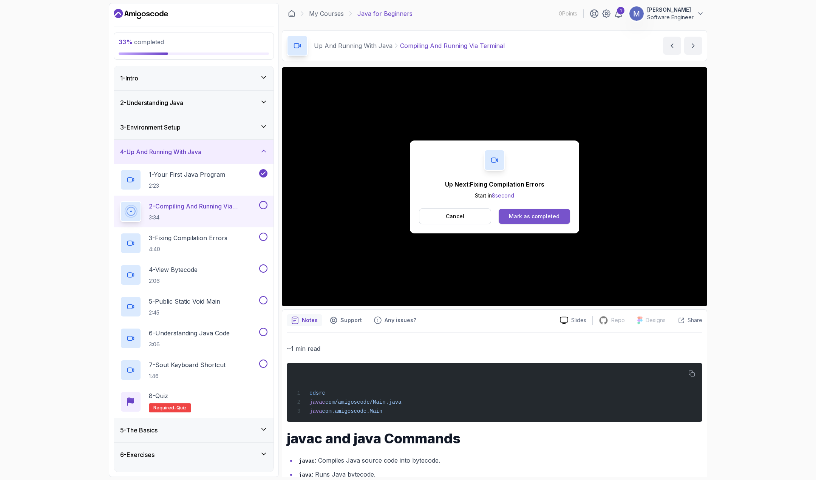
click at [515, 215] on div "Mark as completed" at bounding box center [534, 217] width 51 height 8
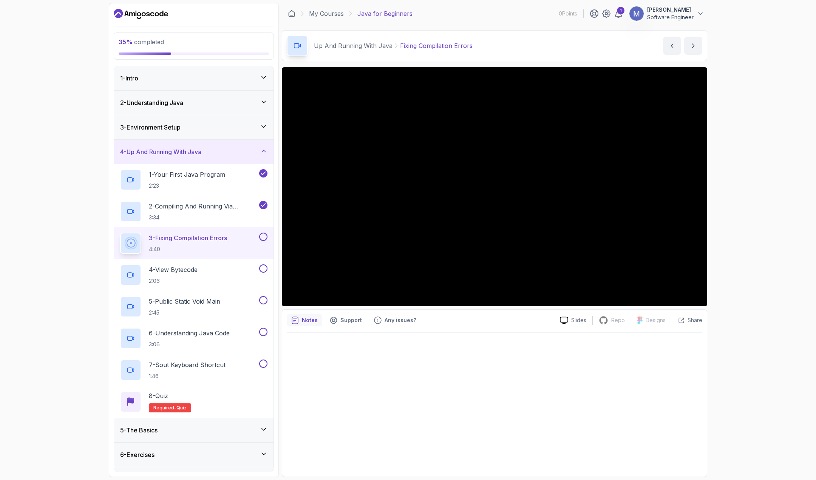
click at [54, 220] on div "35 % completed 1 - Intro 2 - Understanding Java 3 - Environment Setup 4 - Up An…" at bounding box center [408, 240] width 816 height 480
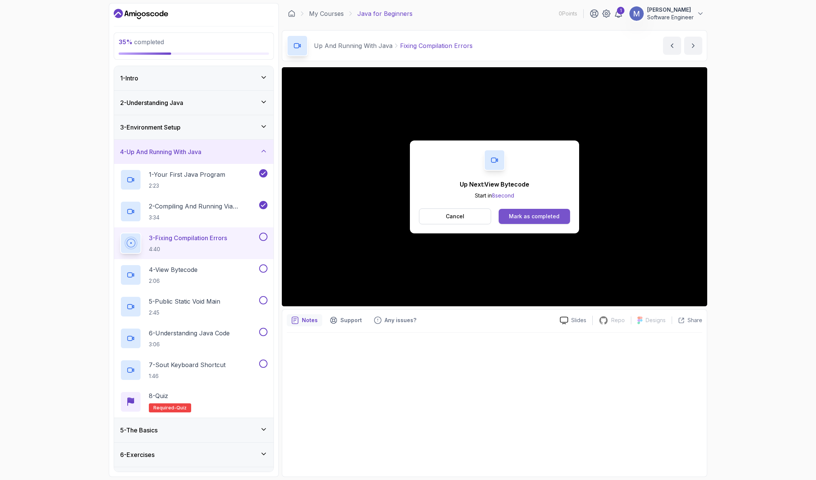
click at [512, 213] on div "Mark as completed" at bounding box center [534, 217] width 51 height 8
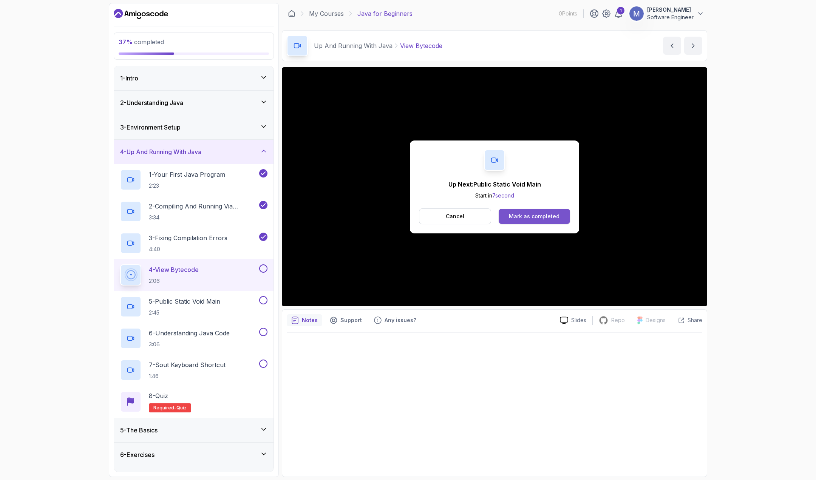
click at [555, 215] on div "Mark as completed" at bounding box center [534, 217] width 51 height 8
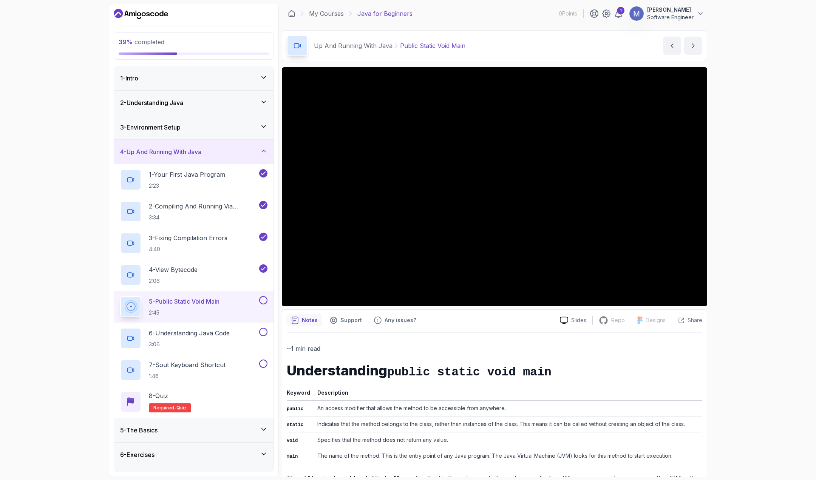
click at [758, 282] on div "39 % completed 1 - Intro 2 - Understanding Java 3 - Environment Setup 4 - Up An…" at bounding box center [408, 240] width 816 height 480
click at [774, 244] on div "39 % completed 1 - Intro 2 - Understanding Java 3 - Environment Setup 4 - Up An…" at bounding box center [408, 240] width 816 height 480
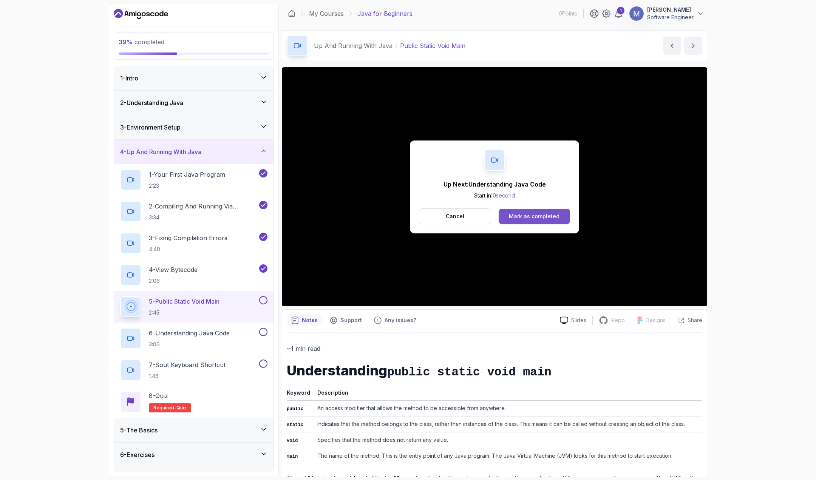
click at [538, 214] on div "Mark as completed" at bounding box center [534, 217] width 51 height 8
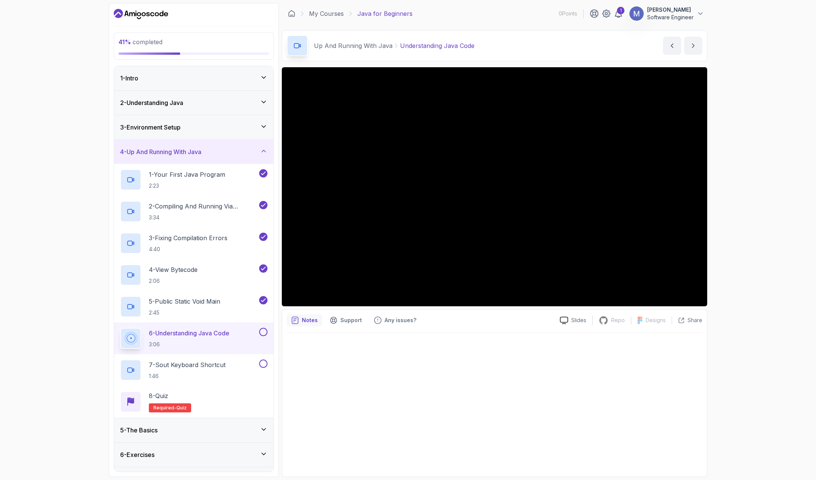
click at [751, 262] on div "41 % completed 1 - Intro 2 - Understanding Java 3 - Environment Setup 4 - Up An…" at bounding box center [408, 240] width 816 height 480
click at [531, 24] on div "My Courses Java for Beginners 0 Points 1 [PERSON_NAME] Software Engineer" at bounding box center [494, 13] width 425 height 21
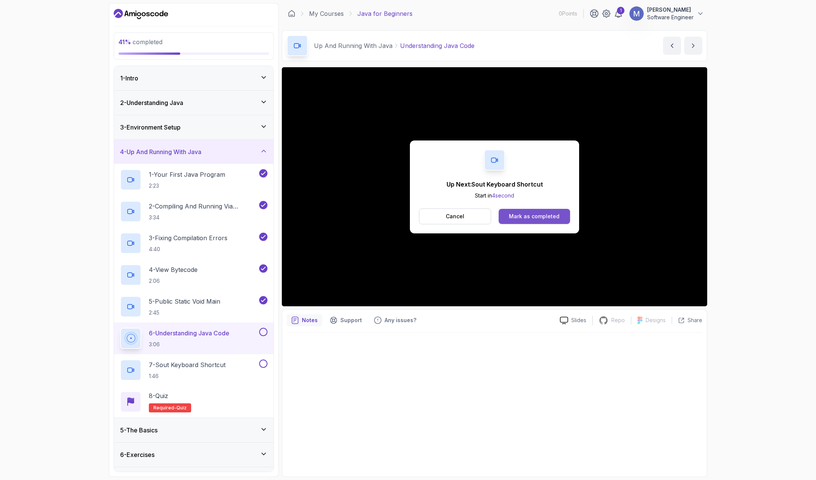
click at [542, 219] on div "Mark as completed" at bounding box center [534, 217] width 51 height 8
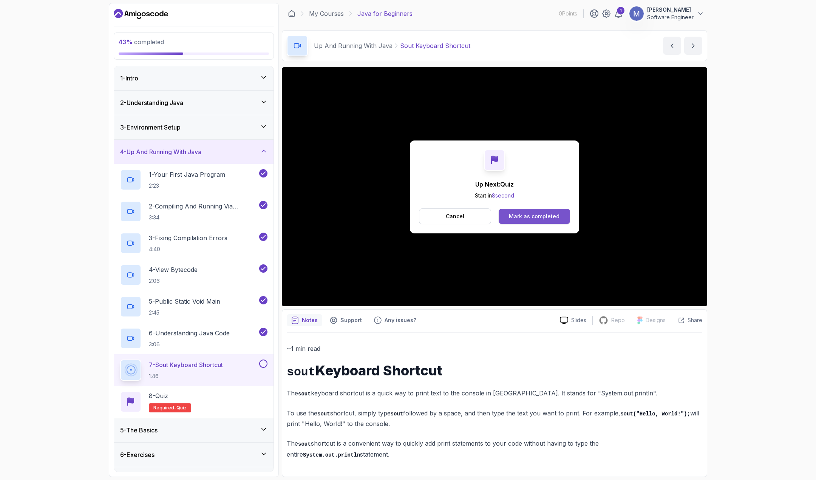
click at [557, 221] on button "Mark as completed" at bounding box center [533, 216] width 71 height 15
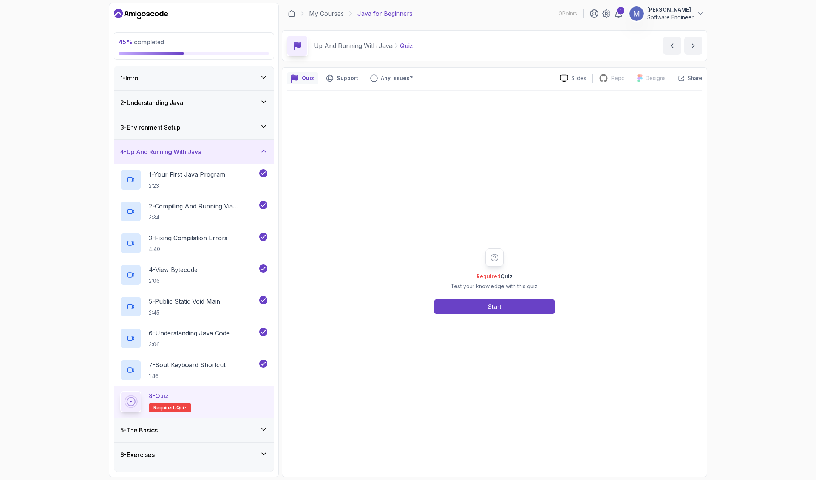
click at [495, 315] on div "Required Quiz Test your knowledge with this quiz. Start" at bounding box center [494, 281] width 415 height 381
click at [461, 306] on button "Start" at bounding box center [494, 306] width 121 height 15
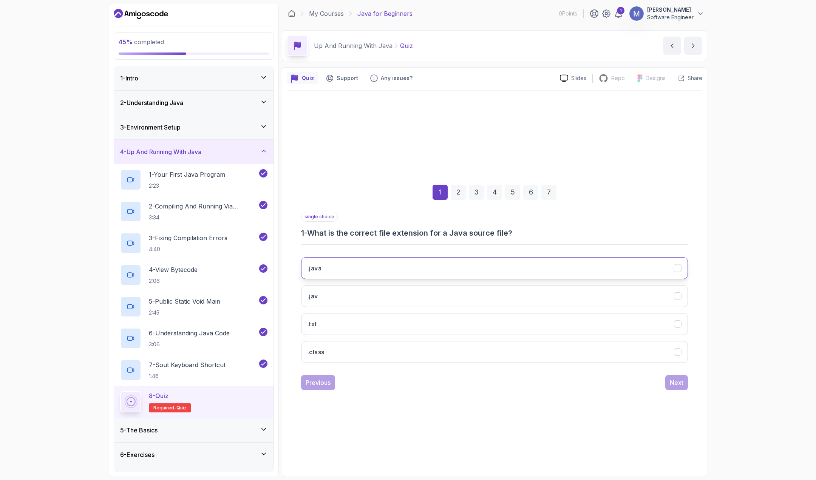
click at [359, 271] on button ".java" at bounding box center [494, 268] width 387 height 22
click at [676, 383] on div "Next" at bounding box center [677, 382] width 14 height 9
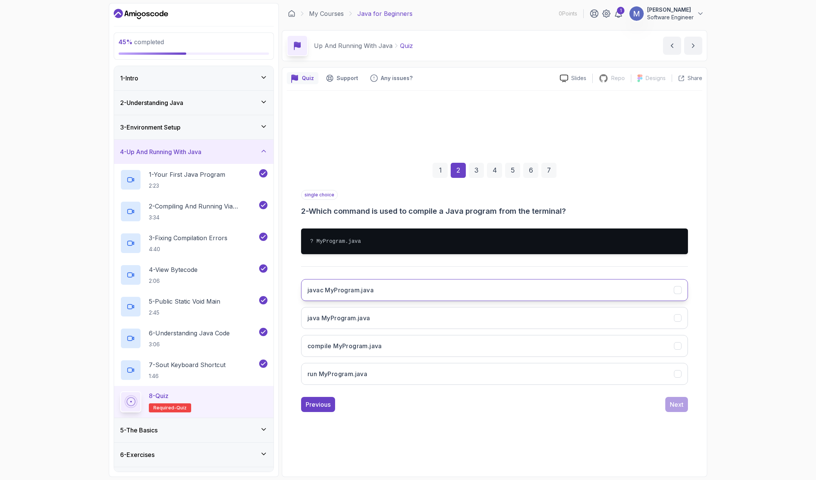
click at [380, 293] on button "javac MyProgram.java" at bounding box center [494, 290] width 387 height 22
click at [675, 405] on div "Next" at bounding box center [677, 404] width 14 height 9
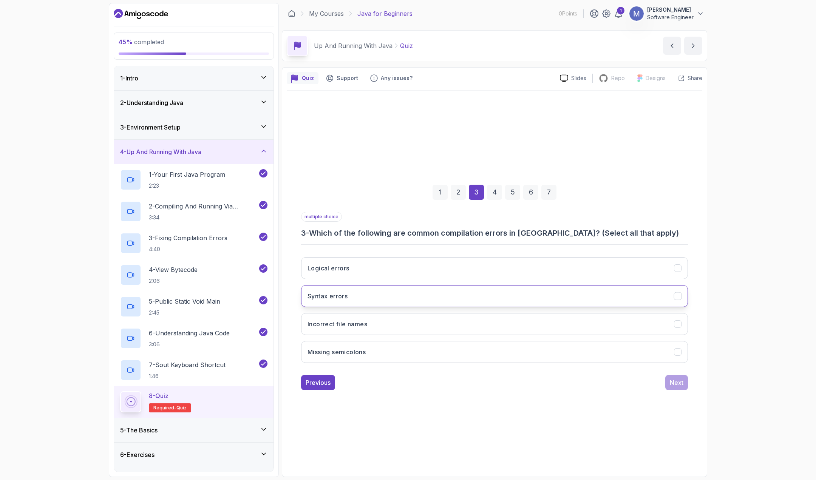
click at [389, 295] on button "Syntax errors" at bounding box center [494, 296] width 387 height 22
click at [384, 350] on button "Missing semicolons" at bounding box center [494, 352] width 387 height 22
click at [390, 272] on button "Logical errors" at bounding box center [494, 268] width 387 height 22
click at [376, 324] on button "Incorrect file names" at bounding box center [494, 324] width 387 height 22
click at [681, 383] on div "Next" at bounding box center [677, 382] width 14 height 9
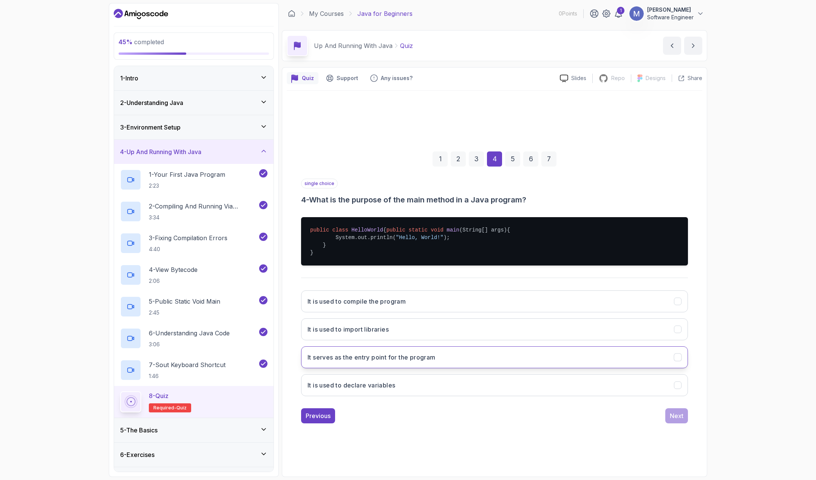
click at [349, 362] on h3 "It serves as the entry point for the program" at bounding box center [371, 357] width 128 height 9
click at [673, 420] on div "Next" at bounding box center [677, 415] width 14 height 9
click at [366, 364] on button "Hello, World!" at bounding box center [494, 357] width 387 height 22
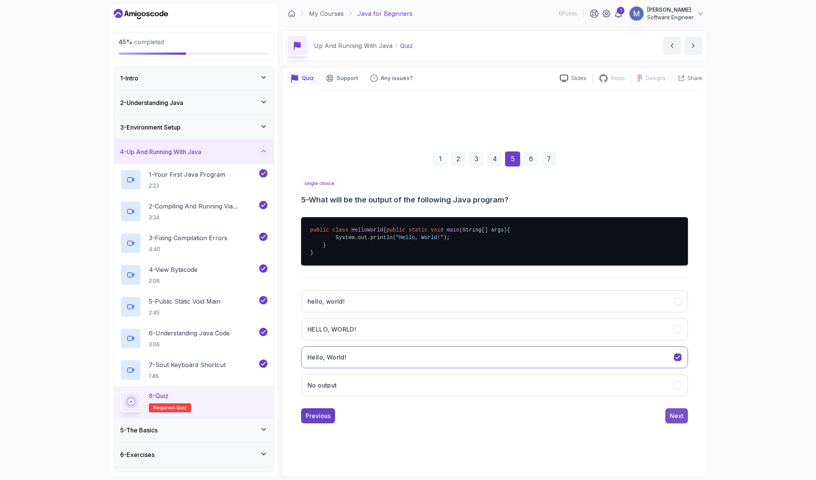
click at [681, 418] on div "Next" at bounding box center [677, 415] width 14 height 9
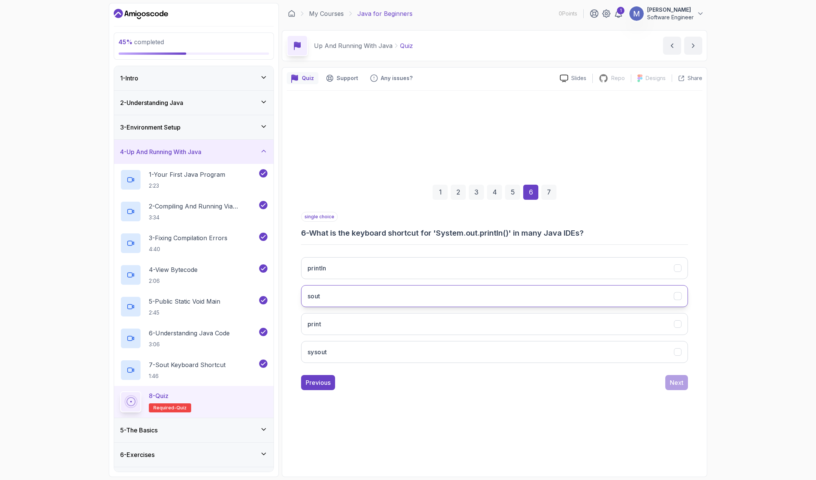
click at [396, 293] on button "sout" at bounding box center [494, 296] width 387 height 22
click at [674, 381] on div "Next" at bounding box center [677, 382] width 14 height 9
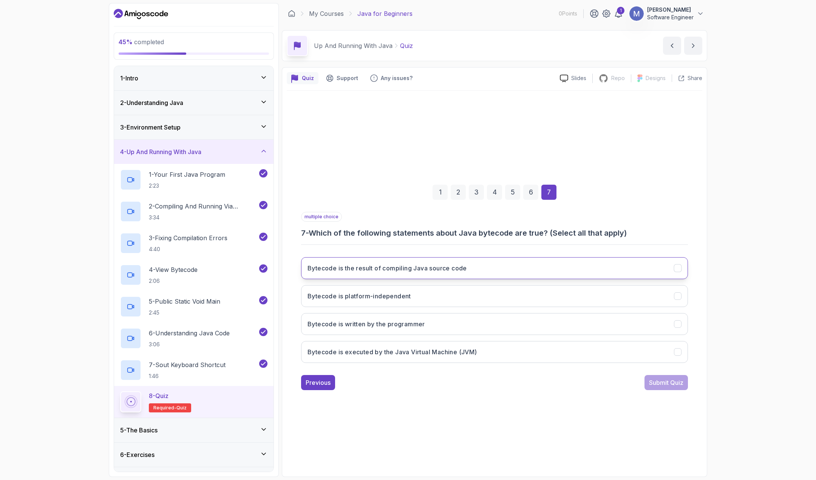
click at [418, 270] on h3 "Bytecode is the result of compiling Java source code" at bounding box center [386, 268] width 159 height 9
click at [420, 352] on h3 "Bytecode is executed by the Java Virtual Machine (JVM)" at bounding box center [392, 351] width 170 height 9
click at [461, 301] on button "Bytecode is platform-independent" at bounding box center [494, 296] width 387 height 22
click at [645, 378] on button "Submit Quiz" at bounding box center [665, 382] width 43 height 15
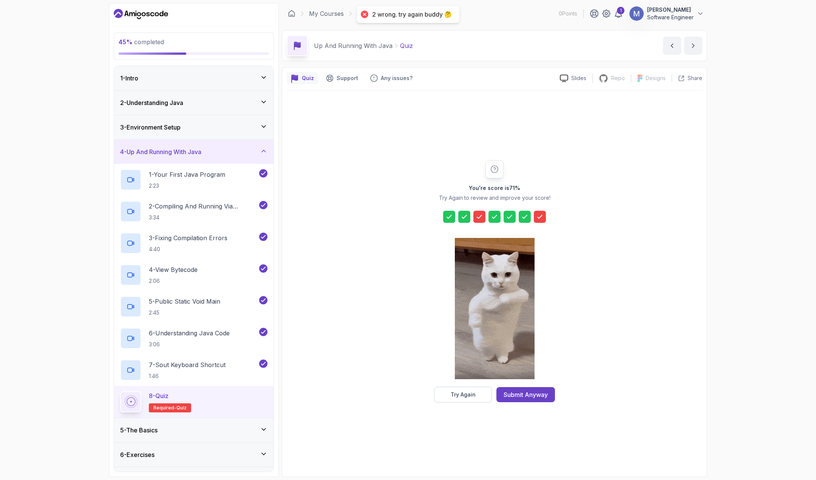
click at [477, 224] on div "You're score is 71 % Try Again to review and improve your score! Try Again Subm…" at bounding box center [494, 281] width 145 height 242
click at [479, 218] on icon at bounding box center [479, 216] width 5 height 3
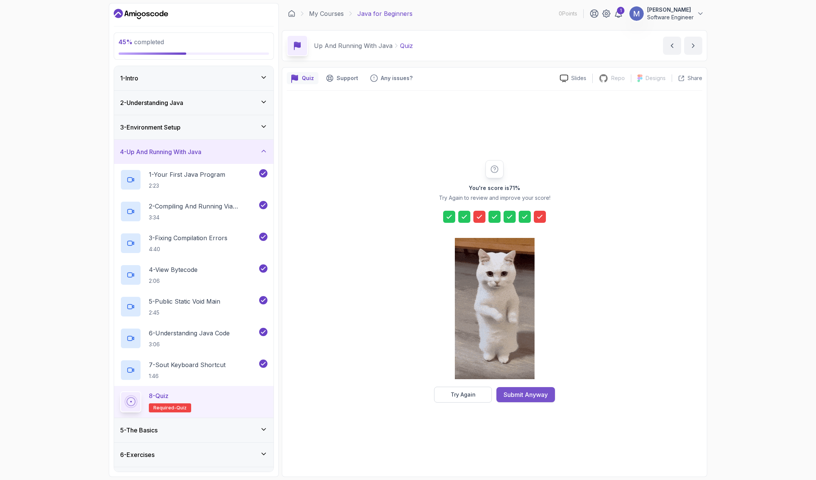
click at [536, 398] on div "Submit Anyway" at bounding box center [525, 394] width 44 height 9
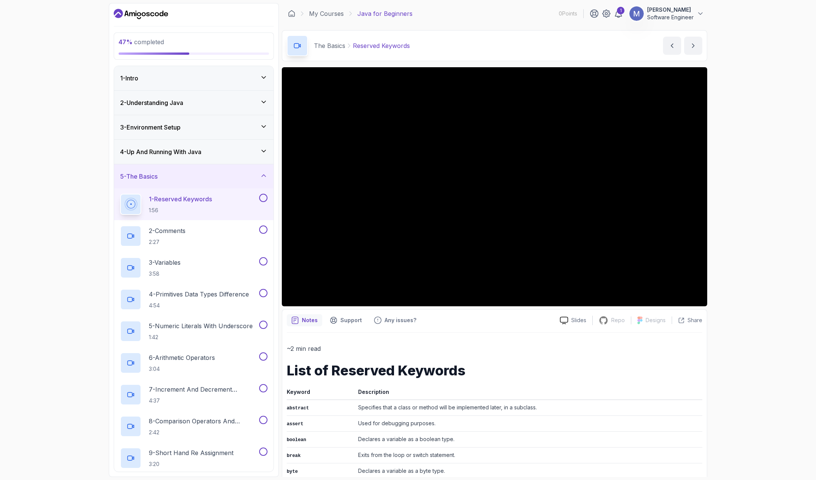
click at [205, 157] on div "4 - Up And Running With Java" at bounding box center [193, 152] width 159 height 24
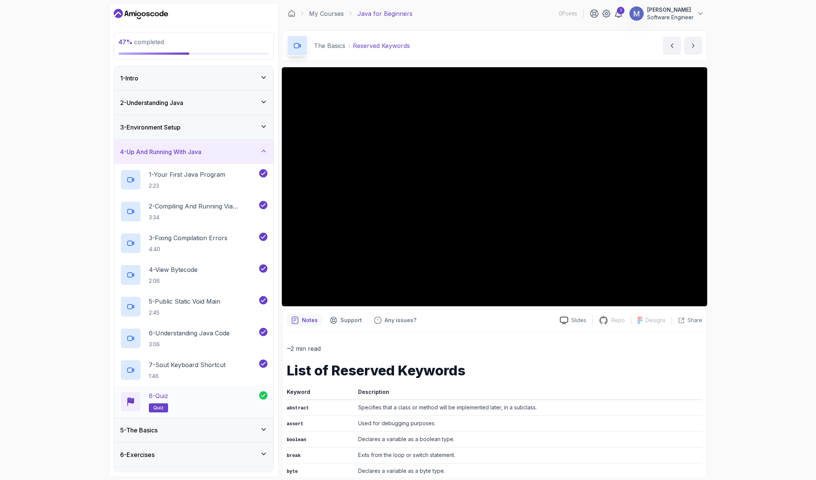
click at [158, 401] on h2 "8 - Quiz quiz" at bounding box center [158, 401] width 19 height 21
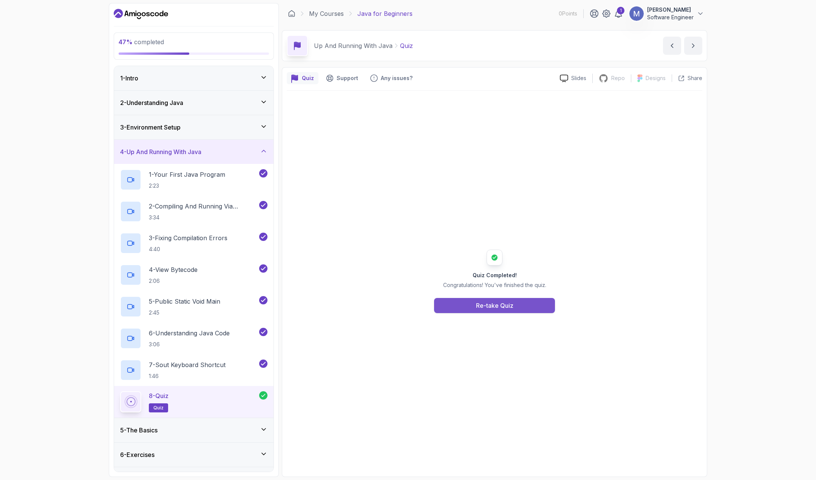
click at [488, 305] on div "Re-take Quiz" at bounding box center [494, 305] width 37 height 9
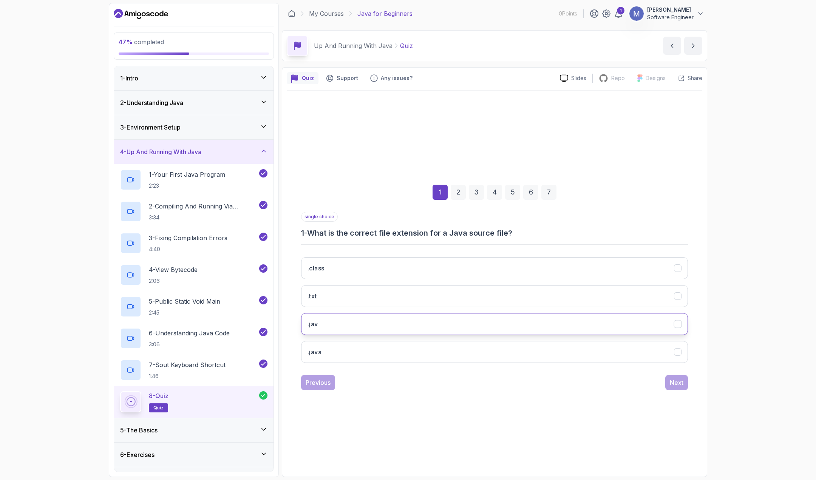
click at [411, 319] on button ".jav" at bounding box center [494, 324] width 387 height 22
click at [567, 358] on button ".java" at bounding box center [494, 352] width 387 height 22
click at [672, 382] on div "Next" at bounding box center [677, 382] width 14 height 9
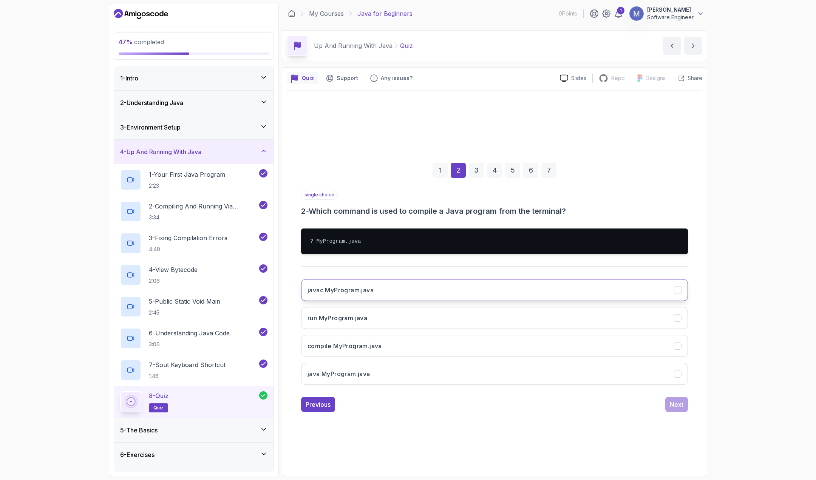
click at [423, 288] on button "javac MyProgram.java" at bounding box center [494, 290] width 387 height 22
click at [689, 406] on div "1 2 3 4 5 6 7 single choice 2 - Which command is used to compile a Java program…" at bounding box center [494, 281] width 415 height 273
click at [677, 403] on div "Next" at bounding box center [677, 404] width 14 height 9
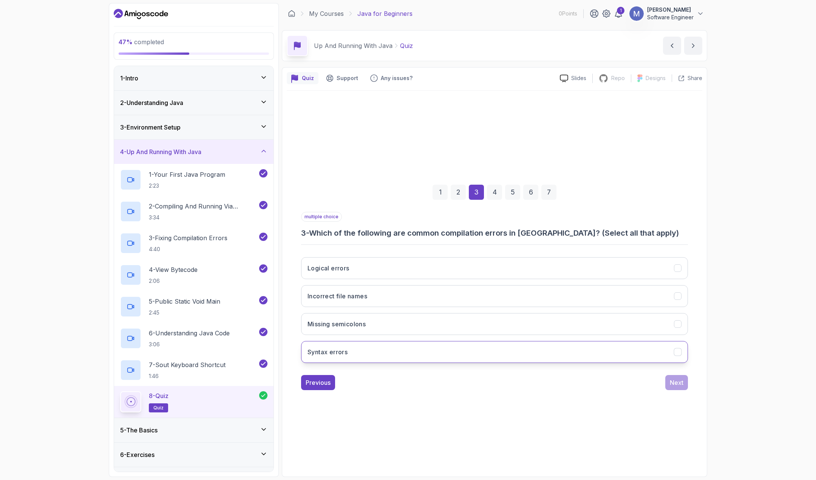
click at [367, 350] on button "Syntax errors" at bounding box center [494, 352] width 387 height 22
click at [386, 322] on button "Missing semicolons" at bounding box center [494, 324] width 387 height 22
click at [393, 324] on button "Missing semicolons" at bounding box center [494, 324] width 387 height 22
click at [409, 268] on button "Logical errors" at bounding box center [494, 268] width 387 height 22
click at [669, 381] on button "Next" at bounding box center [676, 382] width 23 height 15
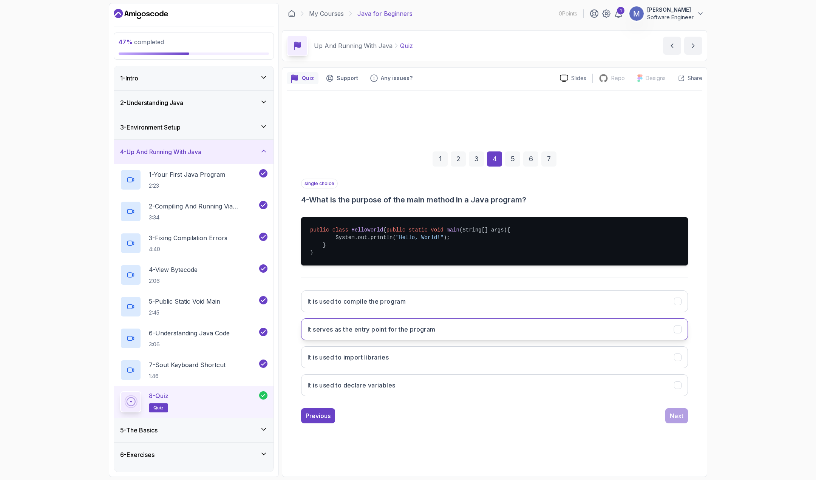
click at [423, 334] on h3 "It serves as the entry point for the program" at bounding box center [371, 329] width 128 height 9
click at [672, 418] on div "Next" at bounding box center [677, 415] width 14 height 9
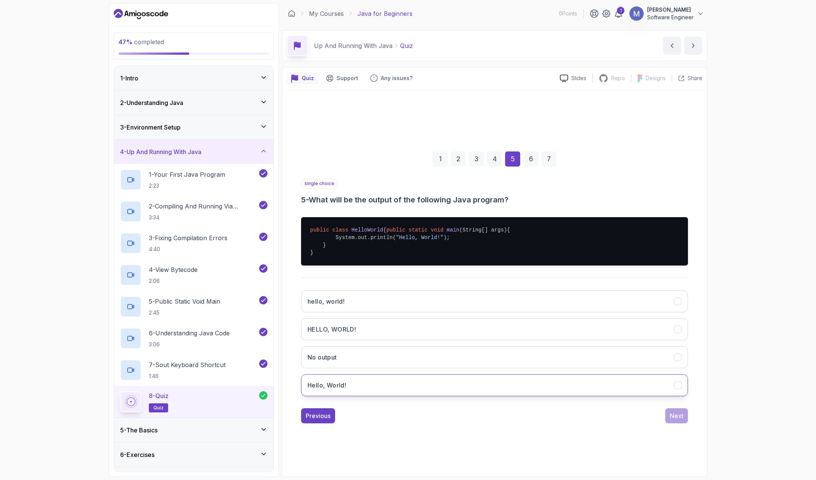
click at [371, 385] on button "Hello, World!" at bounding box center [494, 385] width 387 height 22
click at [671, 419] on div "Next" at bounding box center [677, 415] width 14 height 9
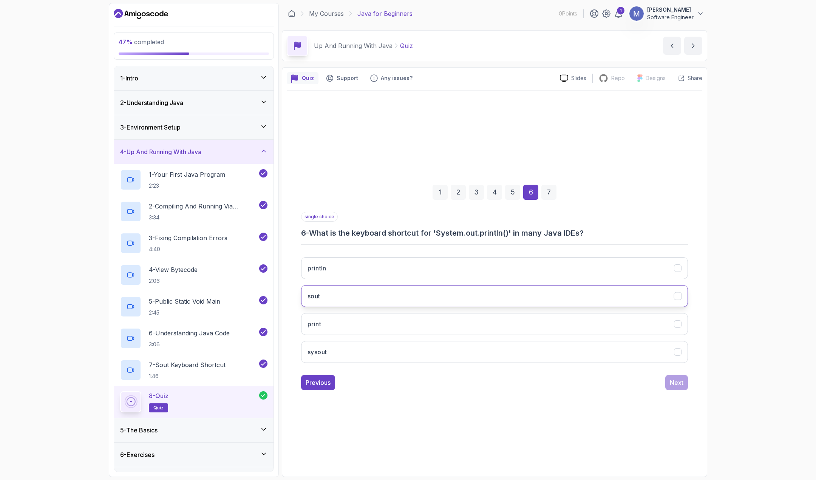
click at [356, 296] on button "sout" at bounding box center [494, 296] width 387 height 22
click at [682, 386] on div "Next" at bounding box center [677, 382] width 14 height 9
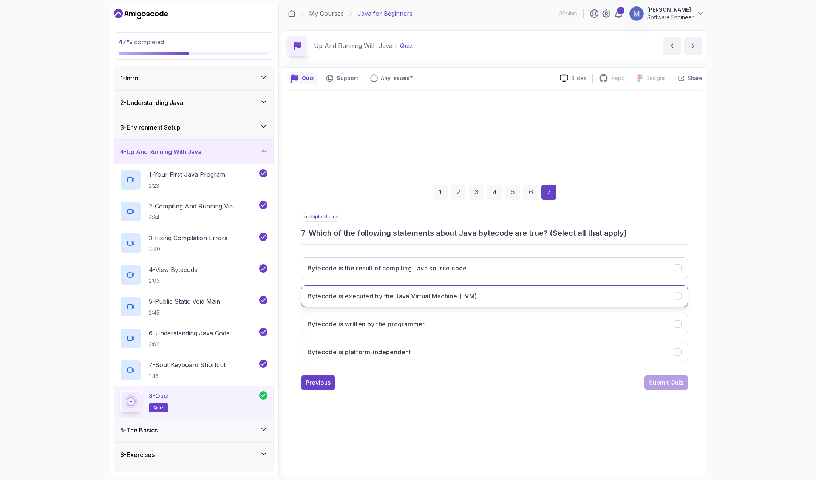
click at [408, 296] on h3 "Bytecode is executed by the Java Virtual Machine (JVM)" at bounding box center [392, 296] width 170 height 9
click at [463, 267] on h3 "Bytecode is the result of compiling Java source code" at bounding box center [386, 268] width 159 height 9
click at [466, 348] on button "Bytecode is platform-independent" at bounding box center [494, 352] width 387 height 22
click at [654, 377] on button "Submit Quiz" at bounding box center [665, 382] width 43 height 15
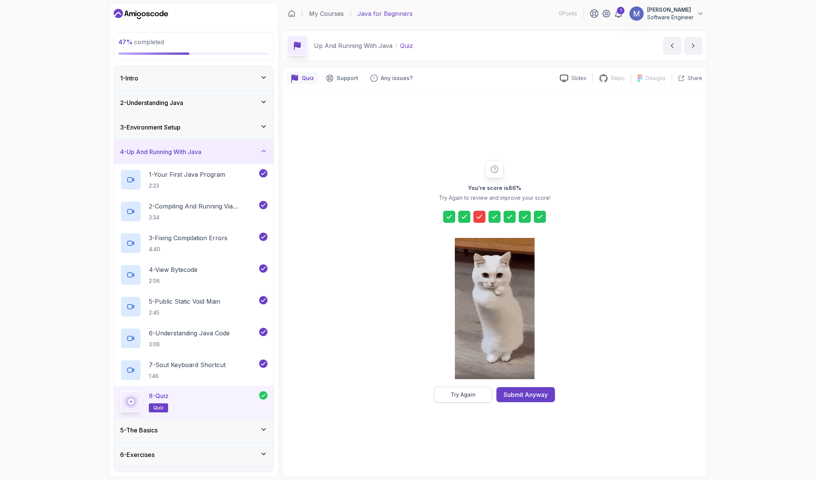
click at [455, 394] on div "Try Again" at bounding box center [463, 395] width 25 height 8
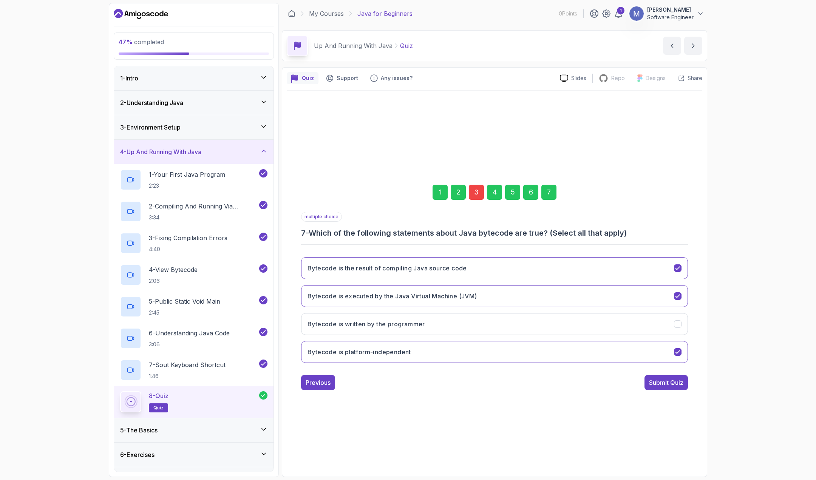
click at [473, 190] on div "3" at bounding box center [476, 192] width 15 height 15
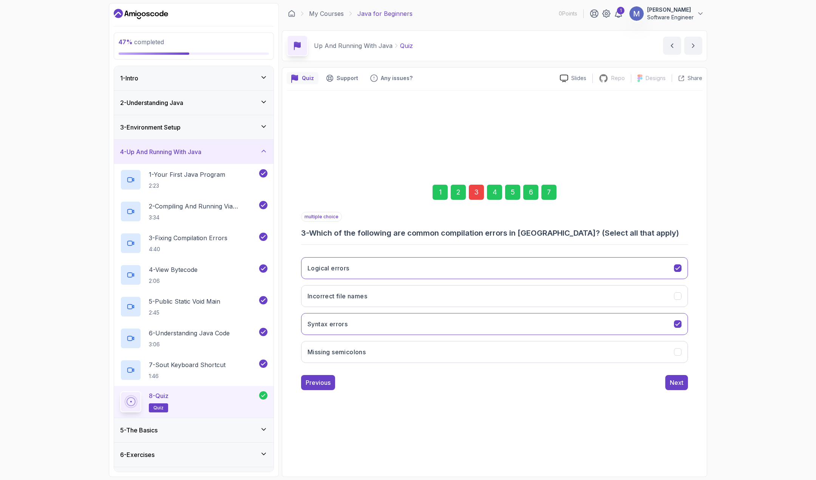
click at [477, 283] on div "Logical errors Incorrect file names Syntax errors Missing semicolons" at bounding box center [494, 310] width 387 height 118
click at [488, 293] on button "Incorrect file names" at bounding box center [494, 296] width 387 height 22
click at [670, 383] on div "Next" at bounding box center [677, 382] width 14 height 9
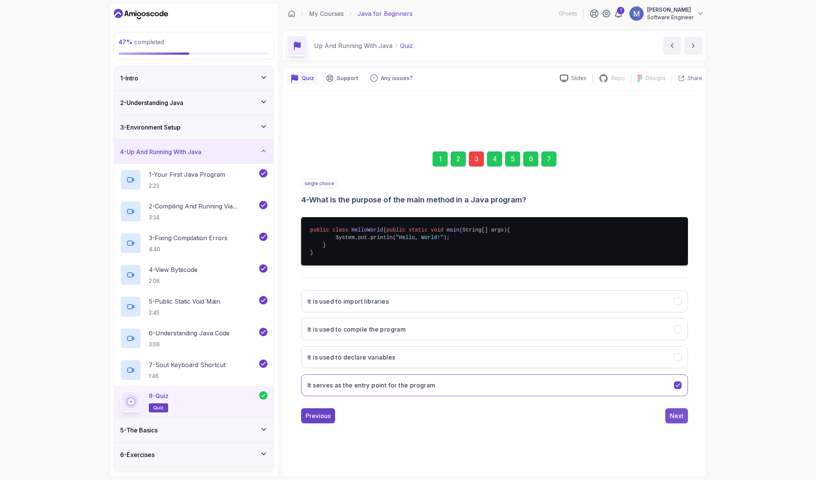
click at [681, 423] on button "Next" at bounding box center [676, 415] width 23 height 15
click at [666, 429] on div "1 2 3 4 5 6 7 single choice 5 - What will be the output of the following Java p…" at bounding box center [494, 281] width 415 height 296
click at [668, 420] on button "Next" at bounding box center [676, 415] width 23 height 15
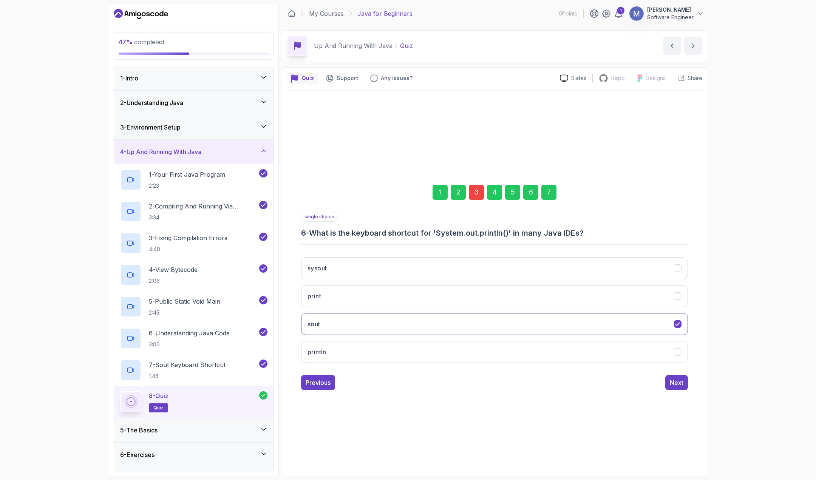
click at [668, 420] on div "1 2 3 4 5 6 7 single choice 6 - What is the keyboard shortcut for 'System.out.p…" at bounding box center [494, 281] width 415 height 381
click at [677, 384] on div "Next" at bounding box center [677, 382] width 14 height 9
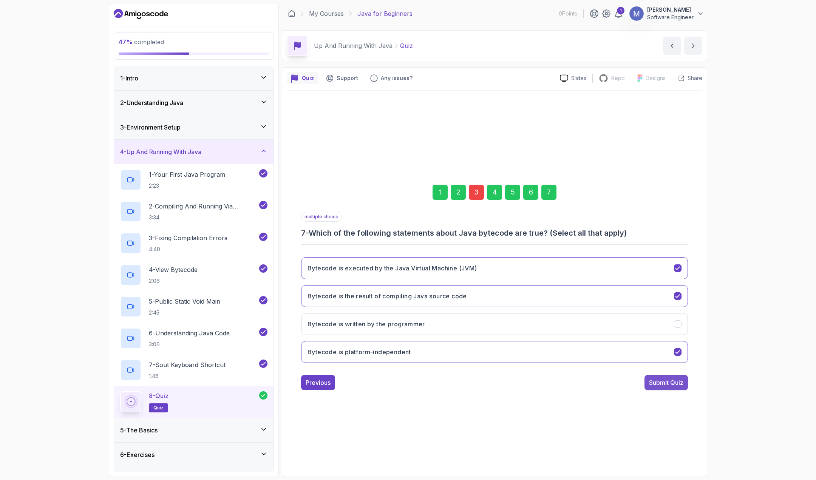
click at [675, 380] on div "Submit Quiz" at bounding box center [666, 382] width 34 height 9
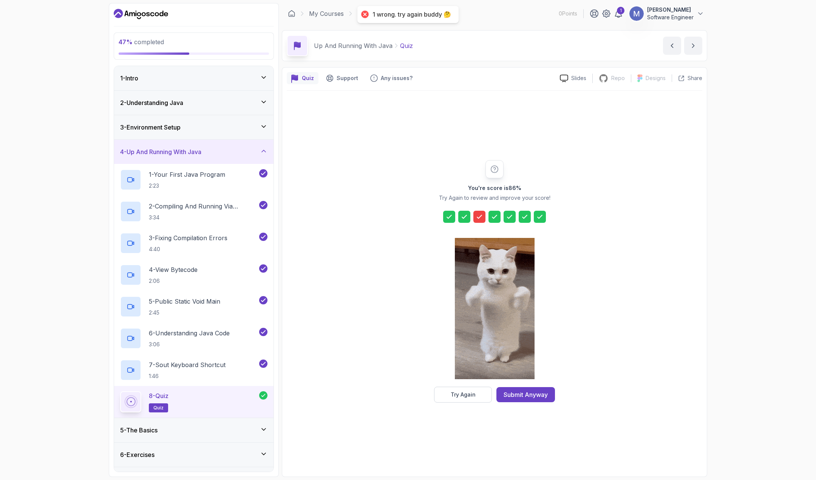
click at [476, 218] on icon at bounding box center [479, 217] width 8 height 8
click at [470, 398] on button "Try Again" at bounding box center [463, 395] width 58 height 16
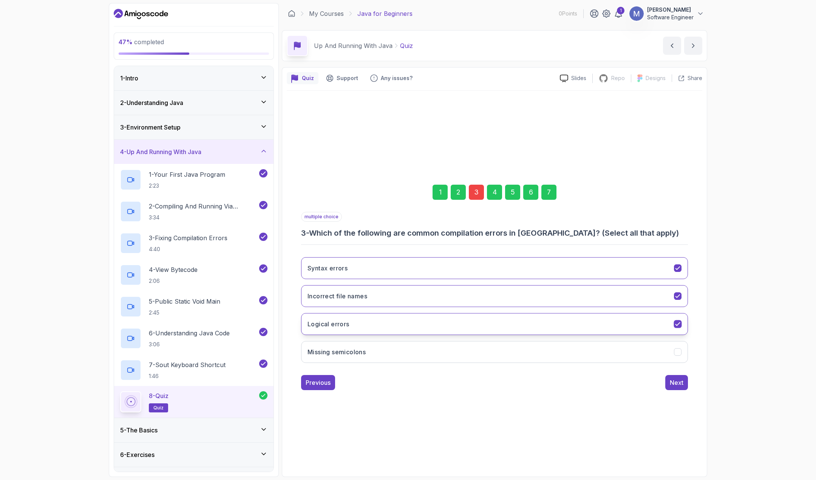
click at [679, 325] on icon "Logical errors" at bounding box center [677, 324] width 7 height 7
drag, startPoint x: 680, startPoint y: 295, endPoint x: 594, endPoint y: 311, distance: 88.3
click at [594, 311] on div "Syntax errors Incorrect file names Logical errors Missing semicolons" at bounding box center [494, 310] width 387 height 118
click at [679, 295] on icon "Incorrect file names" at bounding box center [677, 296] width 4 height 3
click at [380, 233] on h3 "3 - Which of the following are common compilation errors in [GEOGRAPHIC_DATA]? …" at bounding box center [494, 233] width 387 height 11
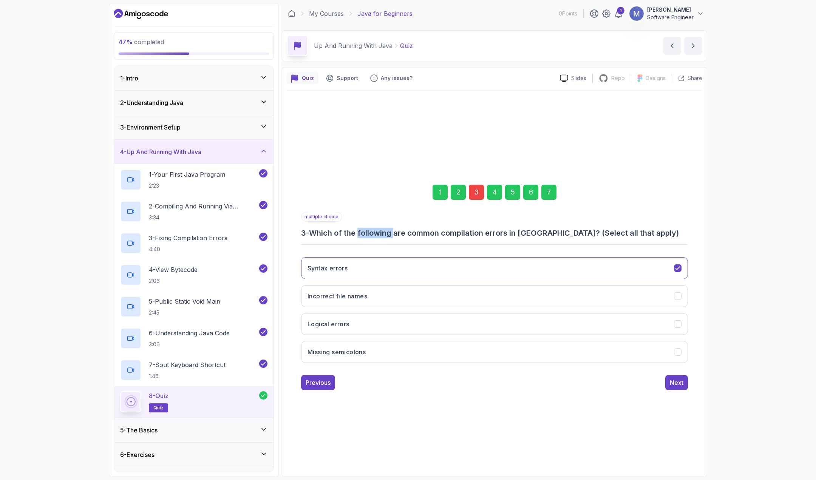
click at [380, 233] on h3 "3 - Which of the following are common compilation errors in [GEOGRAPHIC_DATA]? …" at bounding box center [494, 233] width 387 height 11
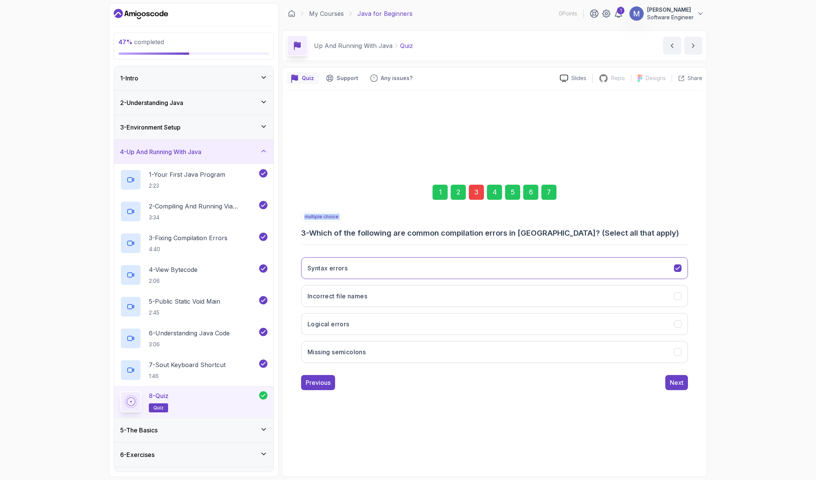
click at [380, 233] on h3 "3 - Which of the following are common compilation errors in [GEOGRAPHIC_DATA]? …" at bounding box center [494, 233] width 387 height 11
click at [641, 323] on button "Logical errors" at bounding box center [494, 324] width 387 height 22
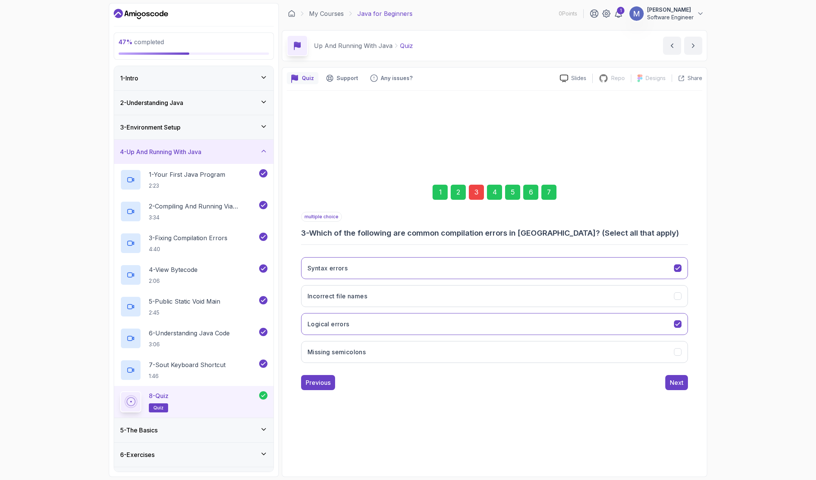
click at [665, 309] on div "Syntax errors Incorrect file names Logical errors Missing semicolons" at bounding box center [494, 310] width 387 height 118
click at [668, 300] on button "Incorrect file names" at bounding box center [494, 296] width 387 height 22
click at [553, 191] on div "7" at bounding box center [548, 192] width 15 height 15
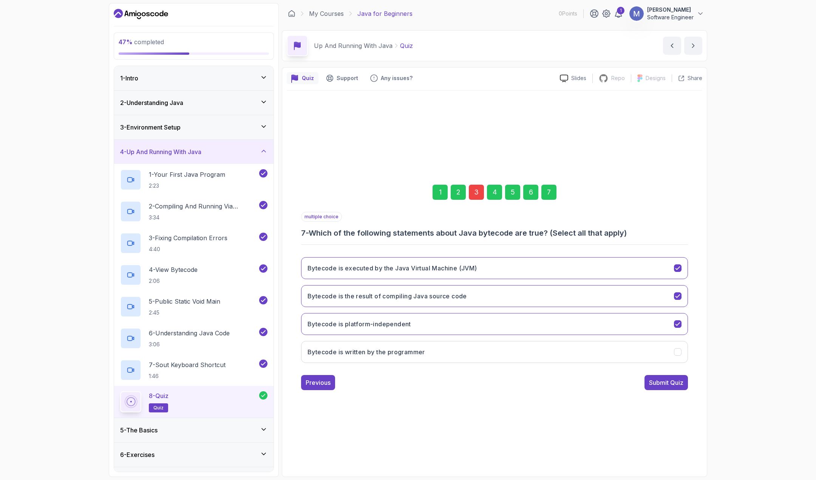
click at [659, 378] on button "Submit Quiz" at bounding box center [665, 382] width 43 height 15
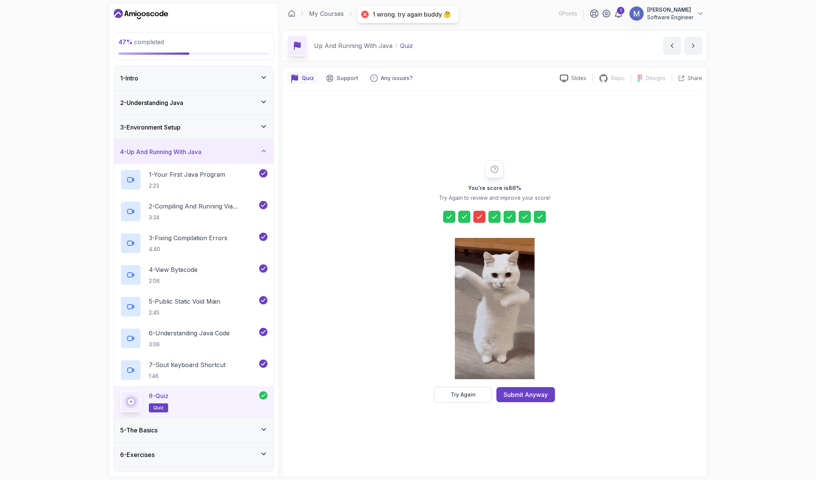
click at [475, 216] on icon at bounding box center [479, 217] width 8 height 8
click at [470, 396] on div "Try Again" at bounding box center [463, 395] width 25 height 8
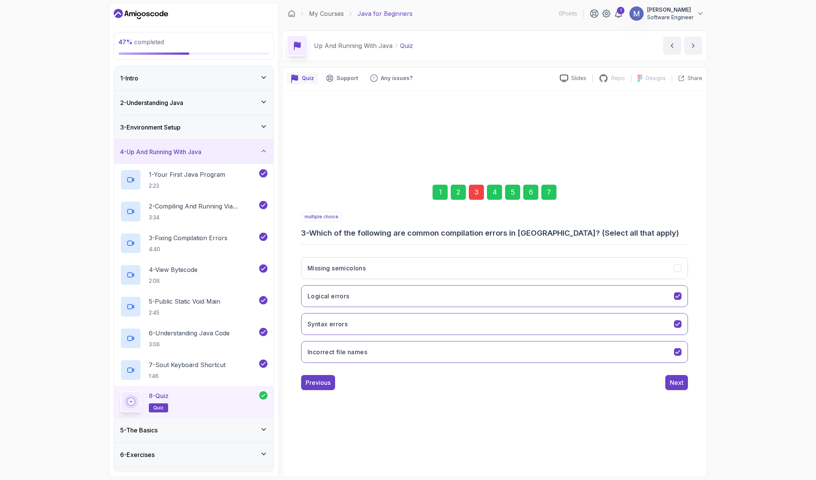
click at [477, 190] on div "3" at bounding box center [476, 192] width 15 height 15
click at [677, 297] on icon "Logical errors" at bounding box center [677, 296] width 7 height 7
click at [675, 383] on div "Next" at bounding box center [677, 382] width 14 height 9
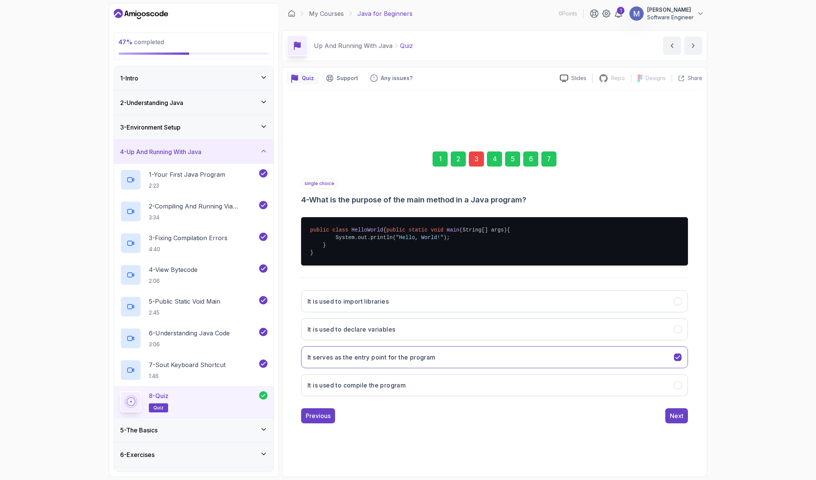
click at [552, 159] on div "7" at bounding box center [548, 158] width 15 height 15
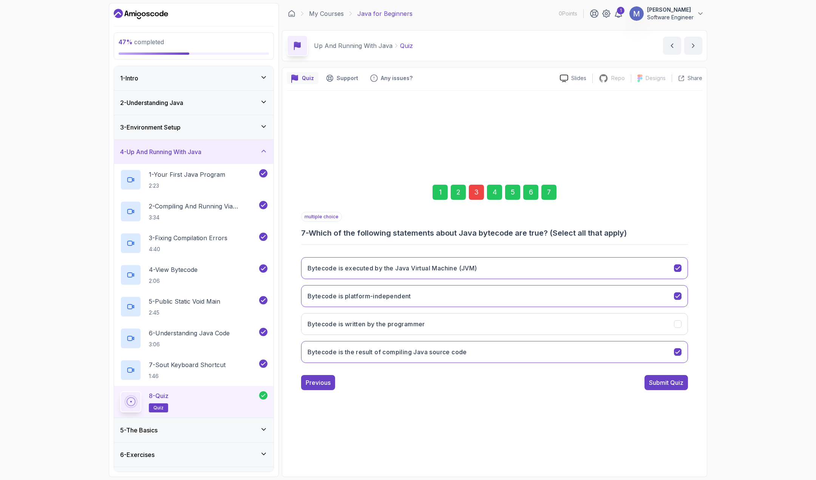
click at [651, 374] on div "multiple choice 7 - Which of the following statements about Java bytecode are t…" at bounding box center [494, 301] width 387 height 178
click at [651, 378] on div "Submit Quiz" at bounding box center [666, 382] width 34 height 9
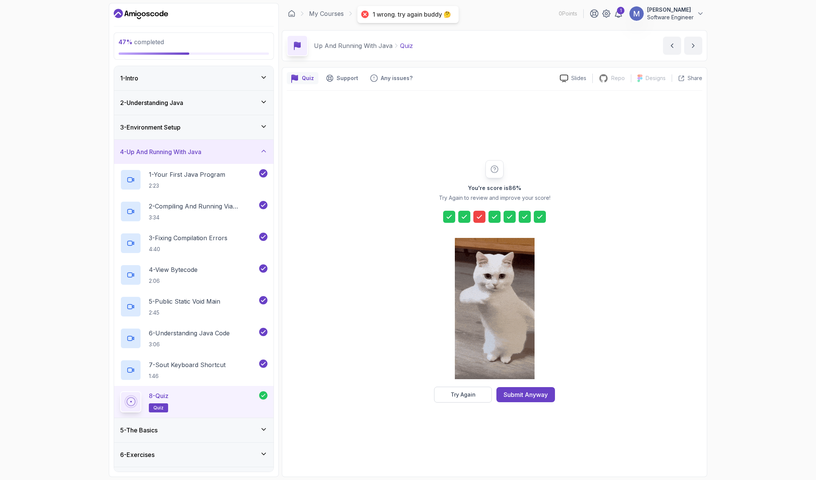
click at [475, 216] on div at bounding box center [479, 217] width 12 height 12
click at [461, 395] on div "Try Again" at bounding box center [463, 395] width 25 height 8
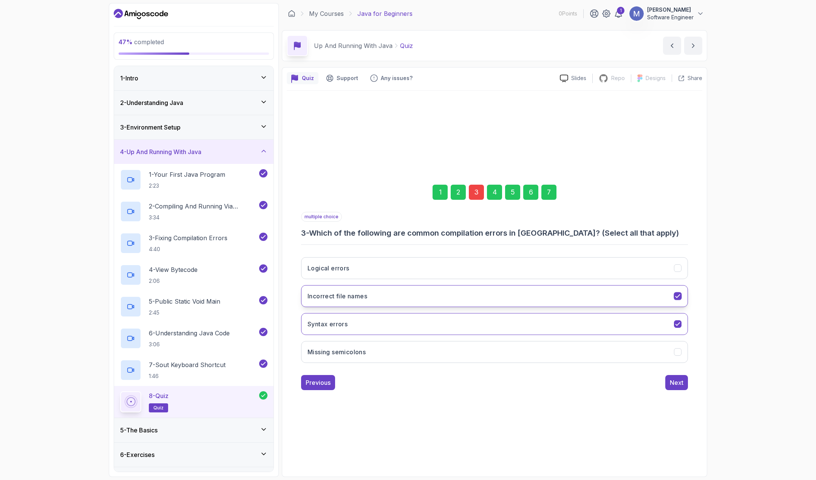
click at [673, 293] on button "Incorrect file names" at bounding box center [494, 296] width 387 height 22
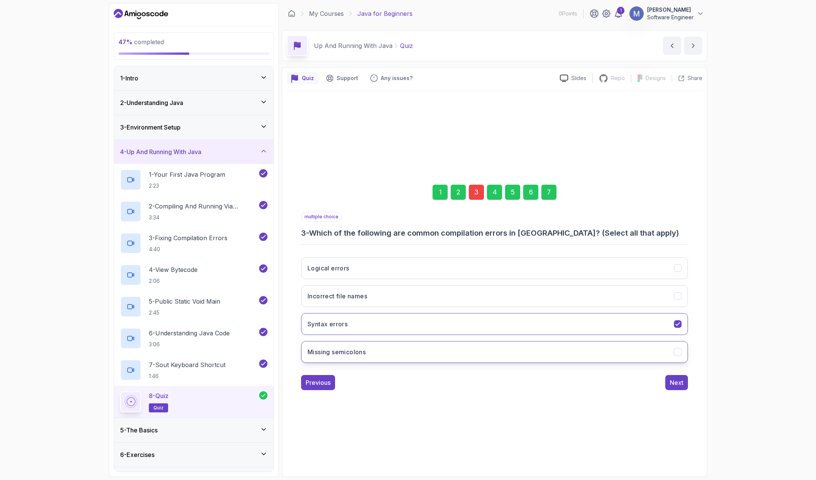
click at [679, 353] on icon "Missing semicolons" at bounding box center [677, 352] width 7 height 7
click at [675, 352] on icon "Missing semicolons" at bounding box center [677, 352] width 7 height 7
click at [676, 383] on div "Next" at bounding box center [677, 382] width 14 height 9
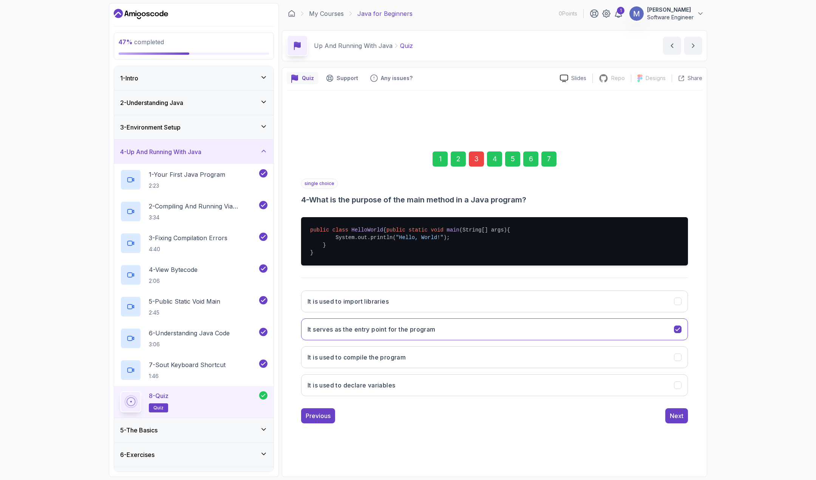
click at [550, 156] on div "7" at bounding box center [548, 158] width 15 height 15
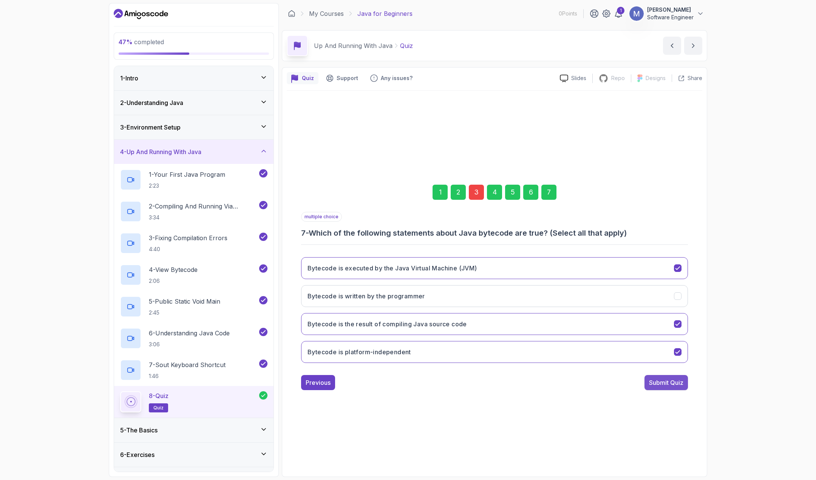
click at [654, 379] on div "Submit Quiz" at bounding box center [666, 382] width 34 height 9
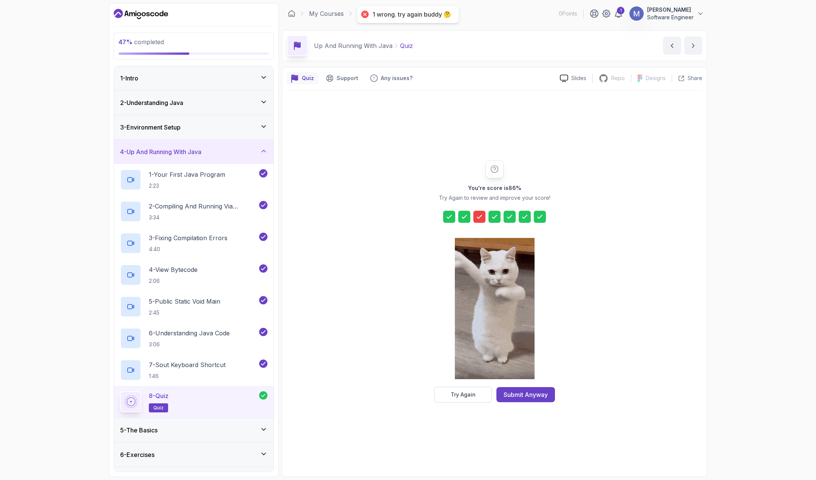
click at [478, 216] on icon at bounding box center [479, 217] width 8 height 8
click at [491, 167] on icon at bounding box center [494, 169] width 7 height 7
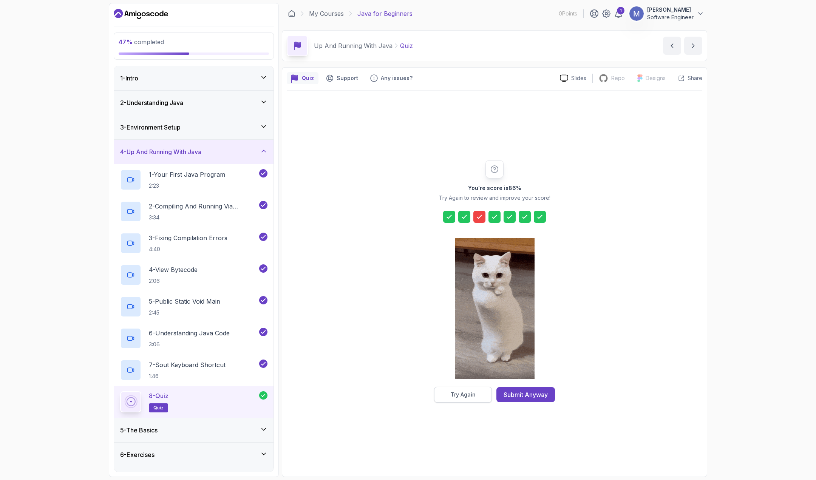
click at [456, 398] on button "Try Again" at bounding box center [463, 395] width 58 height 16
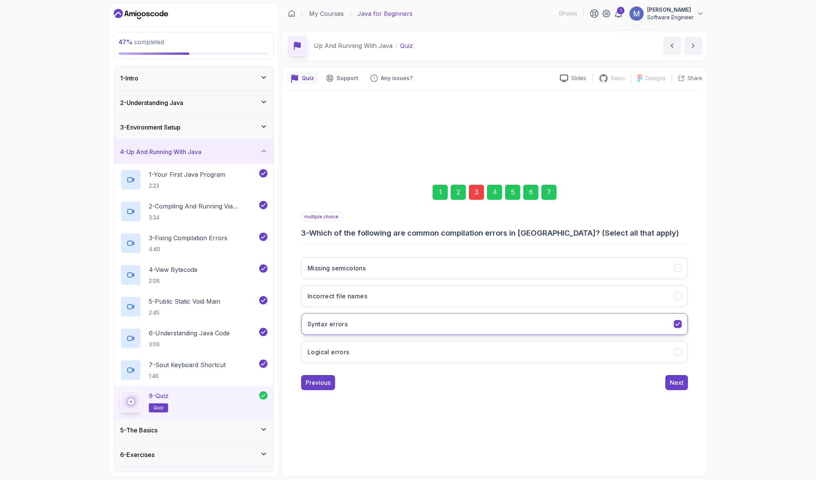
click at [674, 324] on icon "Syntax errors" at bounding box center [677, 324] width 7 height 7
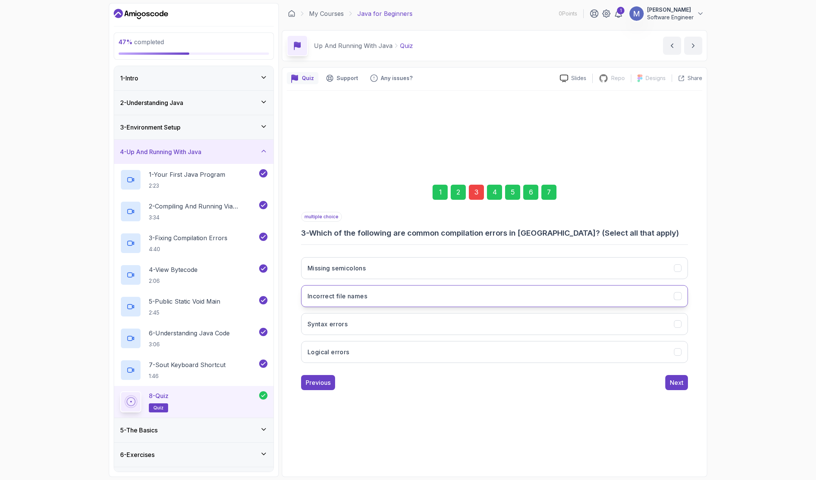
click at [677, 296] on icon "Incorrect file names" at bounding box center [677, 296] width 7 height 7
click at [679, 273] on button "Missing semicolons" at bounding box center [494, 268] width 387 height 22
click at [673, 380] on div "Next" at bounding box center [677, 382] width 14 height 9
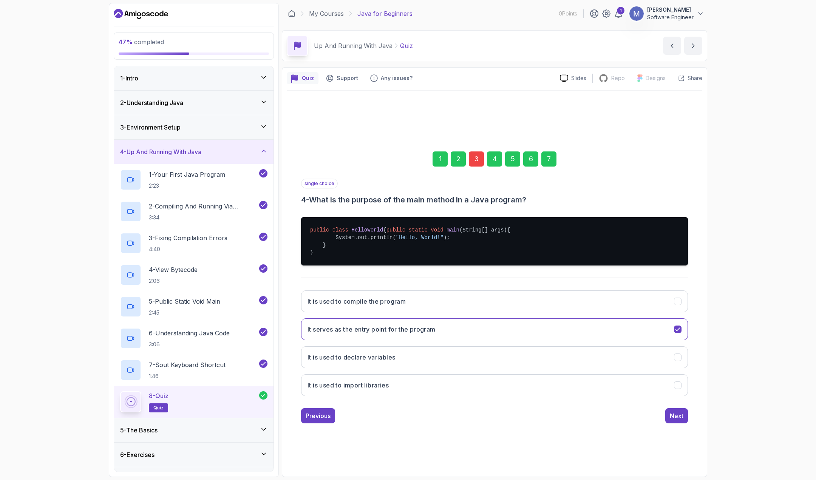
click at [550, 156] on div "7" at bounding box center [548, 158] width 15 height 15
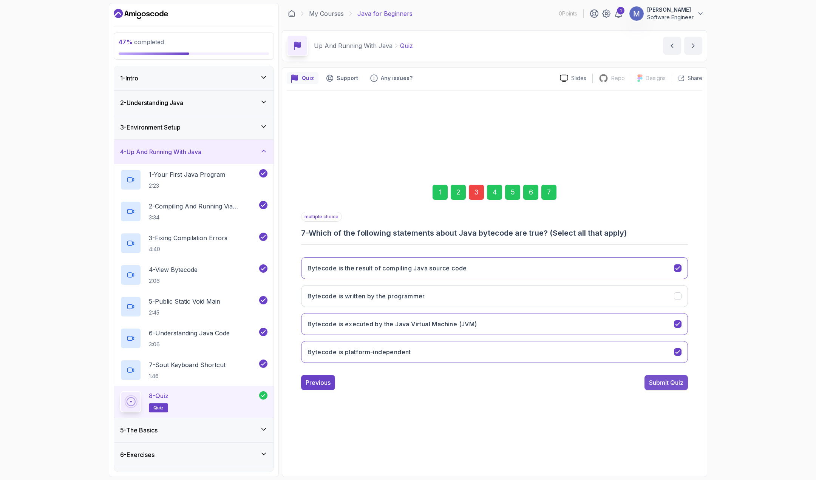
click at [661, 381] on div "Submit Quiz" at bounding box center [666, 382] width 34 height 9
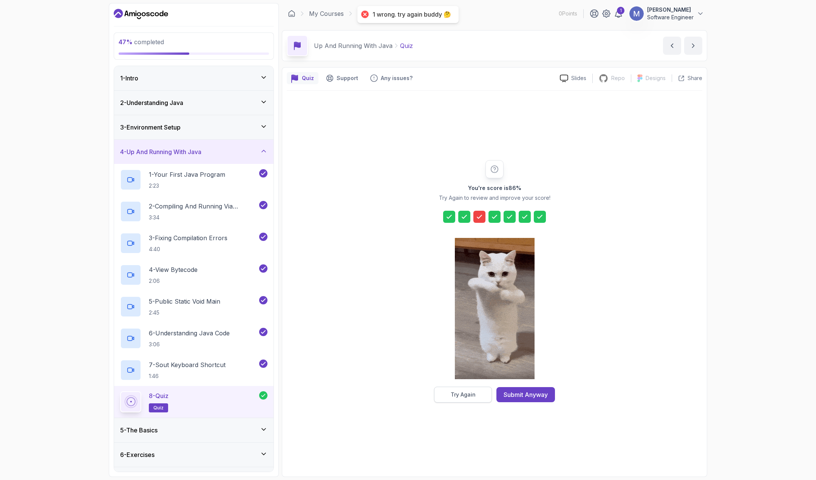
click at [456, 397] on div "Try Again" at bounding box center [463, 395] width 25 height 8
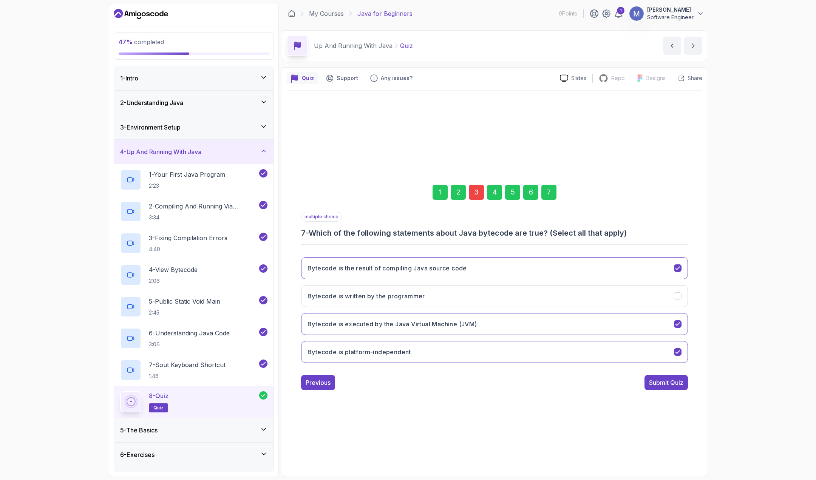
click at [476, 191] on div "3" at bounding box center [476, 192] width 15 height 15
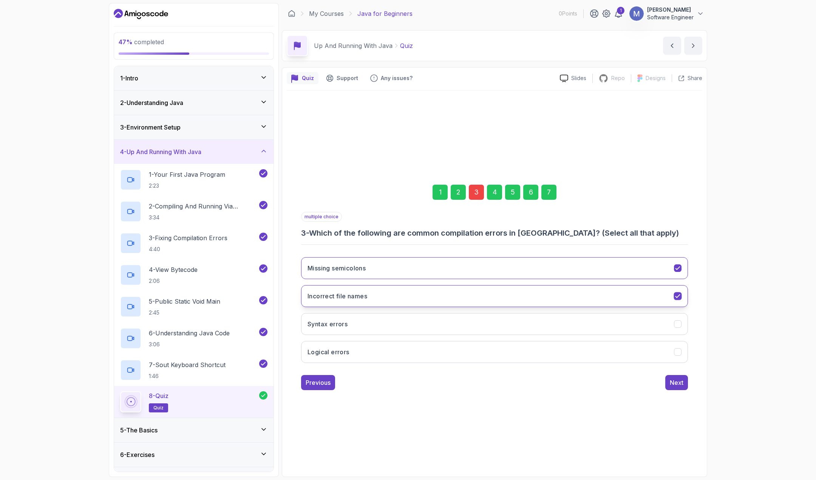
click at [681, 296] on div "Incorrect file names" at bounding box center [678, 296] width 8 height 8
click at [675, 270] on icon "Missing semicolons" at bounding box center [677, 268] width 7 height 7
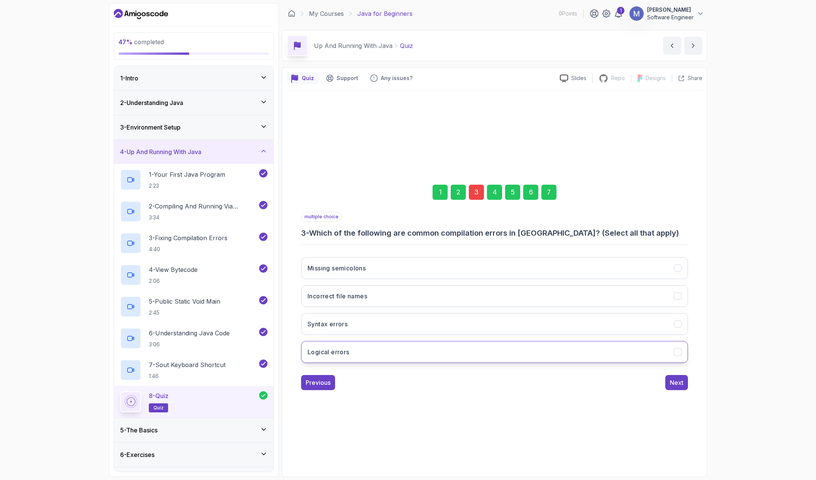
click at [676, 351] on icon "Logical errors" at bounding box center [677, 352] width 7 height 7
click at [679, 331] on button "Syntax errors" at bounding box center [494, 324] width 387 height 22
click at [676, 379] on div "Next" at bounding box center [677, 382] width 14 height 9
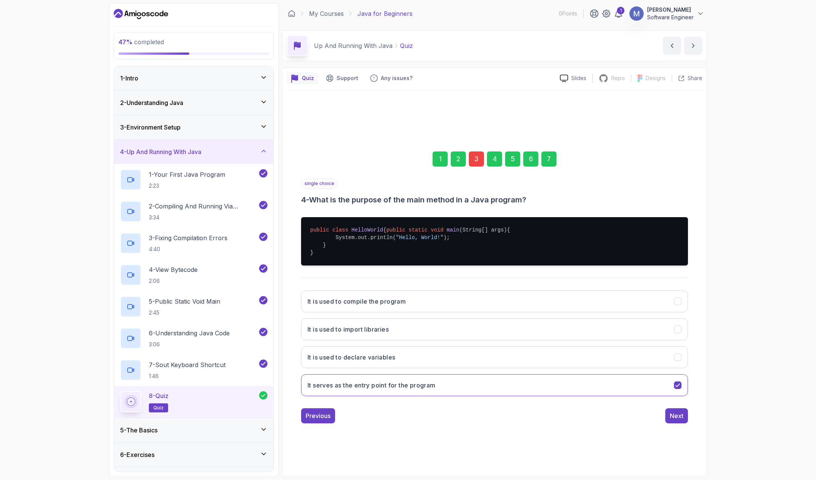
click at [545, 157] on div "7" at bounding box center [548, 158] width 15 height 15
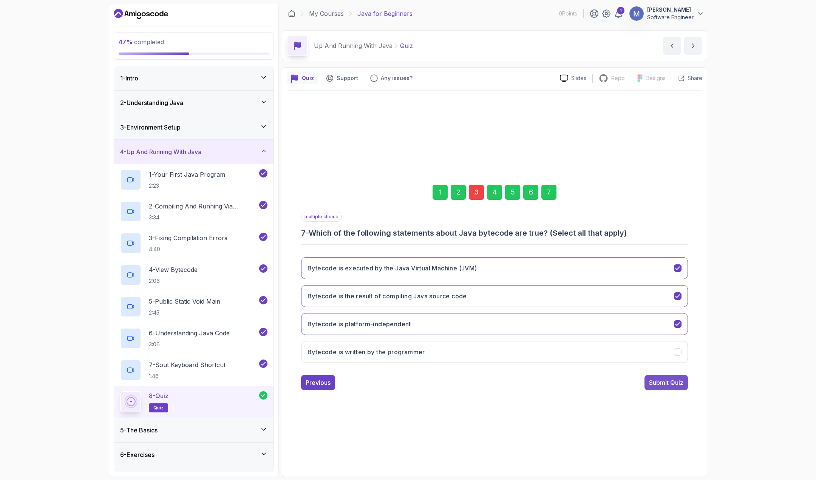
click at [669, 381] on div "Submit Quiz" at bounding box center [666, 382] width 34 height 9
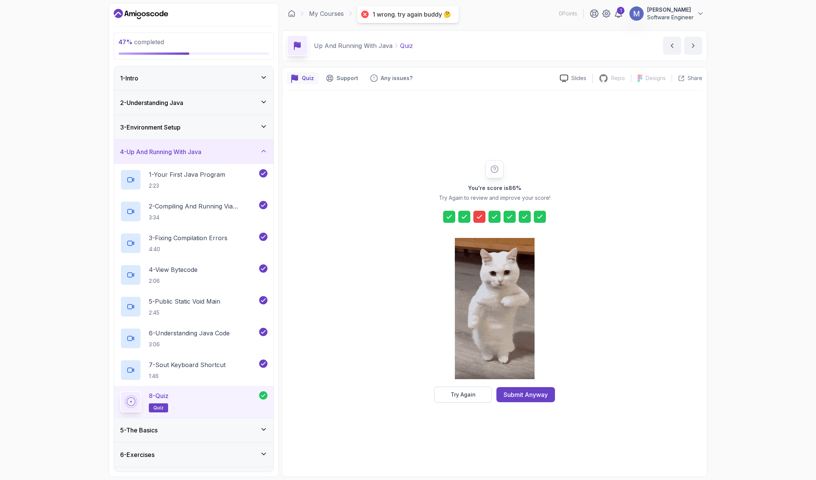
click at [497, 169] on icon at bounding box center [494, 169] width 8 height 8
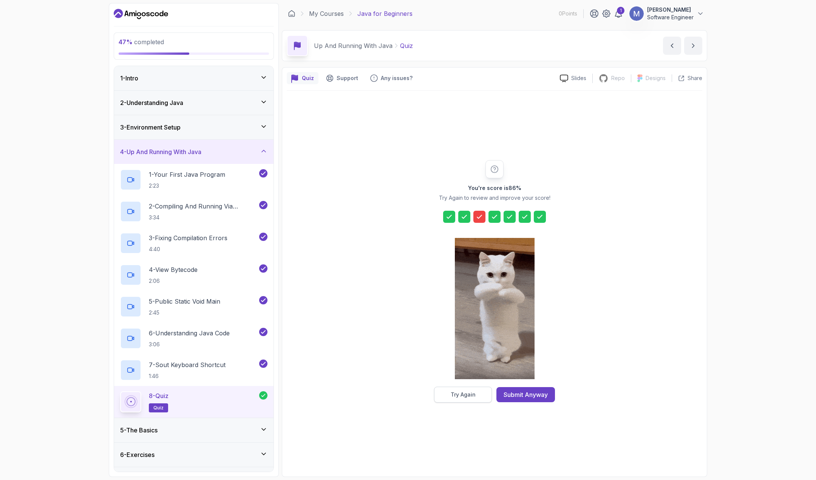
click at [464, 396] on div "Try Again" at bounding box center [463, 395] width 25 height 8
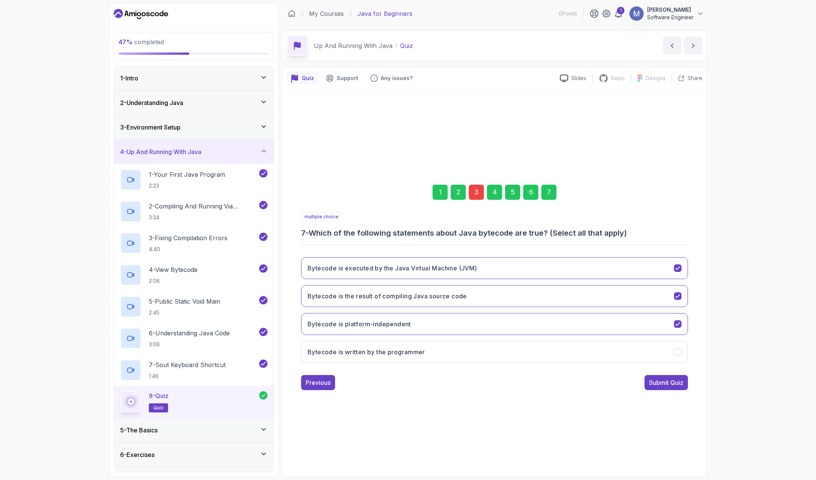
click at [474, 197] on div "3" at bounding box center [476, 192] width 15 height 15
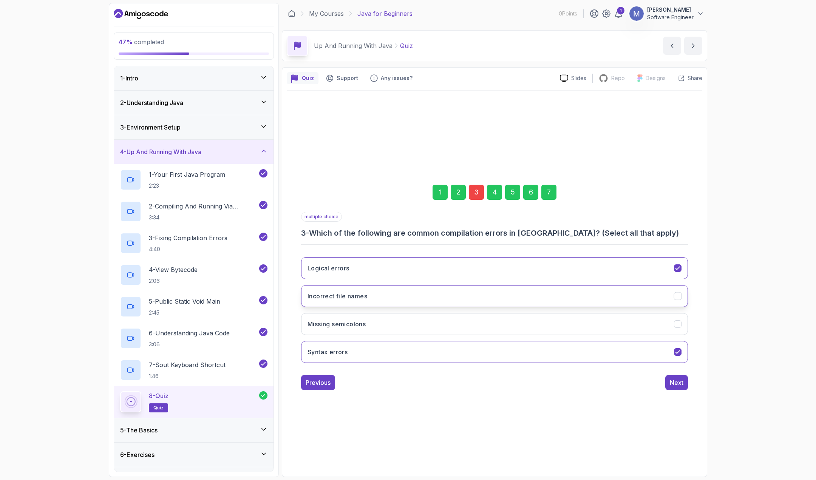
click at [677, 302] on button "Incorrect file names" at bounding box center [494, 296] width 387 height 22
click at [550, 188] on div "7" at bounding box center [548, 192] width 15 height 15
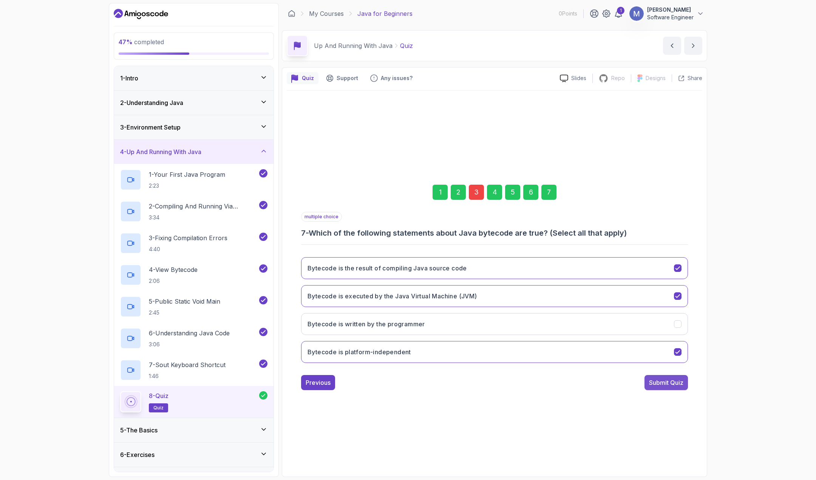
click at [680, 384] on div "Submit Quiz" at bounding box center [666, 382] width 34 height 9
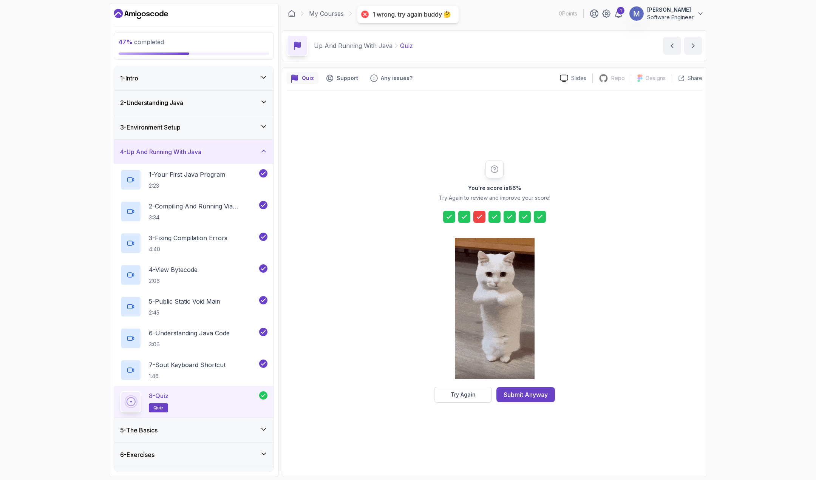
click at [483, 216] on icon at bounding box center [479, 217] width 8 height 8
click at [460, 399] on button "Try Again" at bounding box center [463, 395] width 58 height 16
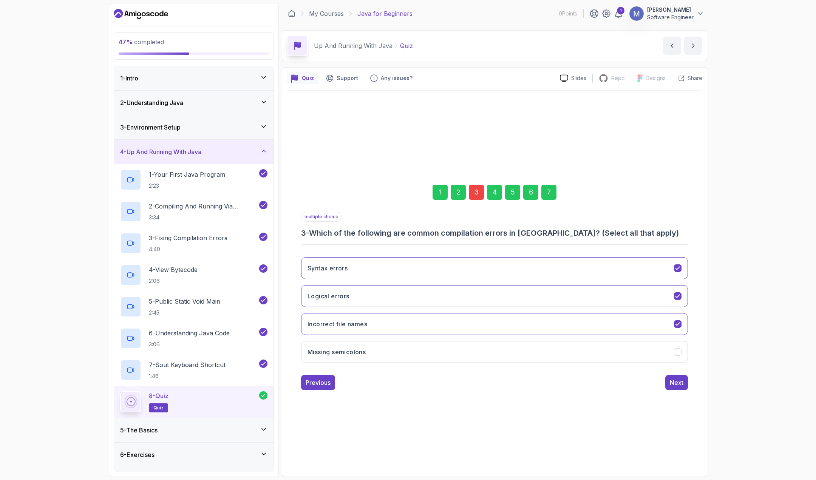
click at [478, 196] on div "3" at bounding box center [476, 192] width 15 height 15
click at [674, 293] on icon "Logical errors" at bounding box center [677, 296] width 7 height 7
click at [684, 335] on div "Syntax errors Logical errors Incorrect file names Missing semicolons" at bounding box center [494, 310] width 387 height 118
click at [684, 324] on button "Incorrect file names" at bounding box center [494, 324] width 387 height 22
click at [546, 197] on div "7" at bounding box center [548, 192] width 15 height 15
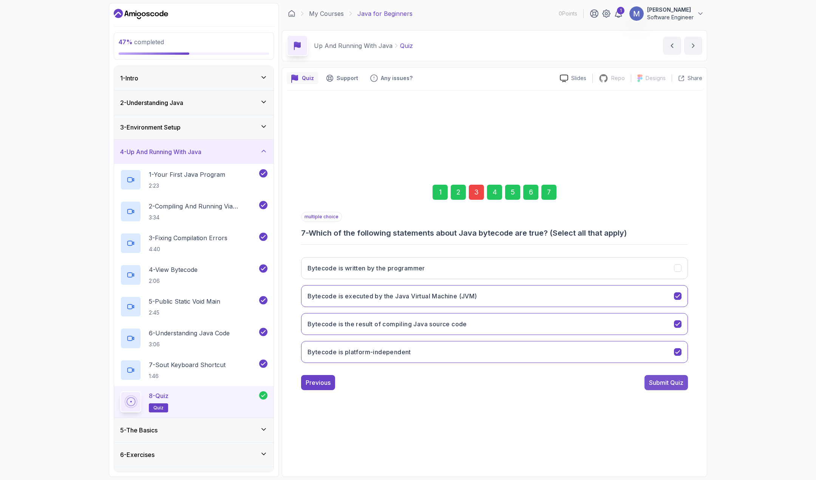
click at [655, 389] on button "Submit Quiz" at bounding box center [665, 382] width 43 height 15
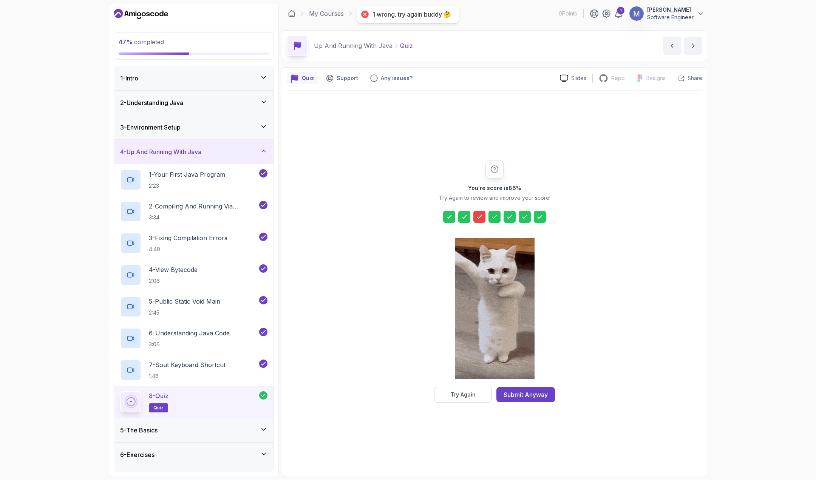
click at [474, 211] on div at bounding box center [479, 217] width 12 height 12
click at [477, 214] on icon at bounding box center [479, 217] width 8 height 8
click at [457, 393] on div "Try Again" at bounding box center [463, 395] width 25 height 8
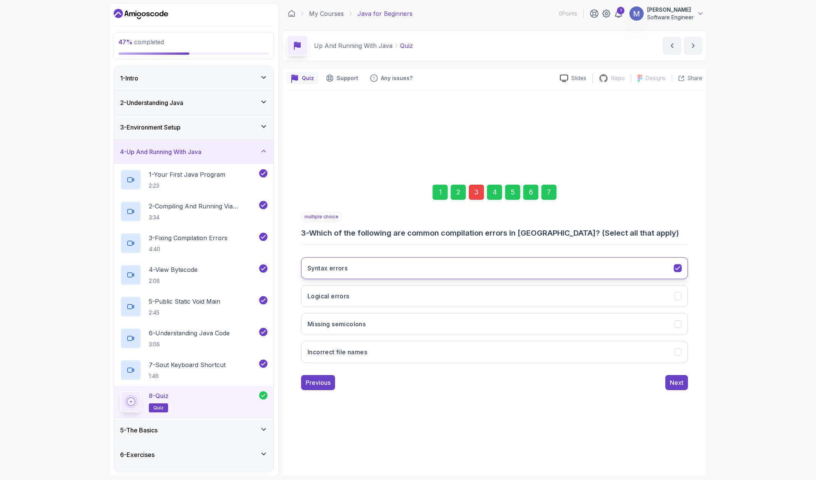
click at [675, 264] on div "Syntax errors" at bounding box center [678, 268] width 8 height 8
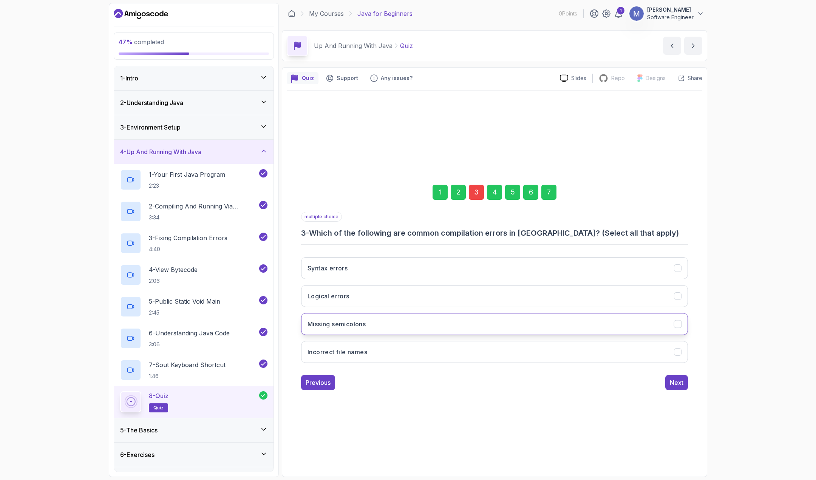
click at [679, 327] on div "Missing semicolons" at bounding box center [678, 324] width 8 height 8
click at [548, 189] on div "7" at bounding box center [548, 192] width 15 height 15
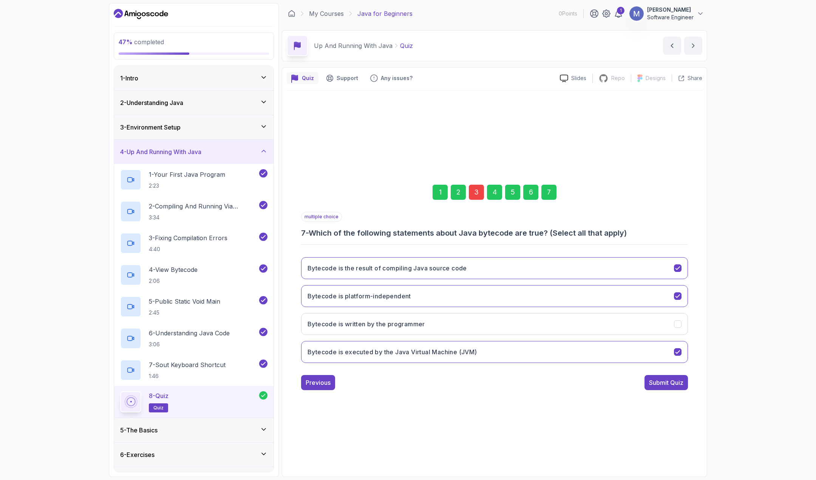
click at [661, 386] on button "Submit Quiz" at bounding box center [665, 382] width 43 height 15
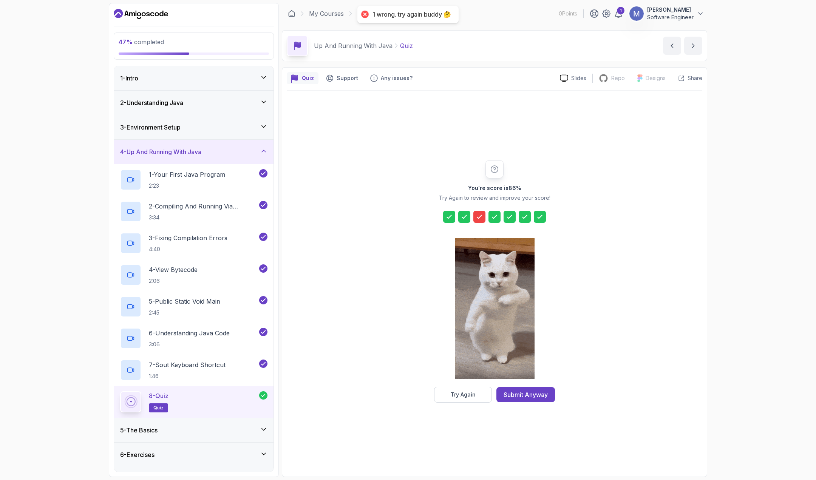
click at [480, 219] on icon at bounding box center [479, 217] width 8 height 8
click at [443, 15] on div "1 wrong. try again buddy 🤔" at bounding box center [411, 15] width 79 height 8
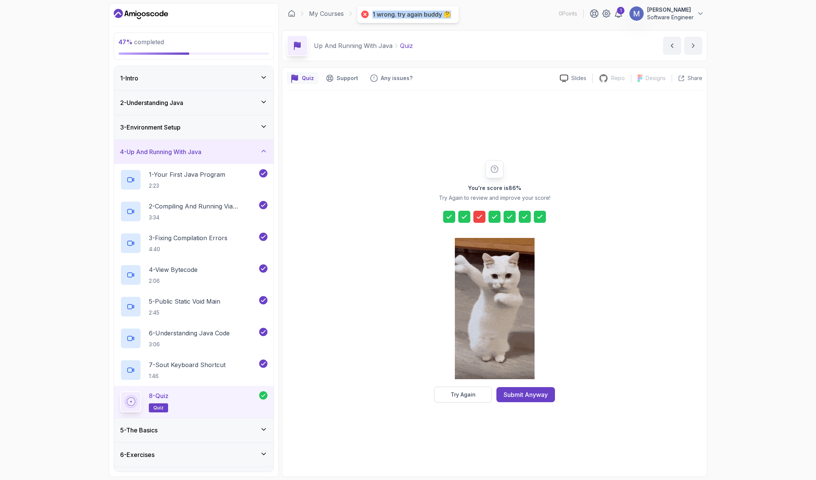
click at [443, 15] on div "1 wrong. try again buddy 🤔" at bounding box center [411, 15] width 79 height 8
click at [448, 394] on button "Try Again" at bounding box center [463, 395] width 58 height 16
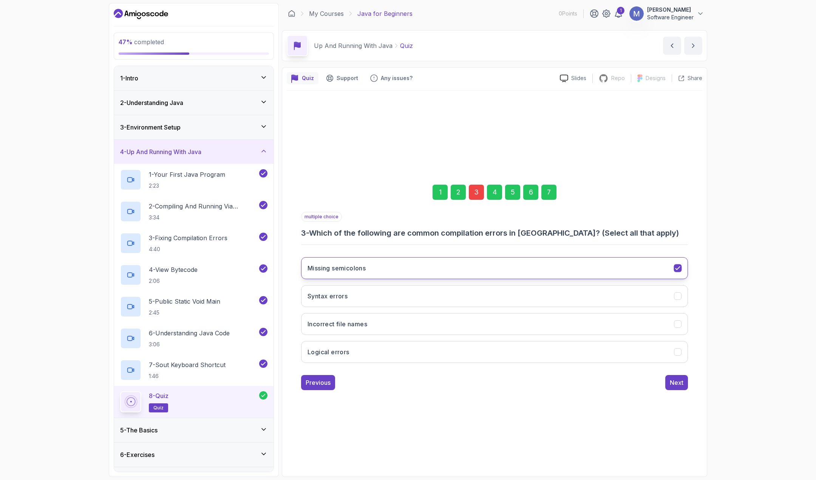
click at [683, 267] on button "Missing semicolons" at bounding box center [494, 268] width 387 height 22
click at [686, 388] on button "Next" at bounding box center [676, 382] width 23 height 15
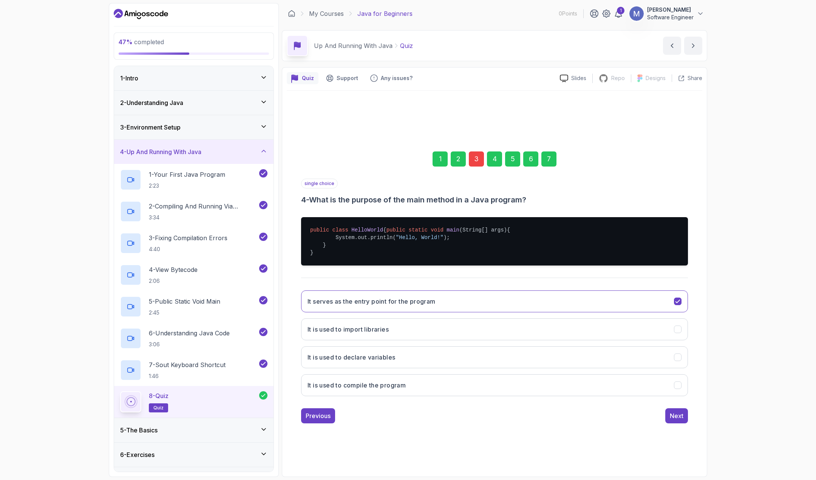
click at [475, 155] on div "3" at bounding box center [476, 158] width 15 height 15
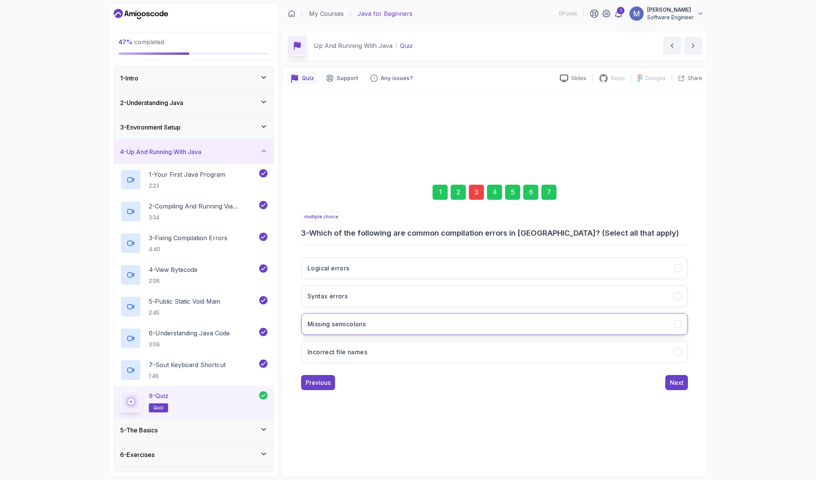
click at [679, 326] on icon "Missing semicolons" at bounding box center [677, 324] width 7 height 7
click at [676, 288] on button "Syntax errors" at bounding box center [494, 296] width 387 height 22
click at [673, 382] on div "Next" at bounding box center [677, 382] width 14 height 9
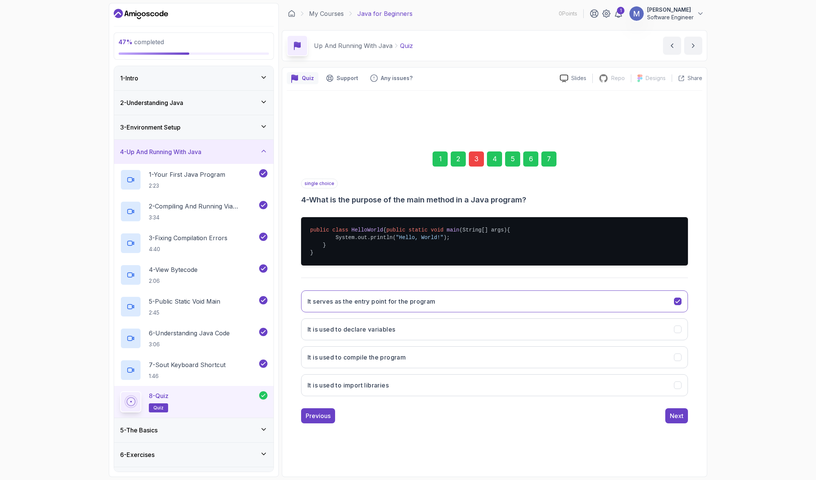
click at [555, 159] on div "7" at bounding box center [548, 158] width 15 height 15
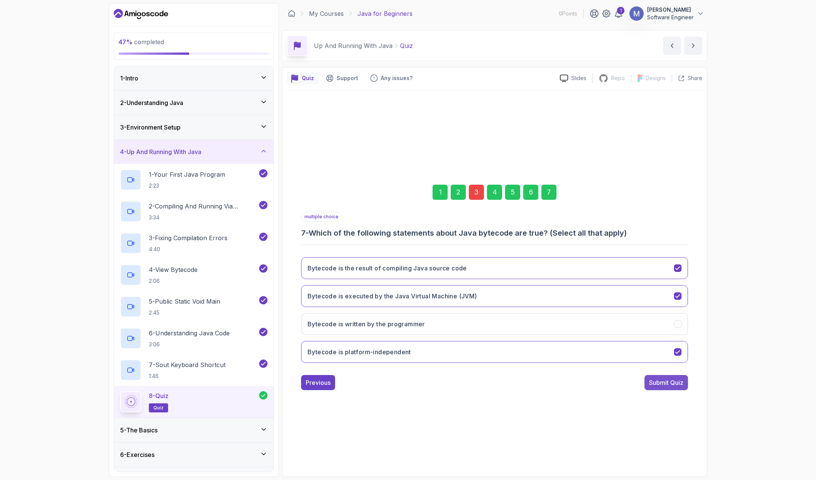
click at [661, 384] on div "Submit Quiz" at bounding box center [666, 382] width 34 height 9
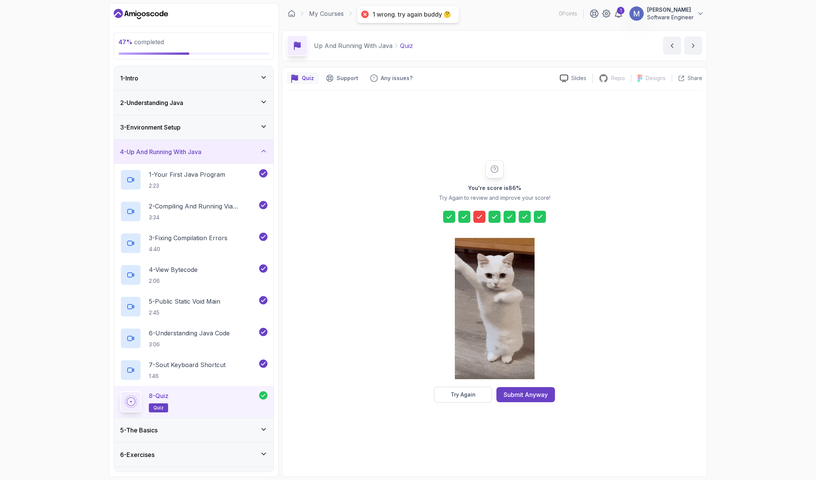
click at [479, 220] on icon at bounding box center [479, 217] width 8 height 8
click at [470, 394] on div "Try Again" at bounding box center [463, 395] width 25 height 8
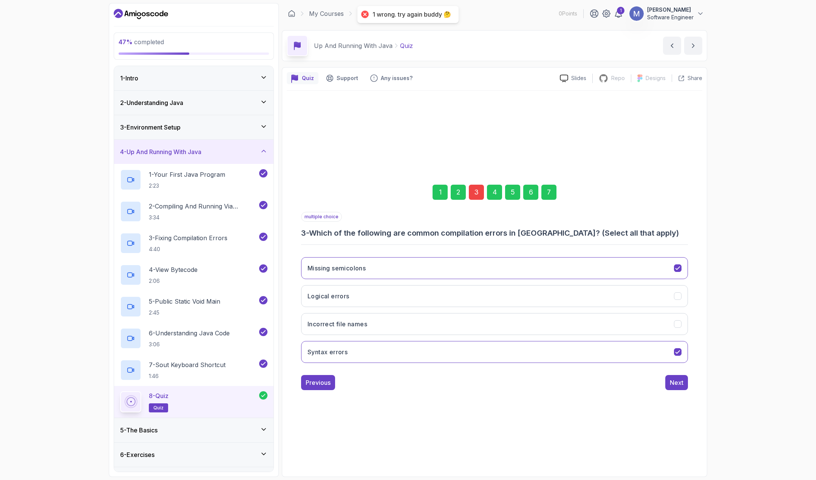
click at [480, 192] on div "3" at bounding box center [476, 192] width 15 height 15
click at [764, 237] on div "47 % completed 1 - Intro 2 - Understanding Java 3 - Environment Setup 4 - Up An…" at bounding box center [408, 240] width 816 height 480
click at [678, 353] on icon "Syntax errors" at bounding box center [677, 352] width 7 height 7
click at [680, 353] on icon "Syntax errors" at bounding box center [677, 352] width 7 height 7
click at [679, 353] on icon "Syntax errors" at bounding box center [677, 352] width 7 height 7
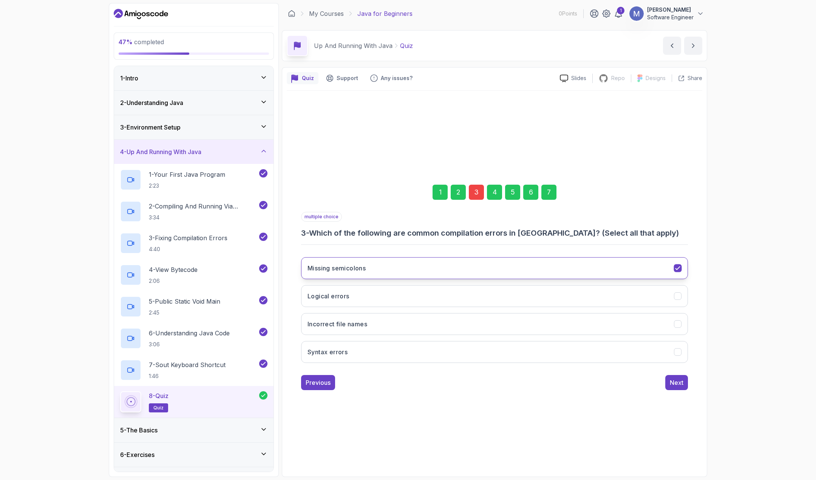
click at [677, 271] on button "Missing semicolons" at bounding box center [494, 268] width 387 height 22
click at [735, 278] on div "47 % completed 1 - Intro 2 - Understanding Java 3 - Environment Setup 4 - Up An…" at bounding box center [408, 240] width 816 height 480
click at [737, 248] on div "47 % completed 1 - Intro 2 - Understanding Java 3 - Environment Setup 4 - Up An…" at bounding box center [408, 240] width 816 height 480
click at [593, 235] on h3 "3 - Which of the following are common compilation errors in [GEOGRAPHIC_DATA]? …" at bounding box center [494, 233] width 387 height 11
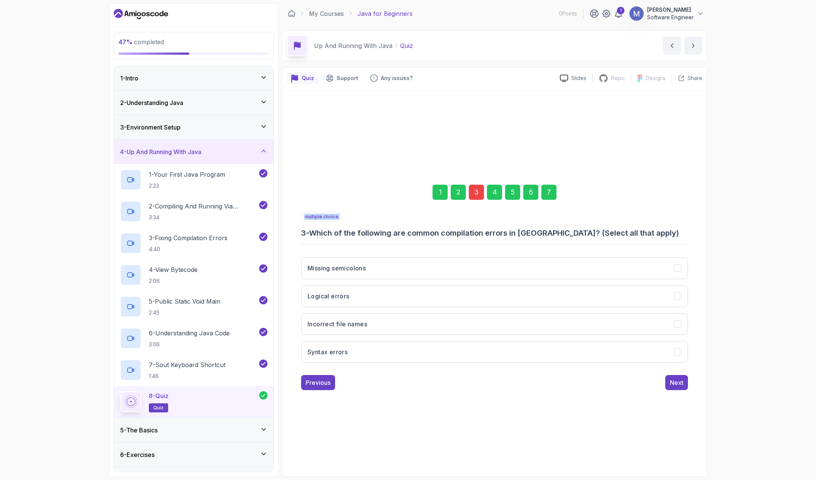
click at [593, 235] on h3 "3 - Which of the following are common compilation errors in [GEOGRAPHIC_DATA]? …" at bounding box center [494, 233] width 387 height 11
click at [593, 233] on h3 "3 - Which of the following are common compilation errors in [GEOGRAPHIC_DATA]? …" at bounding box center [494, 233] width 387 height 11
click at [477, 273] on button "Missing semicolons" at bounding box center [494, 268] width 387 height 22
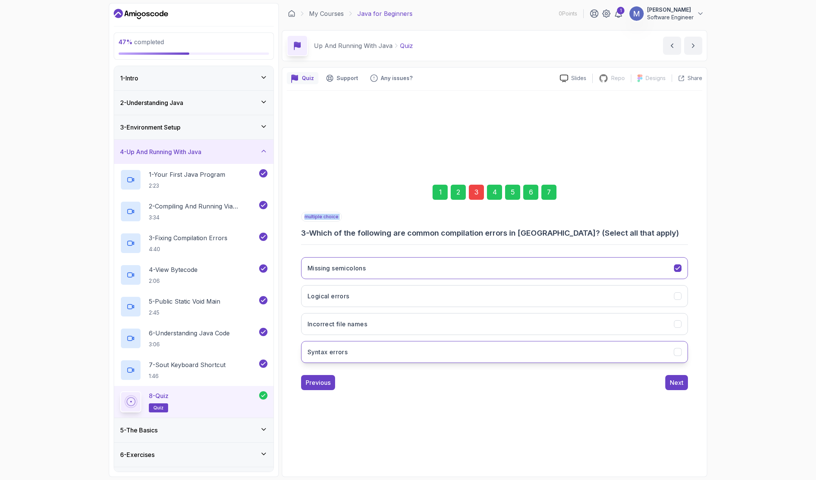
click at [674, 352] on icon "Syntax errors" at bounding box center [677, 352] width 7 height 7
click at [667, 266] on button "Missing semicolons" at bounding box center [494, 268] width 387 height 22
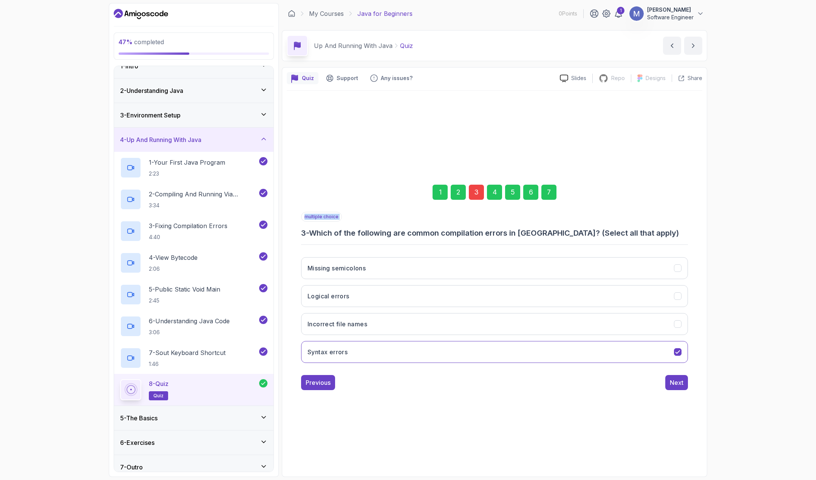
scroll to position [18, 0]
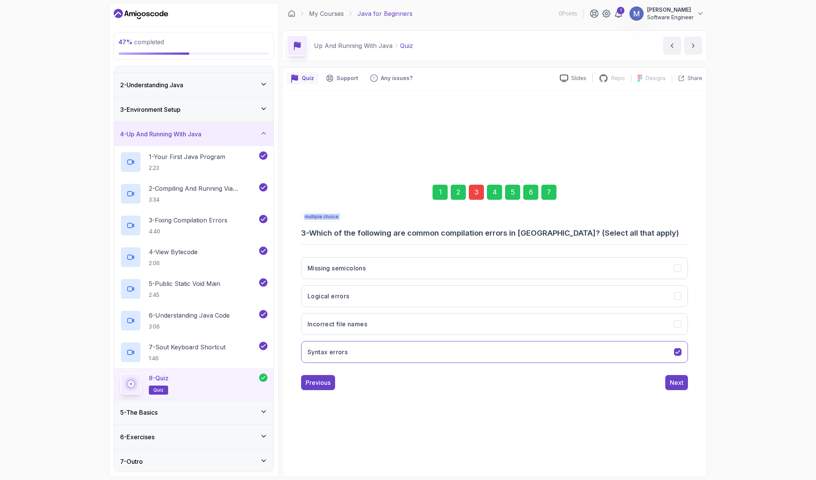
click at [202, 414] on div "5 - The Basics" at bounding box center [193, 412] width 147 height 9
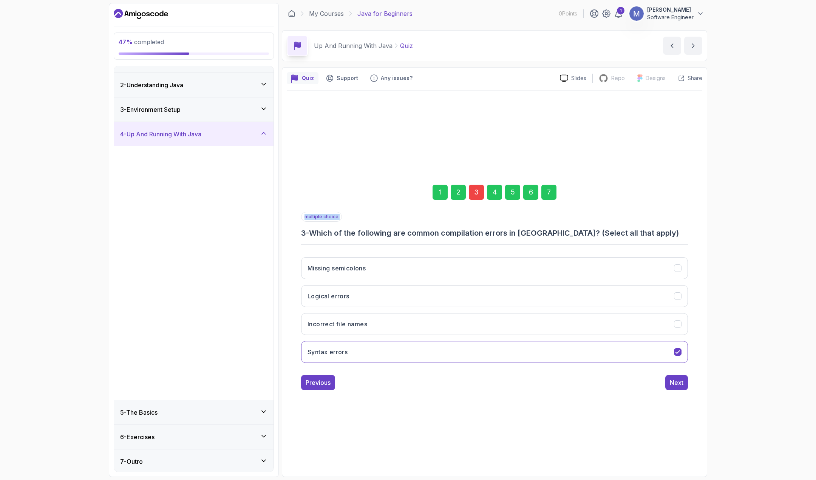
scroll to position [0, 0]
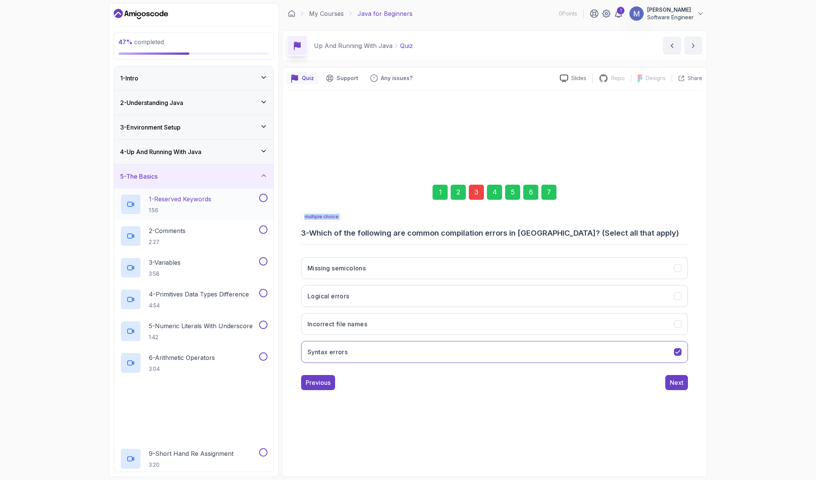
click at [218, 206] on div "1 - Reserved Keywords 1:56" at bounding box center [188, 204] width 137 height 21
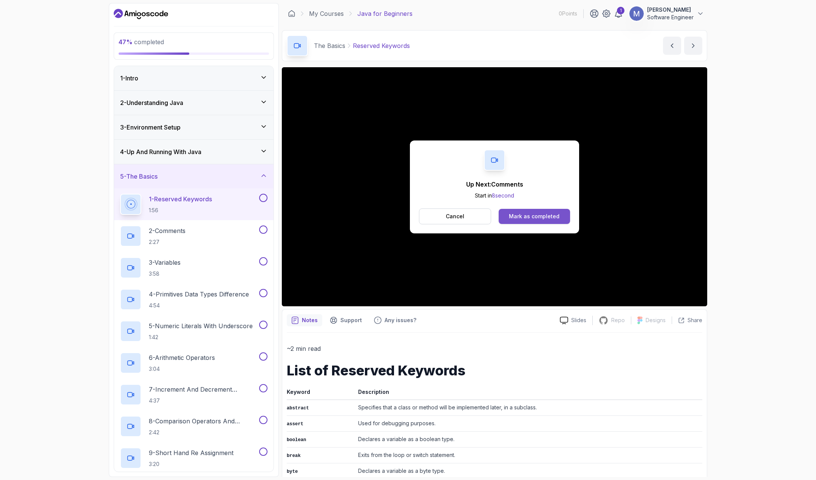
click at [524, 219] on div "Mark as completed" at bounding box center [534, 217] width 51 height 8
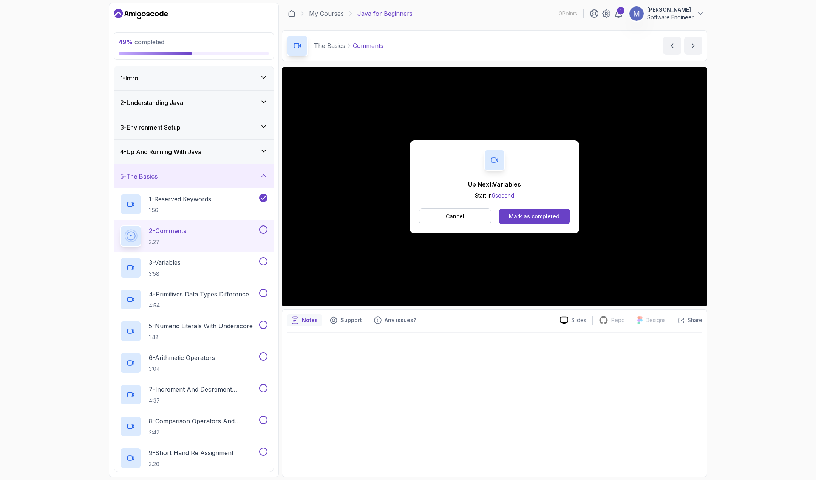
click at [524, 219] on div "Mark as completed" at bounding box center [534, 217] width 51 height 8
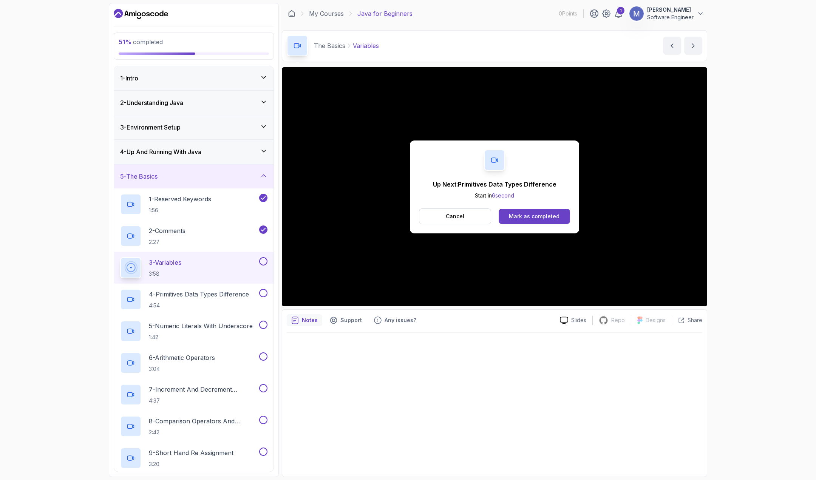
click at [524, 219] on div "Mark as completed" at bounding box center [534, 217] width 51 height 8
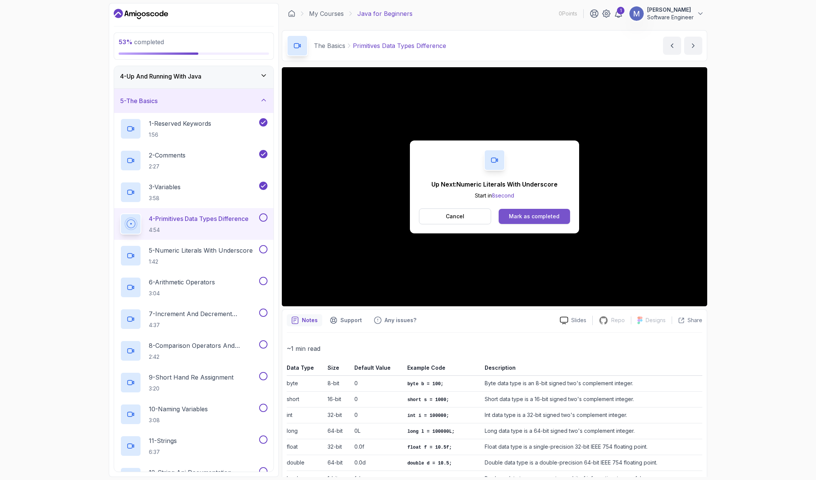
click at [553, 215] on div "Mark as completed" at bounding box center [534, 217] width 51 height 8
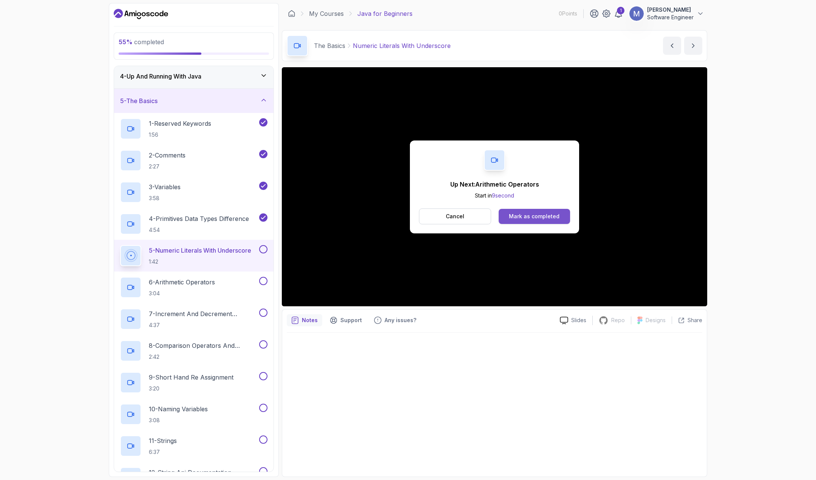
click at [511, 211] on button "Mark as completed" at bounding box center [533, 216] width 71 height 15
